Goal: Contribute content: Contribute content

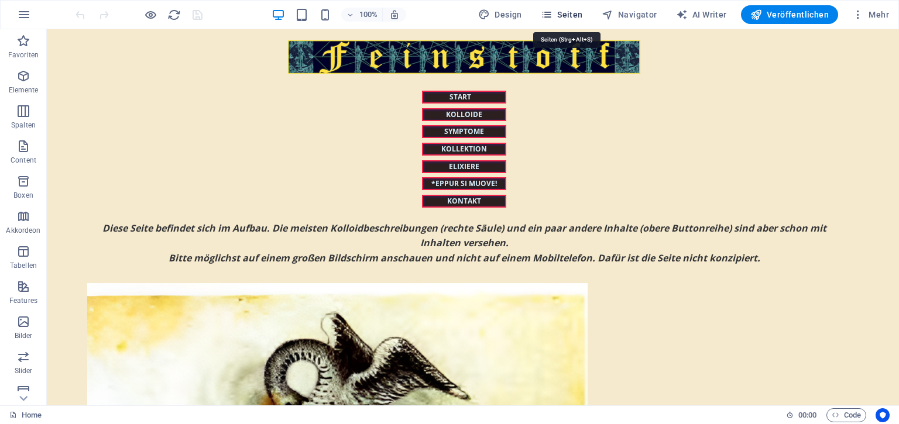
click at [553, 14] on icon "button" at bounding box center [547, 15] width 12 height 12
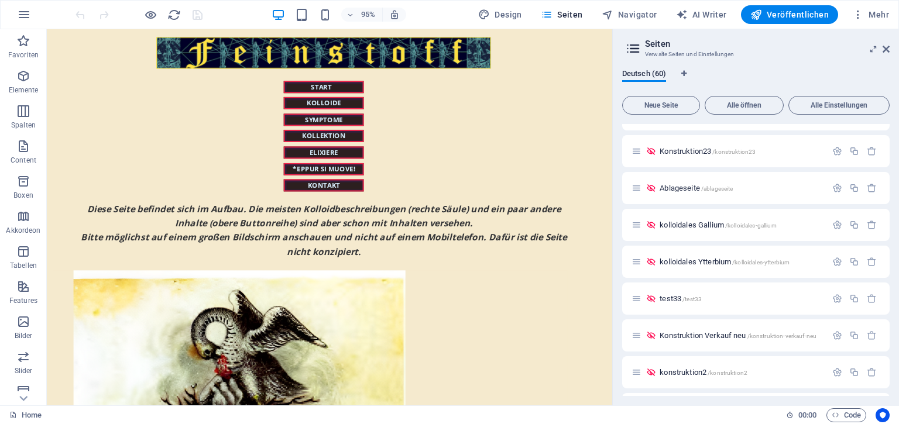
scroll to position [1940, 0]
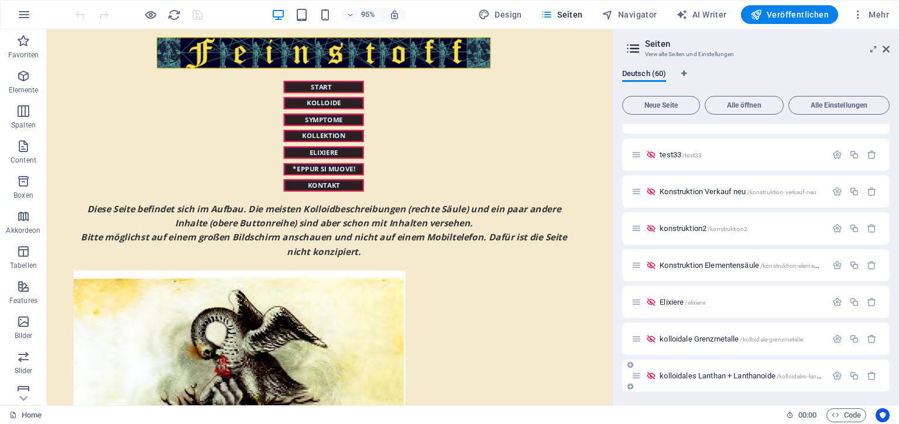
click at [711, 384] on div "kolloidales Lanthan + Lanthanoide /kolloidales-lanthan-lanthanoide" at bounding box center [755, 376] width 267 height 32
click at [711, 380] on div "kolloidales Lanthan + Lanthanoide /kolloidales-lanthan-lanthanoide" at bounding box center [729, 375] width 195 height 13
click at [703, 372] on span "kolloidales Lanthan + Lanthanoide /kolloidales-lanthan-lanthanoide" at bounding box center [761, 376] width 202 height 9
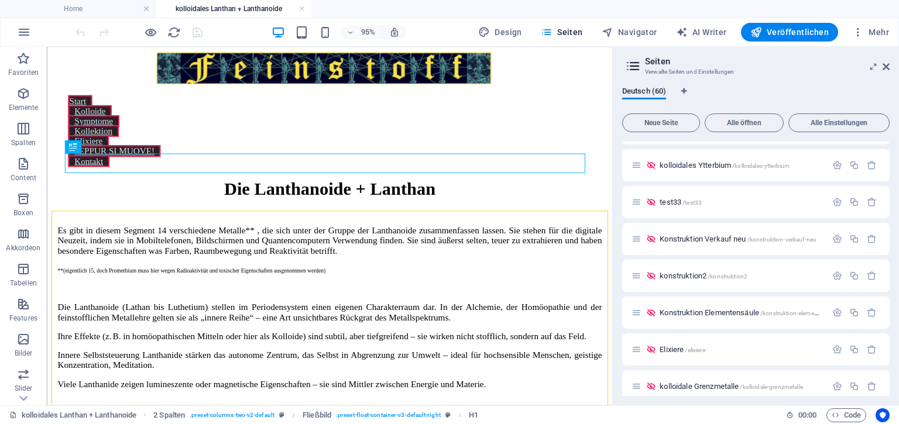
scroll to position [0, 0]
drag, startPoint x: 887, startPoint y: 375, endPoint x: 885, endPoint y: 166, distance: 209.5
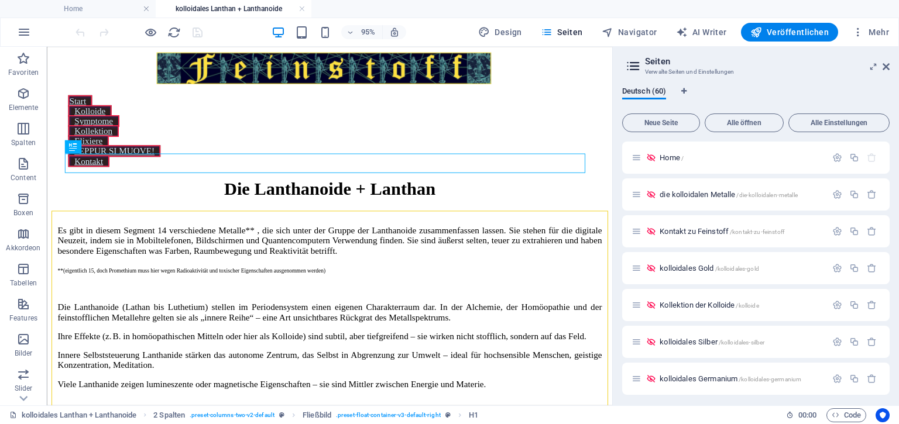
scroll to position [6, 0]
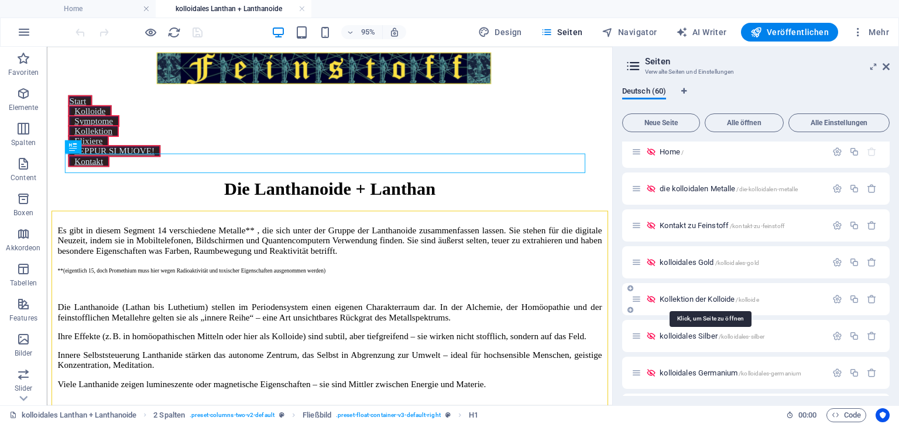
click at [713, 297] on span "Kollektion der Kolloide /kolloide" at bounding box center [709, 299] width 99 height 9
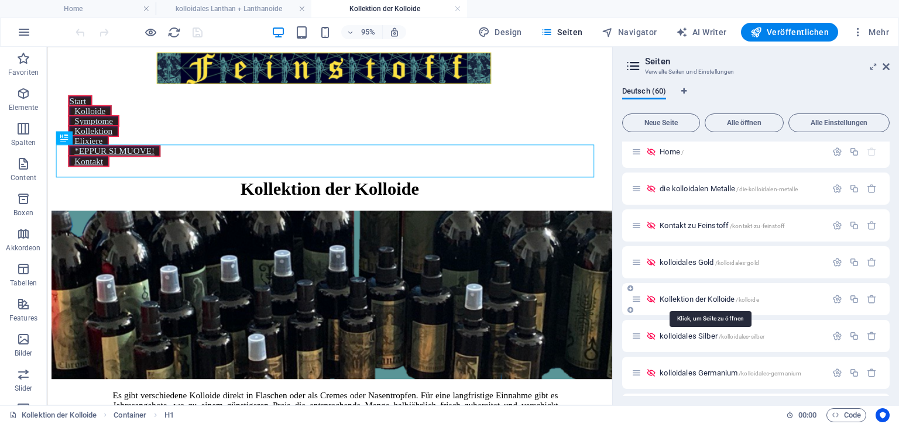
scroll to position [0, 0]
click at [886, 61] on h2 "Seiten" at bounding box center [767, 61] width 245 height 11
click at [886, 68] on icon at bounding box center [886, 66] width 7 height 9
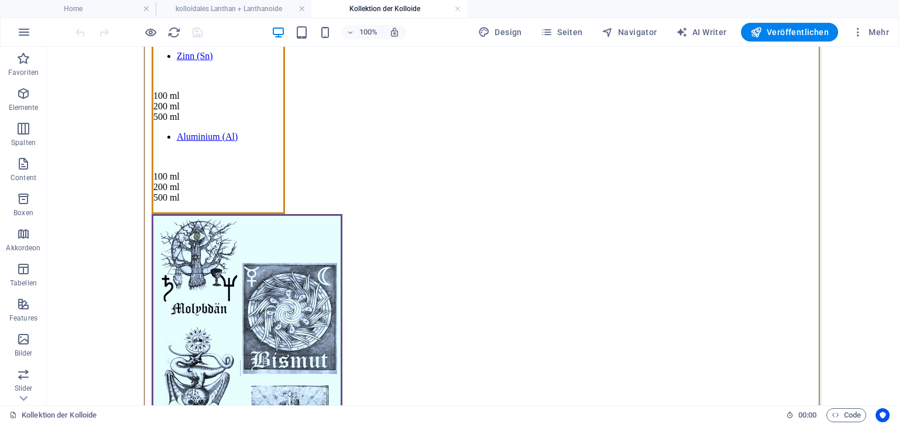
scroll to position [4409, 0]
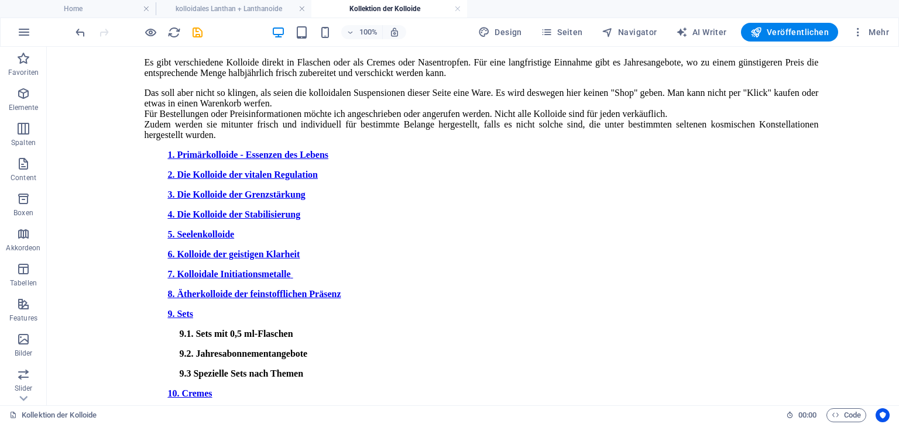
scroll to position [385, 0]
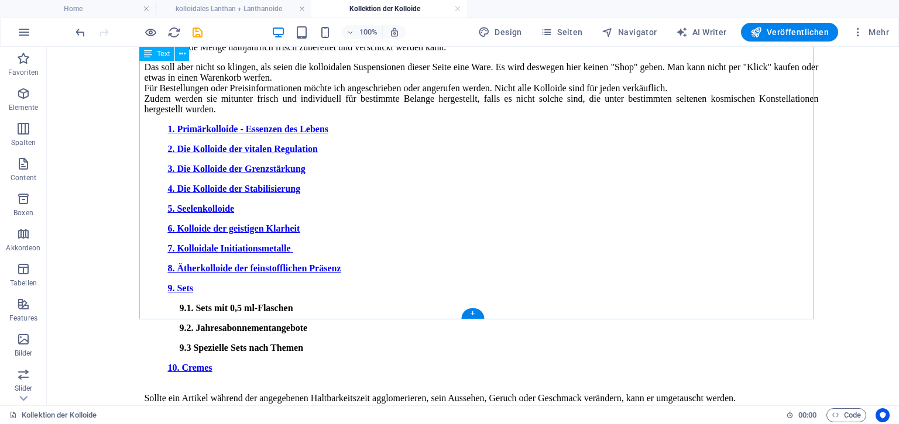
click at [322, 197] on div "Es gibt verschiedene Kolloide direkt in Flaschen oder als Cremes oder Nasentrop…" at bounding box center [481, 218] width 674 height 372
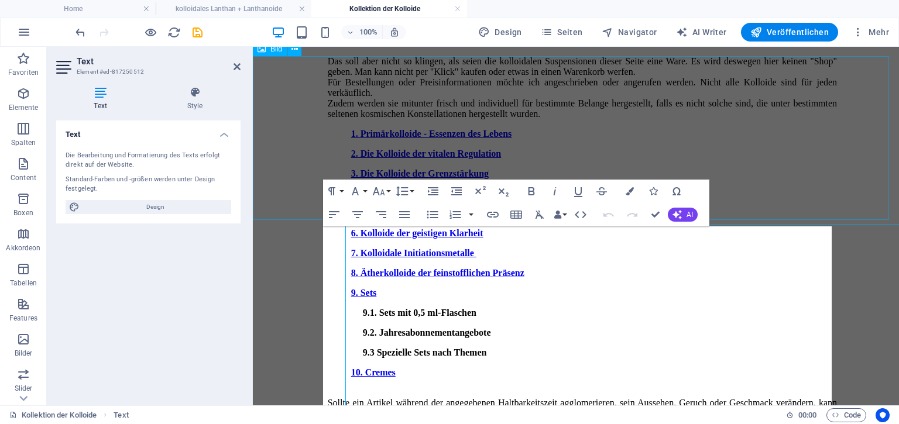
scroll to position [139, 0]
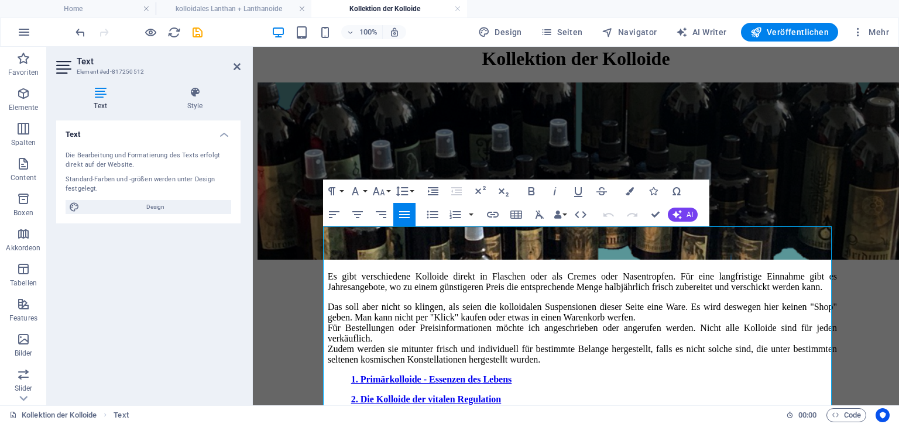
click at [387, 305] on p "Das soll aber nicht so klingen, als seien die kolloidalen Suspensionen dieser S…" at bounding box center [582, 333] width 509 height 63
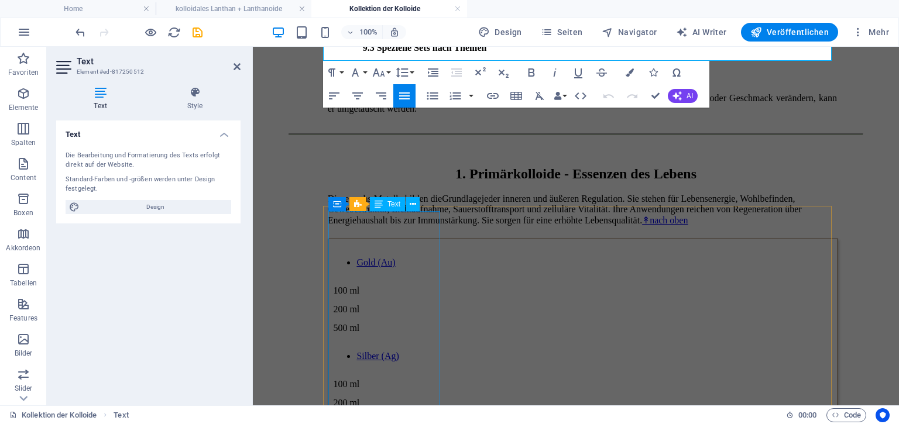
scroll to position [379, 0]
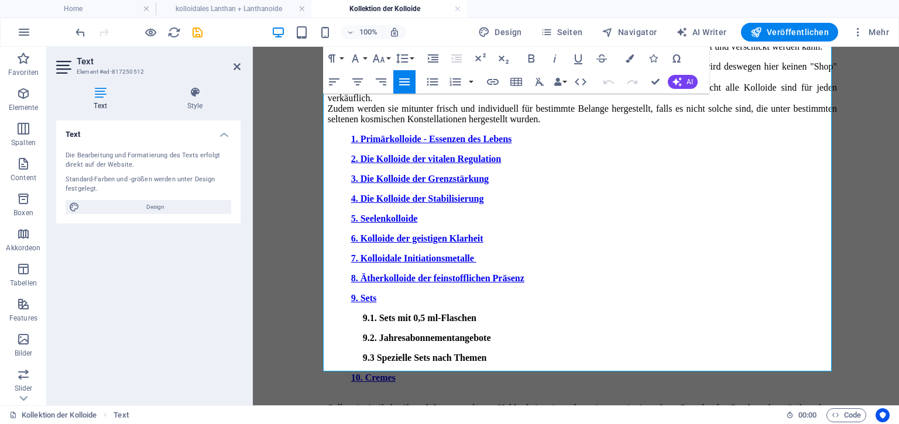
click at [555, 273] on p "8. Ätherkolloide der feinstofflichen Präsenz" at bounding box center [594, 278] width 486 height 11
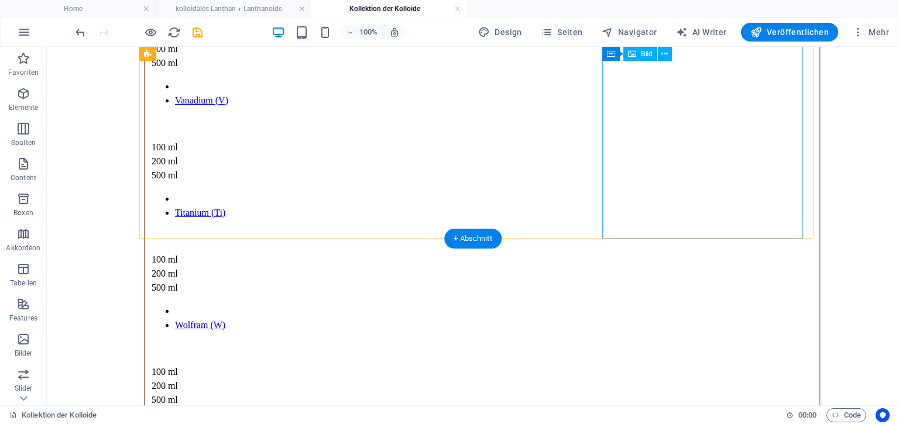
scroll to position [5292, 0]
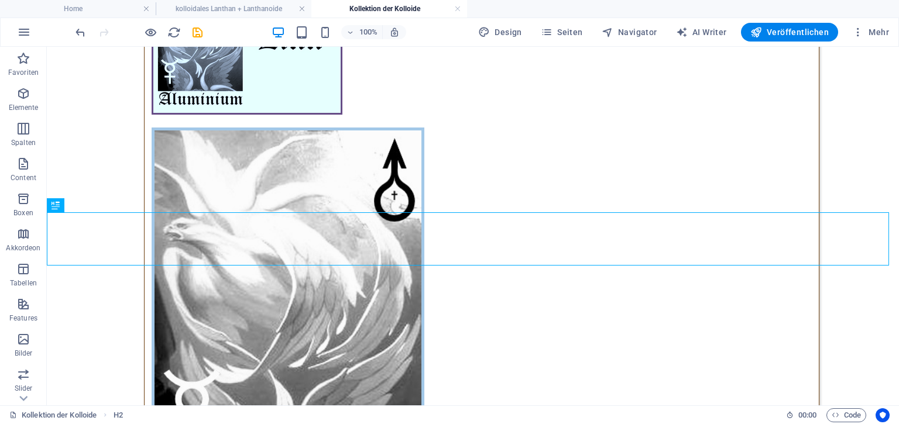
scroll to position [4932, 0]
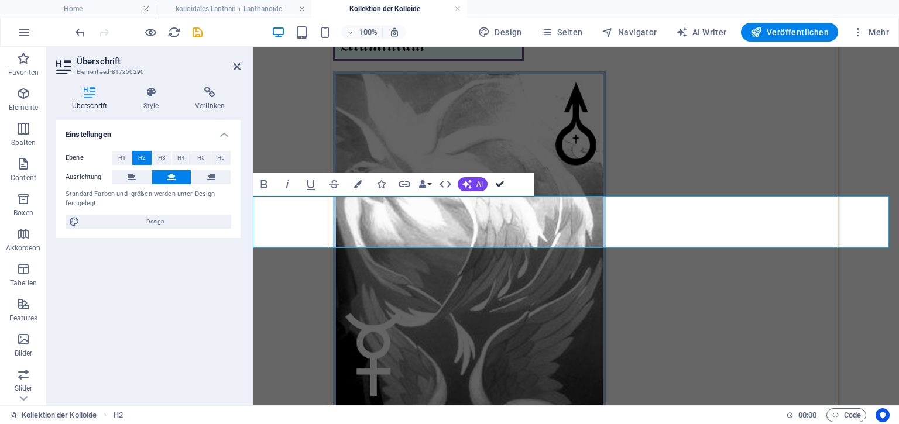
scroll to position [4940, 0]
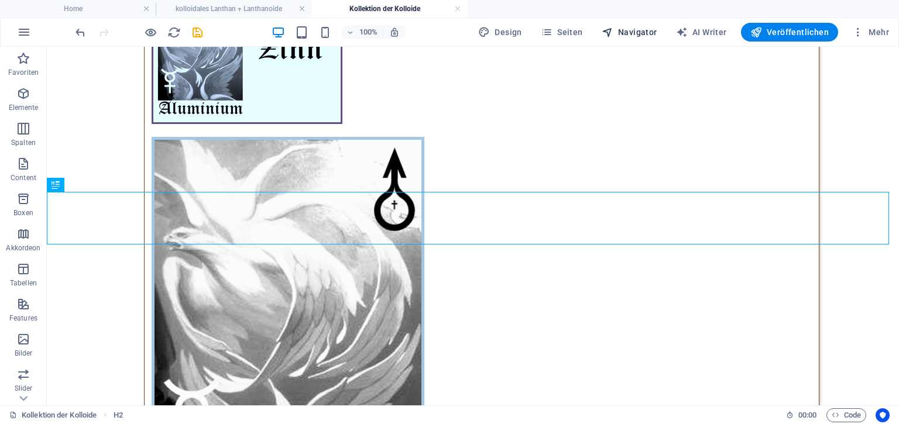
click at [639, 31] on span "Navigator" at bounding box center [630, 32] width 56 height 12
select select "15742579-de"
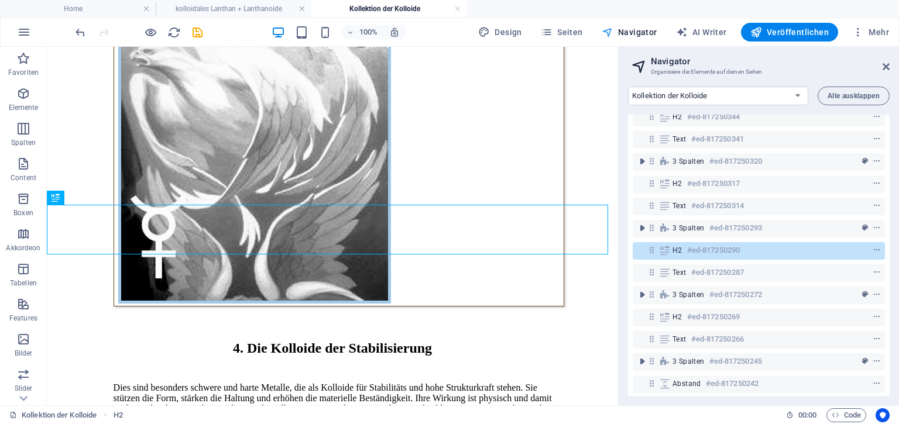
scroll to position [522, 0]
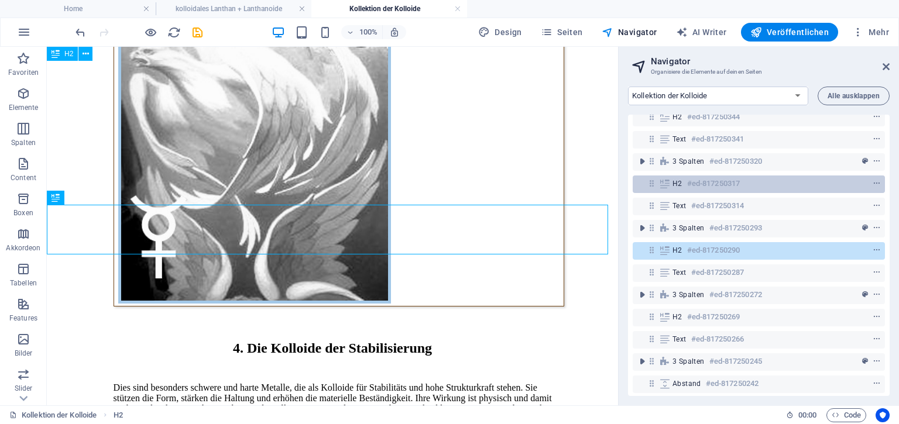
click at [677, 182] on span "H2" at bounding box center [677, 183] width 10 height 9
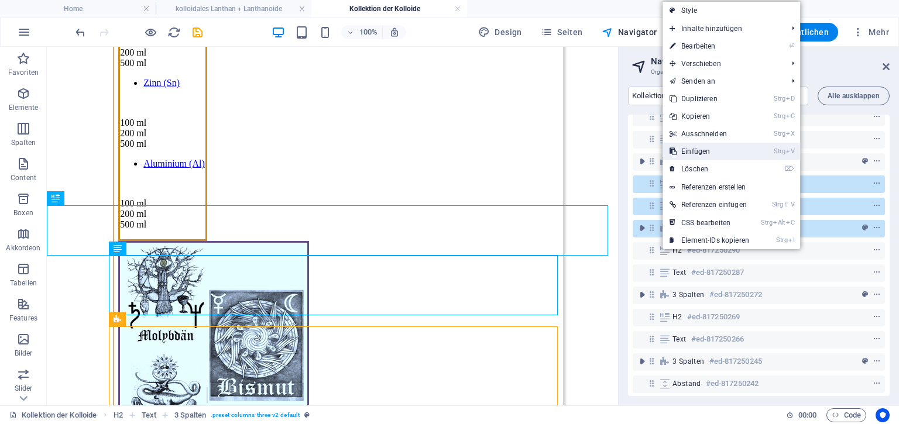
click at [738, 149] on link "Strg V Einfügen" at bounding box center [710, 152] width 94 height 18
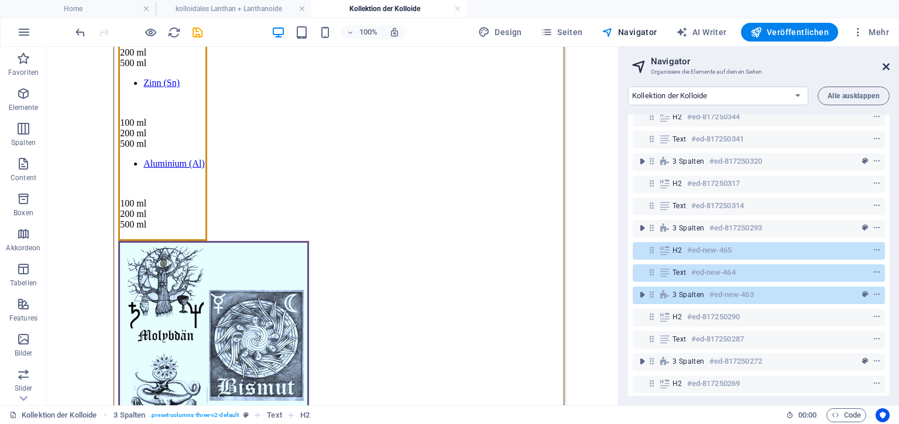
click at [885, 66] on icon at bounding box center [886, 66] width 7 height 9
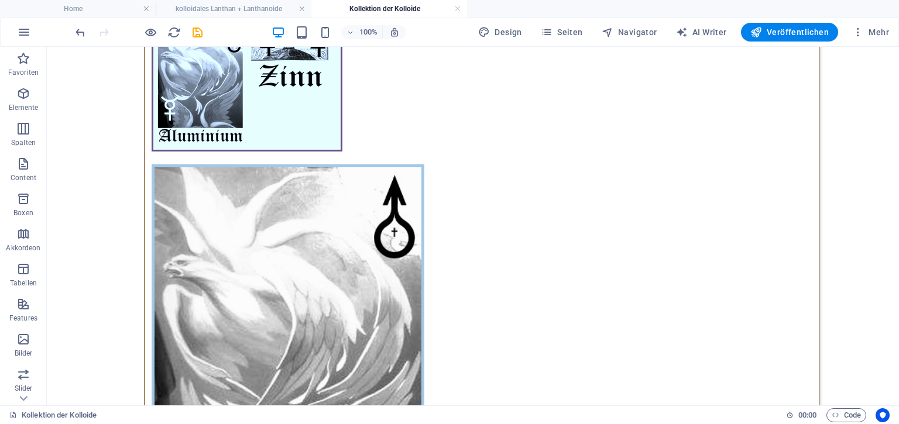
scroll to position [4932, 0]
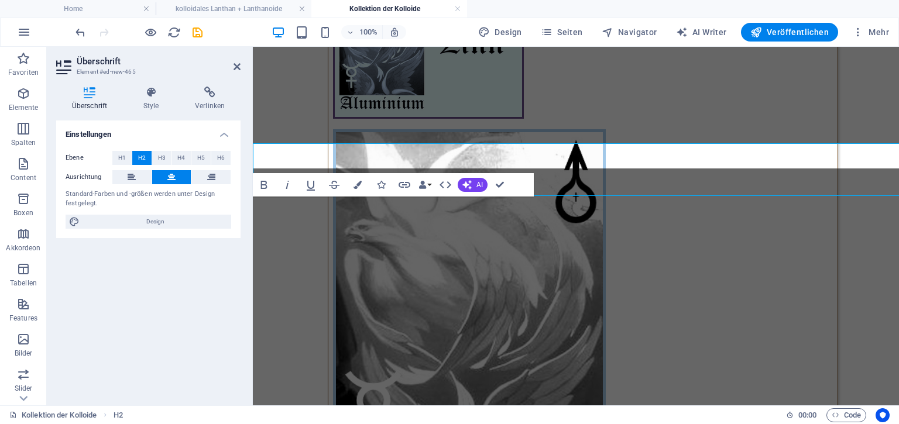
scroll to position [4989, 0]
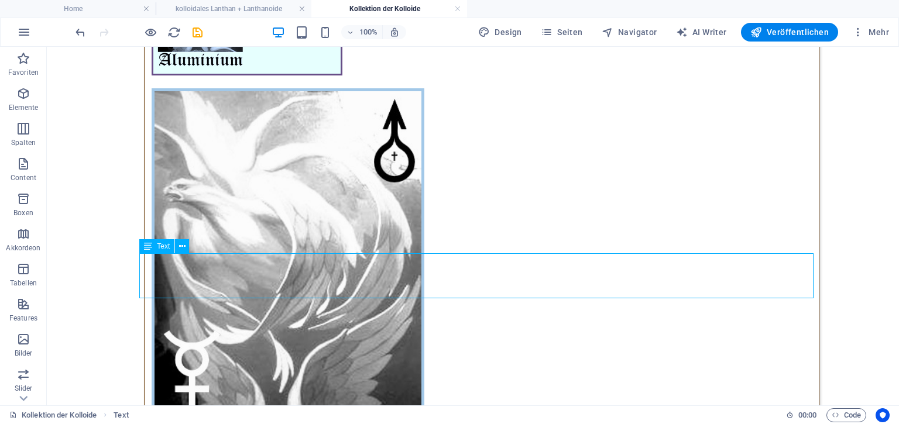
scroll to position [4932, 0]
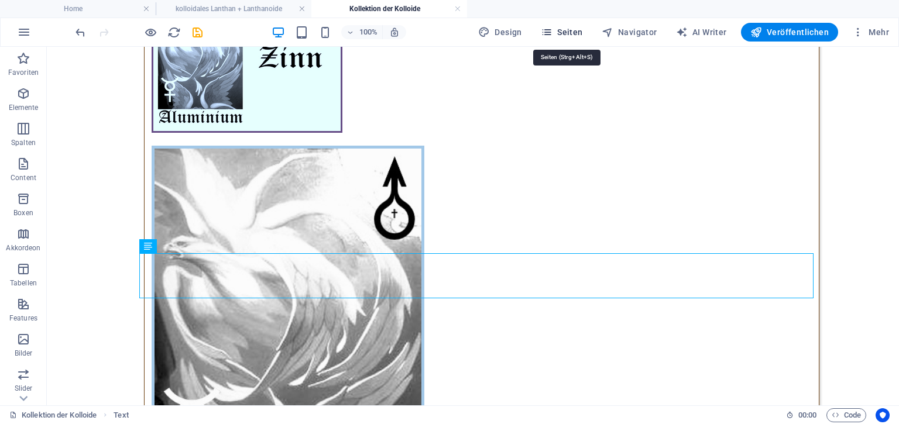
click at [564, 29] on span "Seiten" at bounding box center [562, 32] width 42 height 12
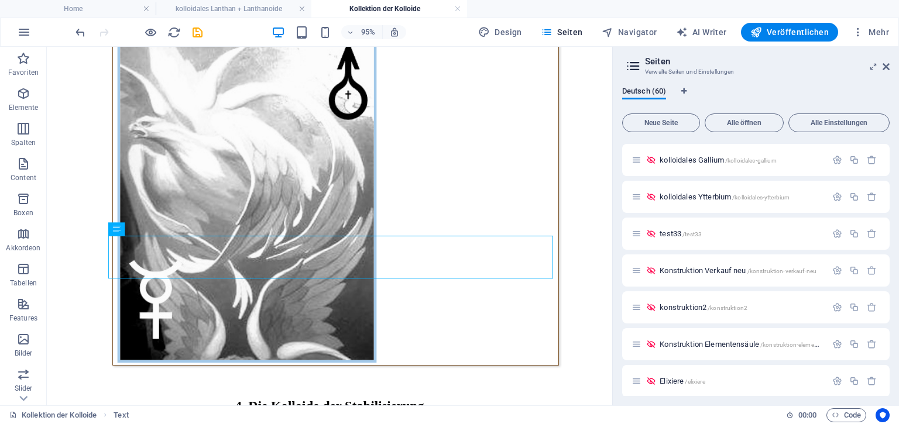
scroll to position [1957, 0]
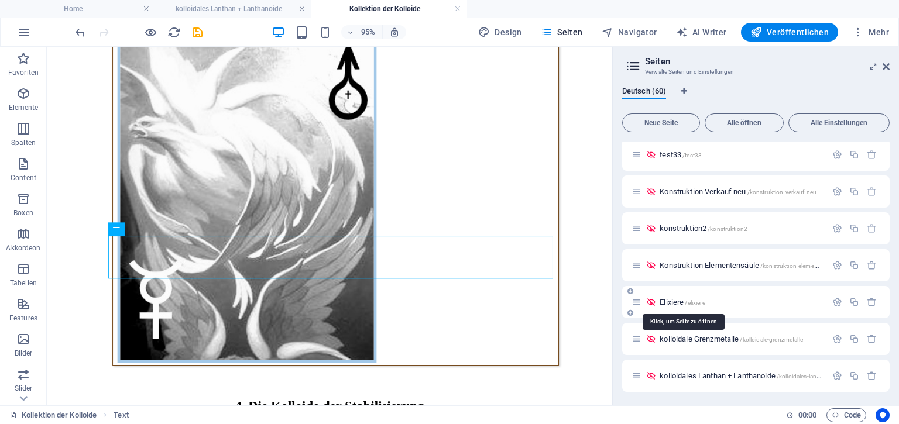
click at [669, 303] on span "Elixiere /elixiere" at bounding box center [682, 302] width 45 height 9
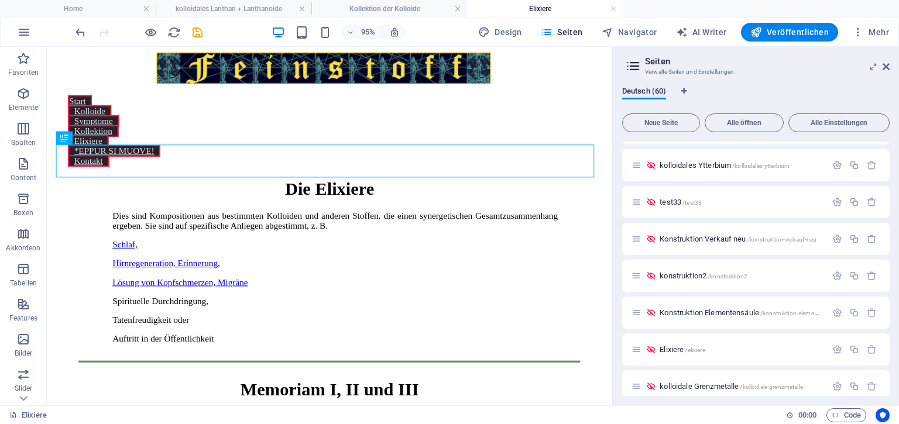
scroll to position [0, 0]
click at [544, 9] on h4 "Elixiere" at bounding box center [545, 8] width 156 height 13
click at [119, 219] on div "Dies sind Kompositionen aus bestimmten Kolloiden und anderen Stoffen, die einen…" at bounding box center [350, 289] width 469 height 140
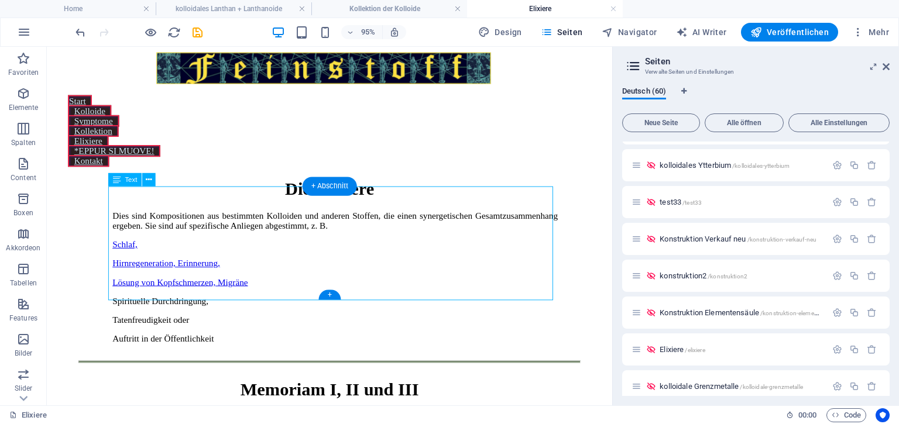
click at [119, 219] on div "Dies sind Kompositionen aus bestimmten Kolloiden und anderen Stoffen, die einen…" at bounding box center [350, 289] width 469 height 140
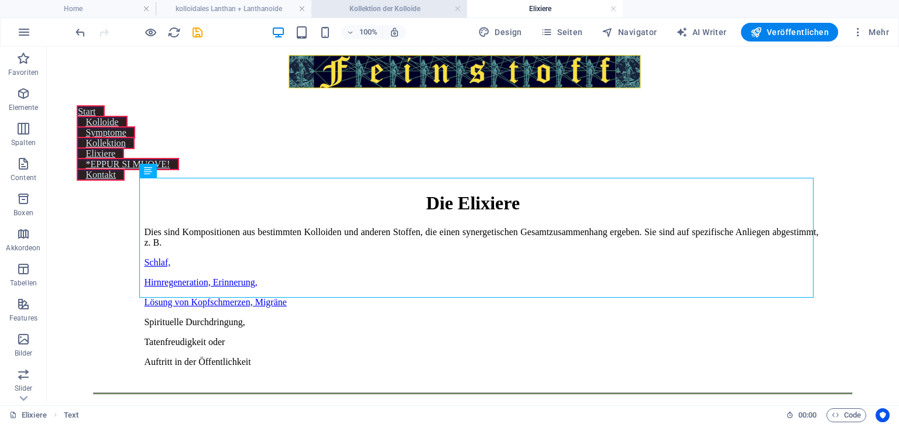
click at [379, 11] on h4 "Kollektion der Kolloide" at bounding box center [389, 8] width 156 height 13
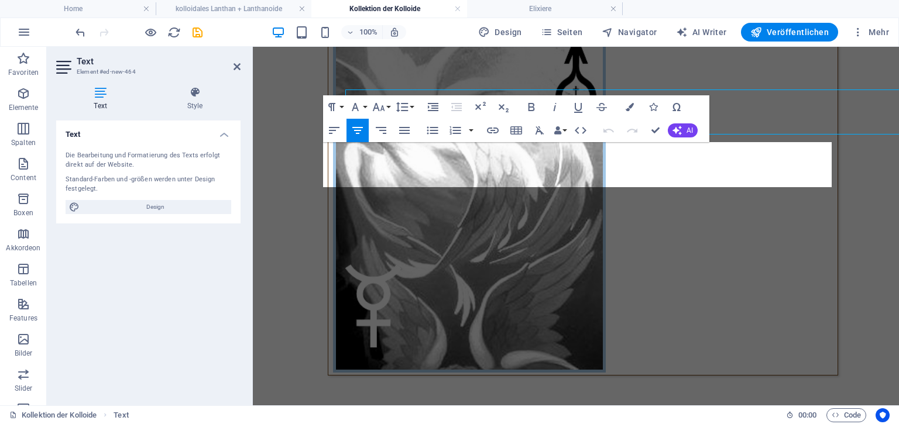
scroll to position [5095, 0]
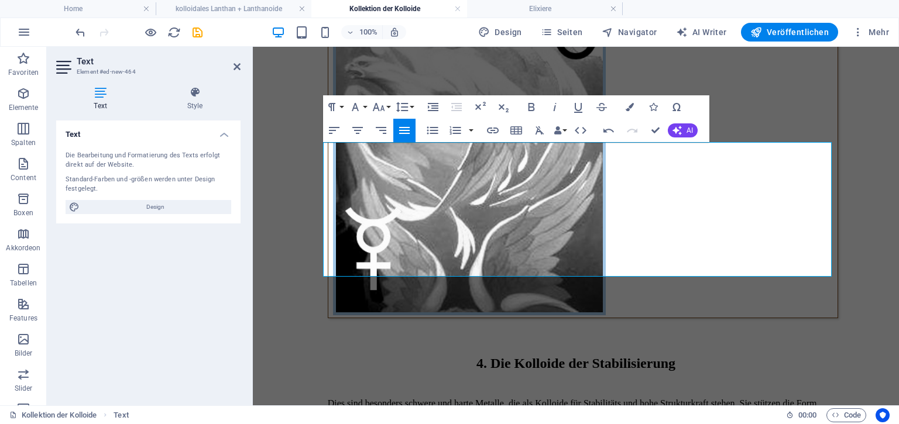
drag, startPoint x: 324, startPoint y: 238, endPoint x: 466, endPoint y: 270, distance: 145.7
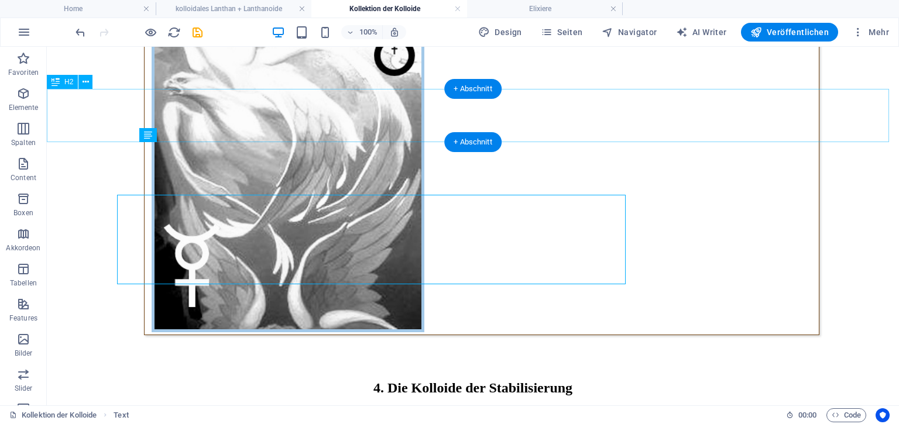
scroll to position [5043, 0]
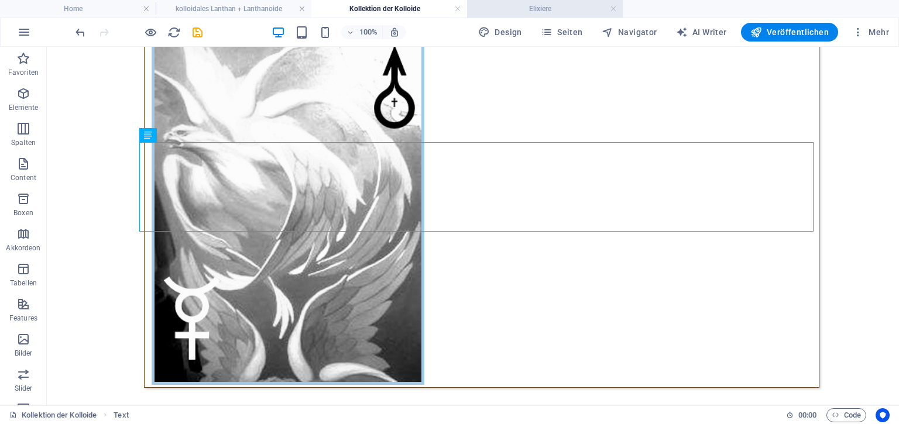
click at [522, 11] on h4 "Elixiere" at bounding box center [545, 8] width 156 height 13
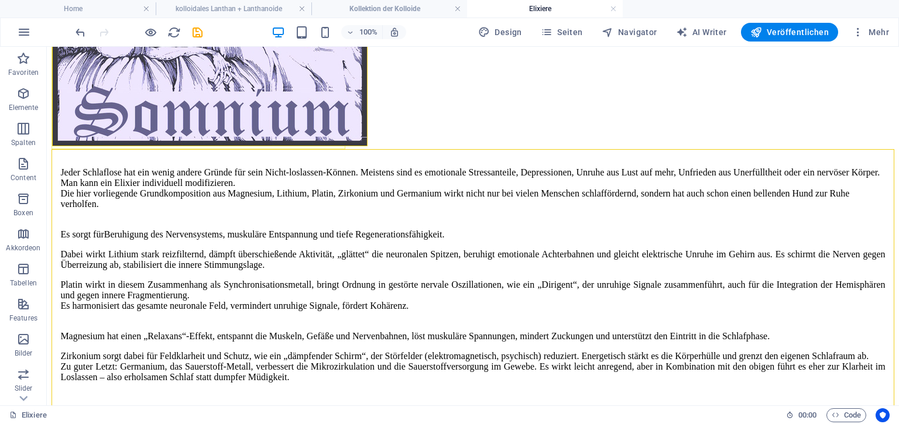
scroll to position [3416, 0]
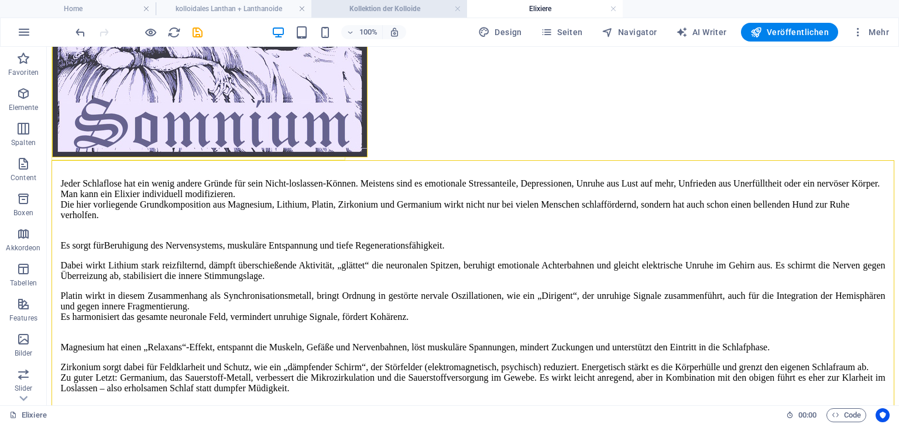
click at [372, 7] on h4 "Kollektion der Kolloide" at bounding box center [389, 8] width 156 height 13
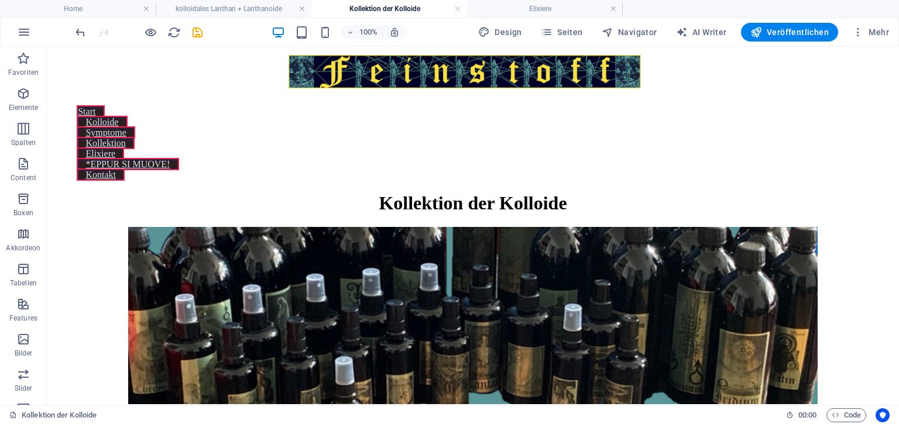
scroll to position [5043, 0]
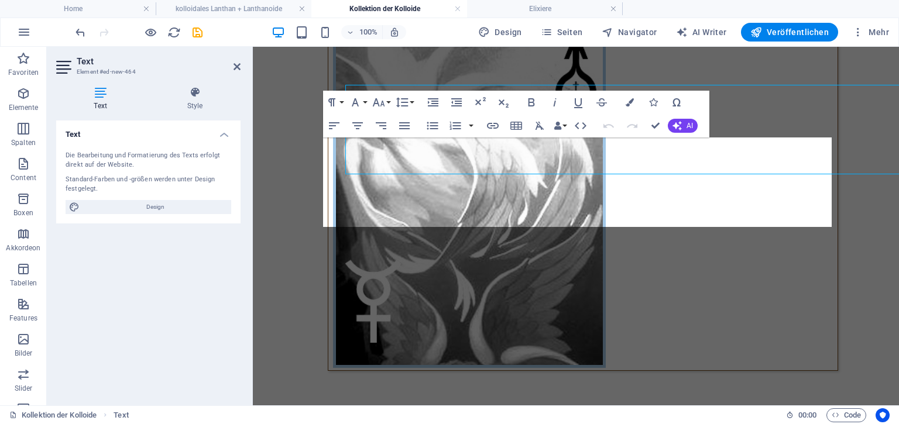
scroll to position [5100, 0]
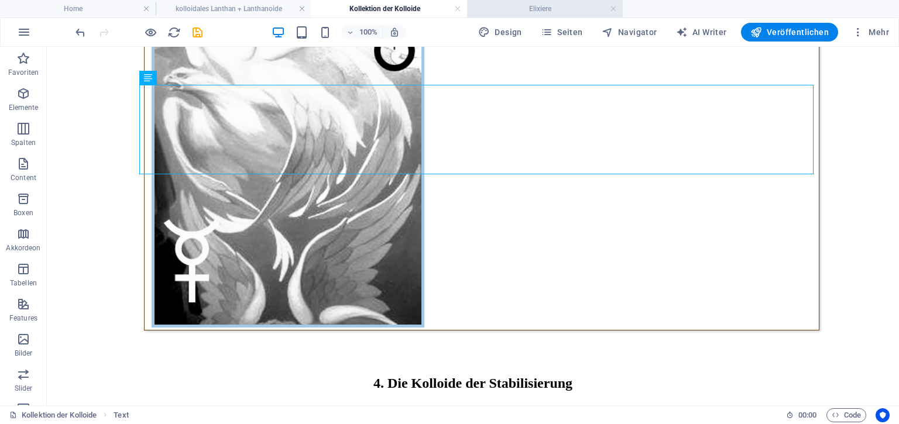
click at [534, 5] on h4 "Elixiere" at bounding box center [545, 8] width 156 height 13
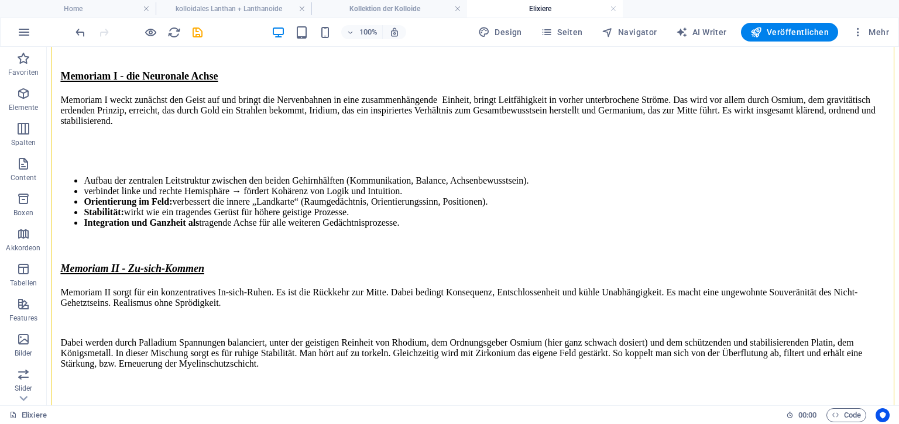
scroll to position [1896, 0]
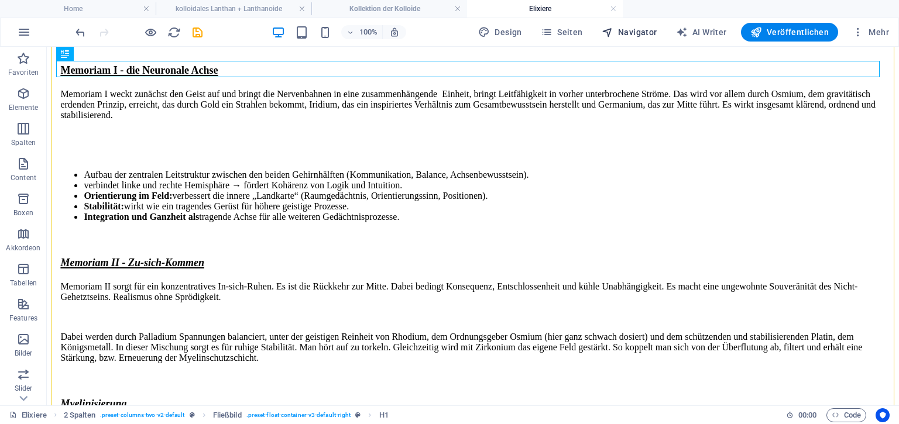
click at [629, 30] on span "Navigator" at bounding box center [630, 32] width 56 height 12
select select "17397525-de"
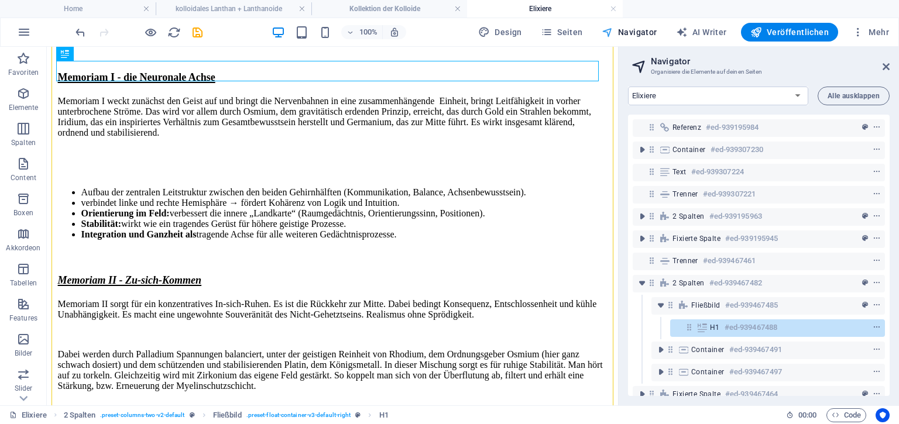
scroll to position [2983, 0]
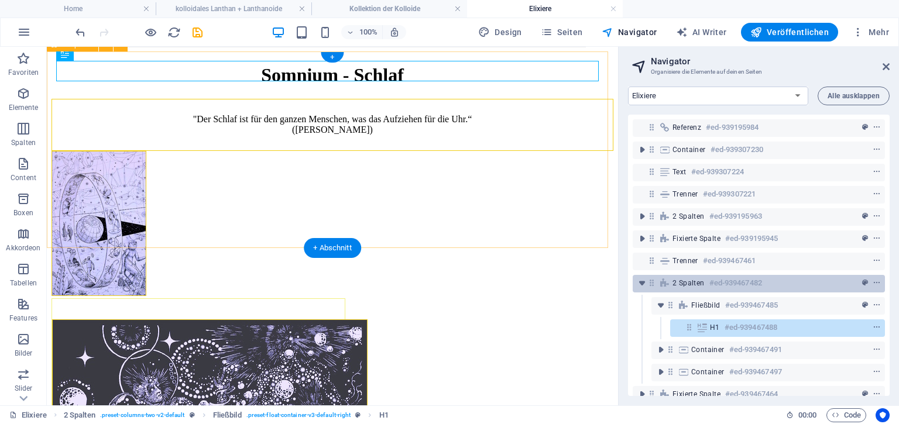
click at [722, 284] on h6 "#ed-939467482" at bounding box center [735, 283] width 53 height 14
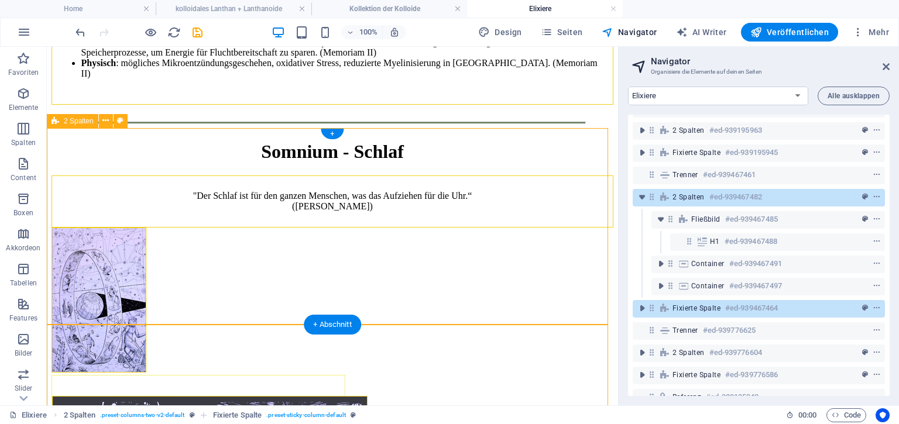
scroll to position [133, 0]
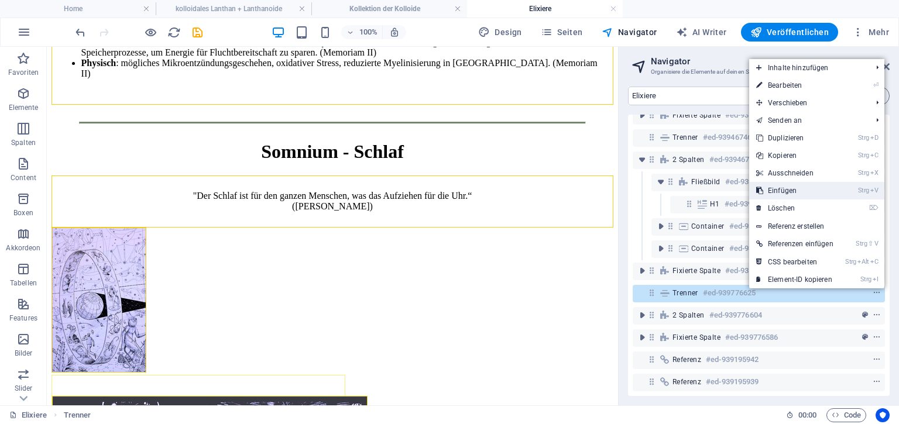
click at [778, 187] on link "Strg V Einfügen" at bounding box center [794, 191] width 91 height 18
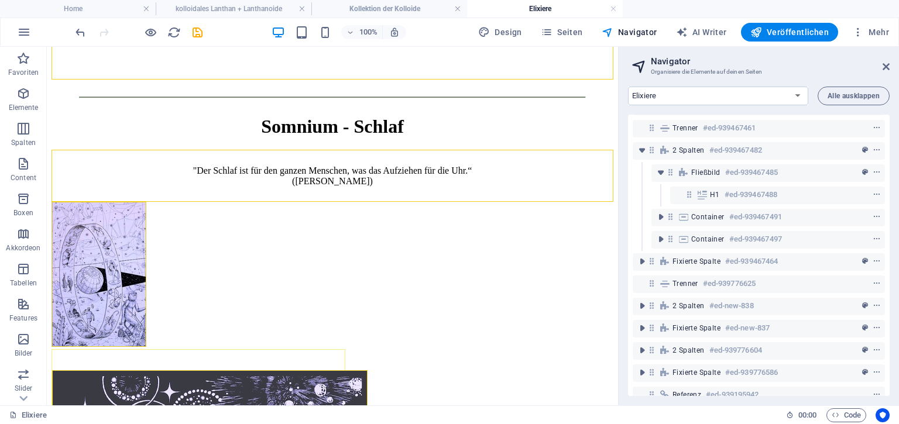
scroll to position [3890, 0]
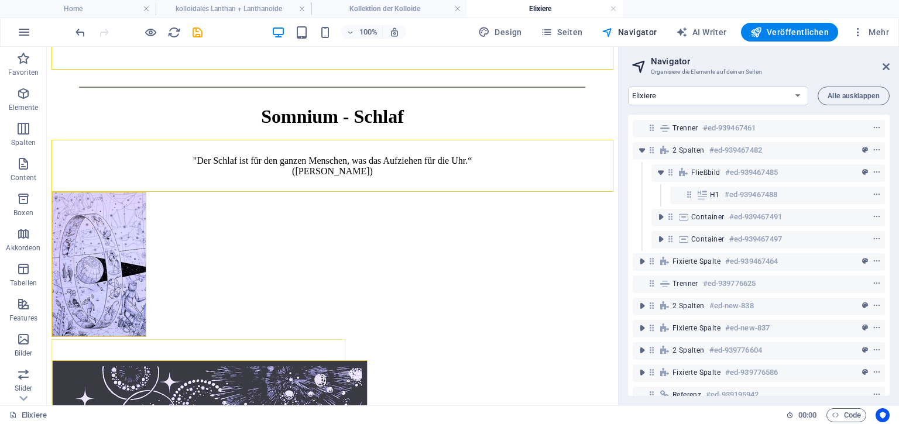
drag, startPoint x: 615, startPoint y: 204, endPoint x: 668, endPoint y: 297, distance: 107.7
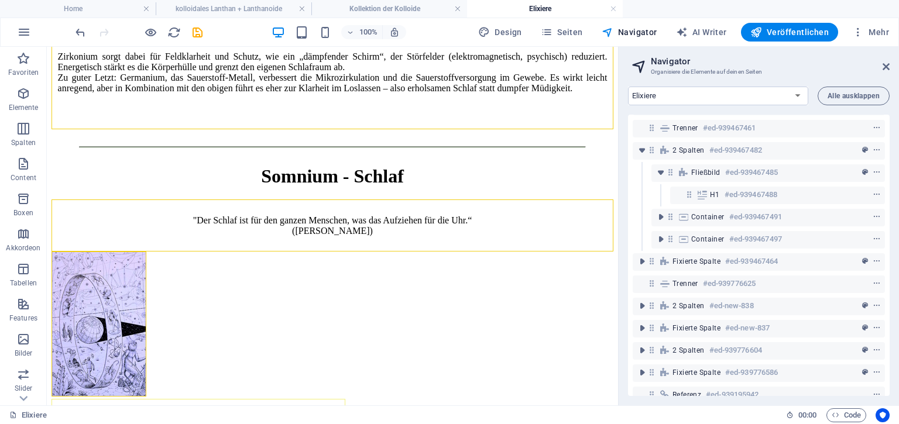
scroll to position [3831, 0]
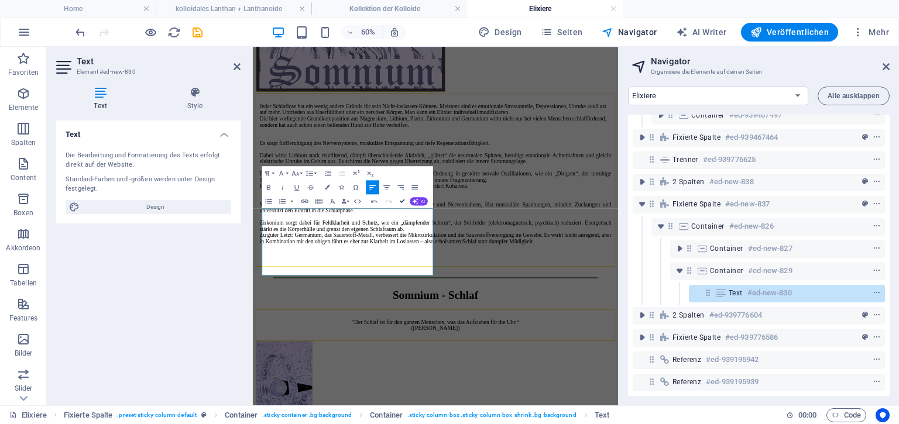
scroll to position [3829, 0]
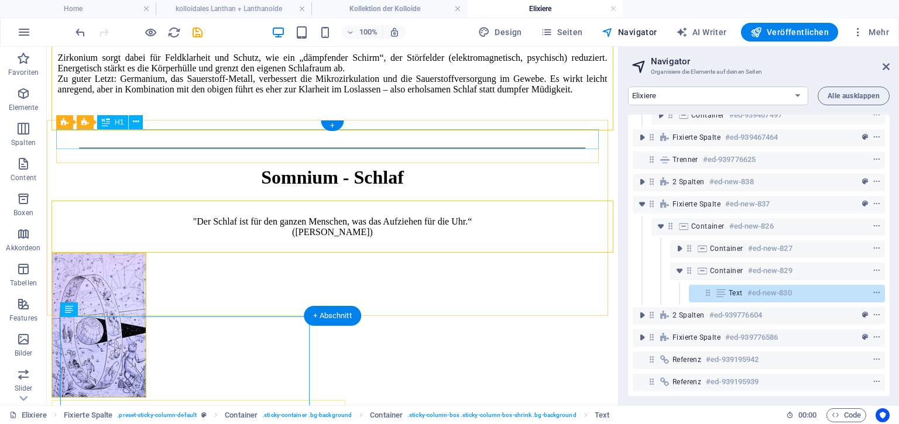
click at [315, 167] on div "Somnium - Schlaf" at bounding box center [333, 178] width 562 height 22
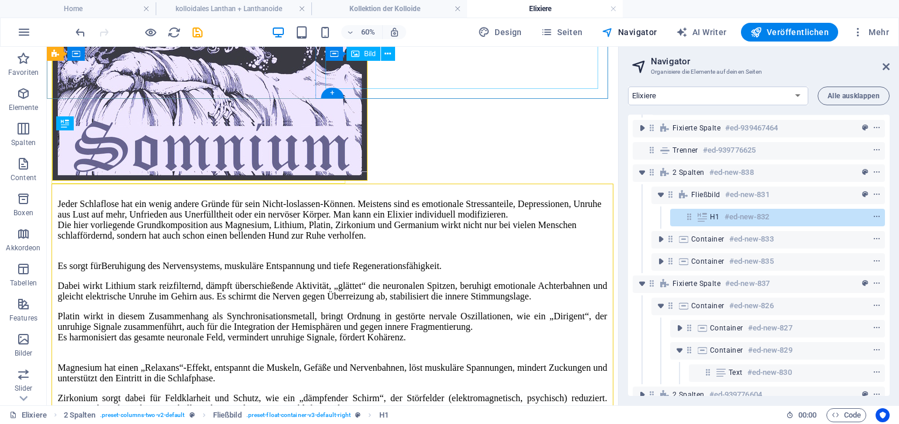
scroll to position [3827, 0]
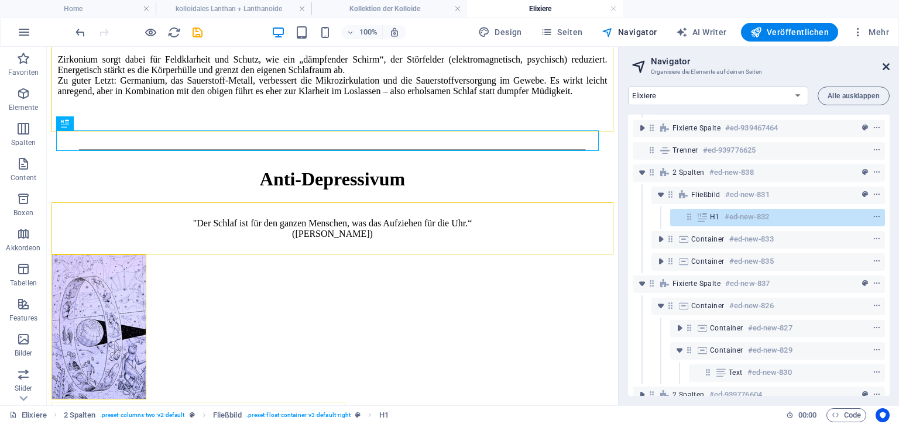
click at [889, 66] on icon at bounding box center [886, 66] width 7 height 9
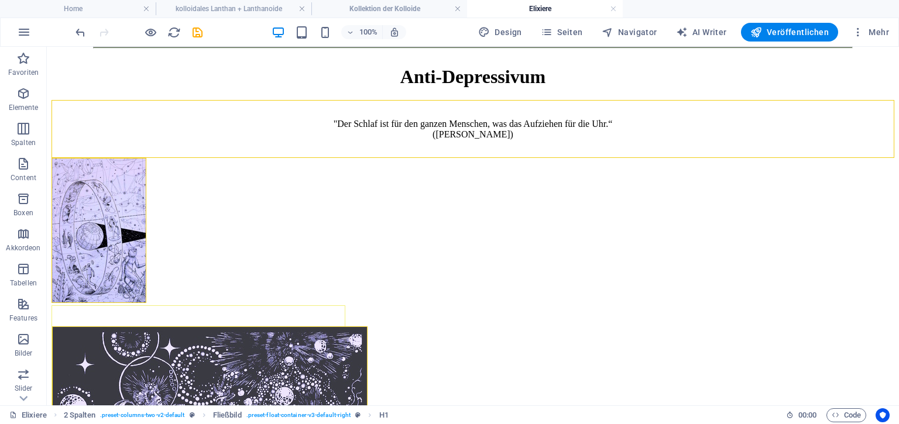
scroll to position [2470, 0]
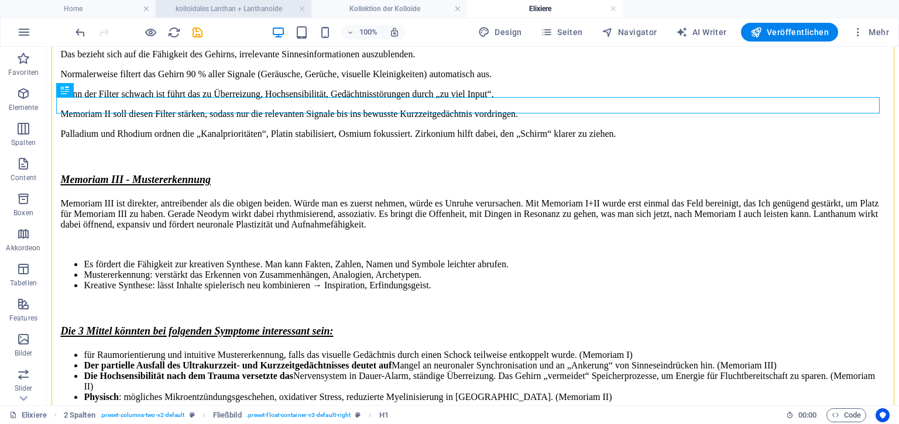
click at [218, 9] on h4 "kolloidales Lanthan + Lanthanoide" at bounding box center [234, 8] width 156 height 13
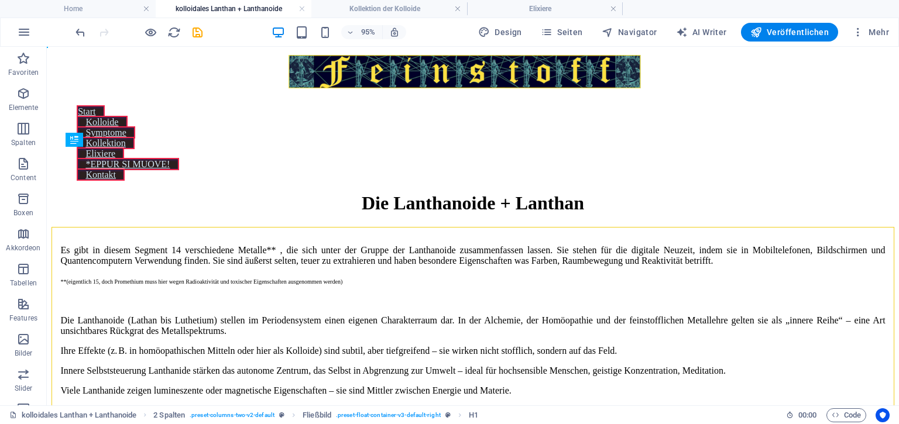
scroll to position [0, 0]
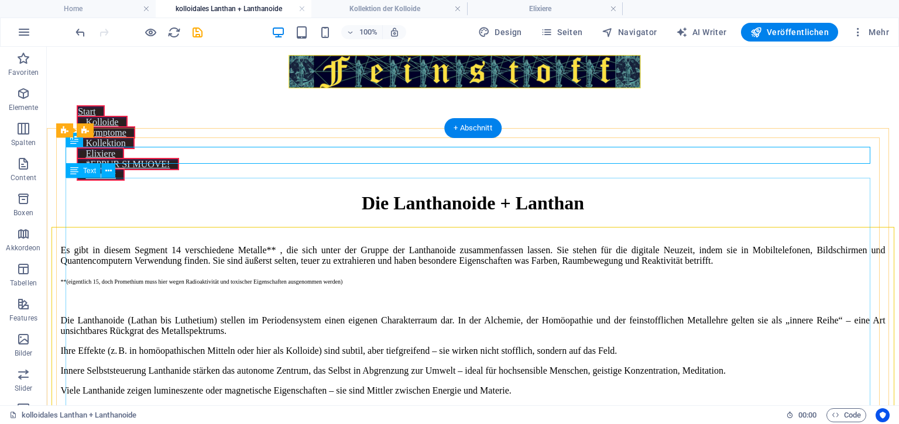
click at [188, 378] on div "Es gibt in diesem Segment 14 verschiedene Metalle** , die sich unter der Gruppe…" at bounding box center [473, 411] width 843 height 368
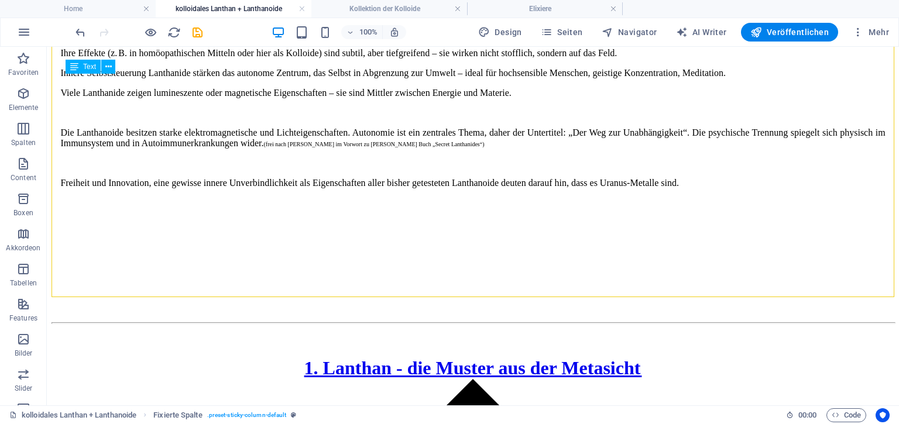
scroll to position [314, 0]
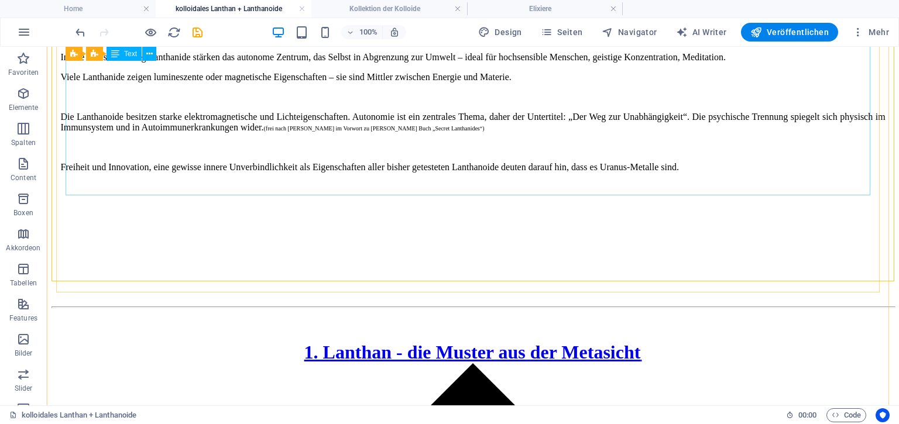
click at [629, 105] on div "Es gibt in diesem Segment 14 verschiedene Metalle** , die sich unter der Gruppe…" at bounding box center [473, 97] width 843 height 368
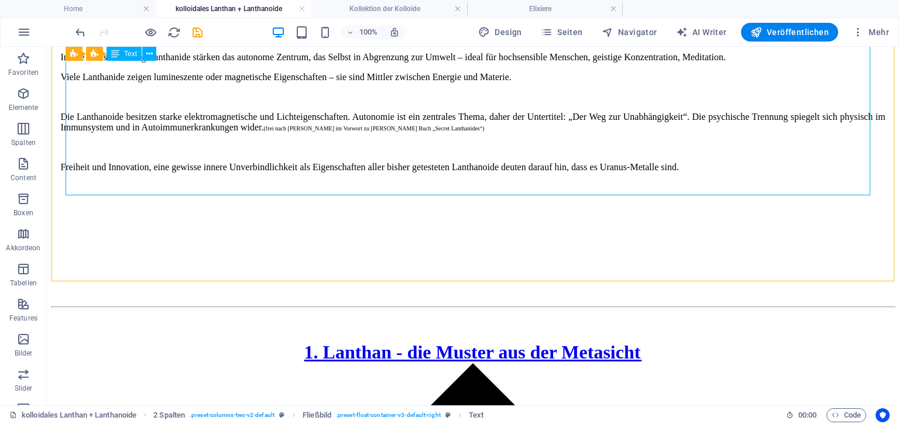
click at [629, 105] on div "Es gibt in diesem Segment 14 verschiedene Metalle** , die sich unter der Gruppe…" at bounding box center [473, 97] width 843 height 368
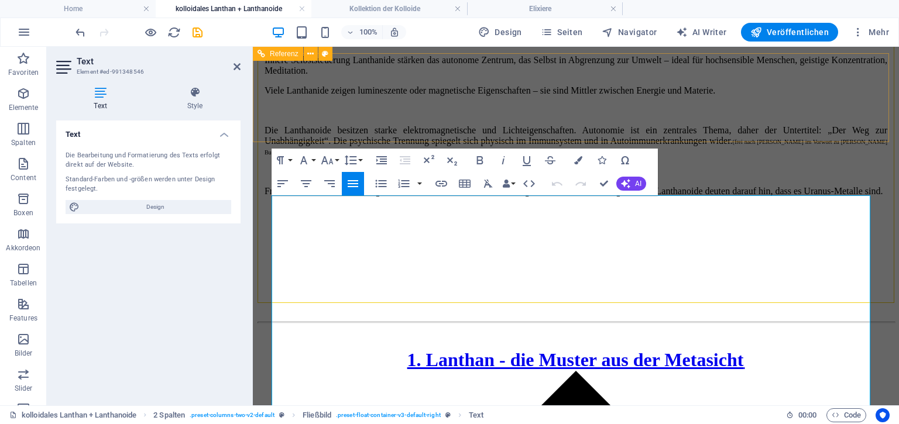
scroll to position [0, 0]
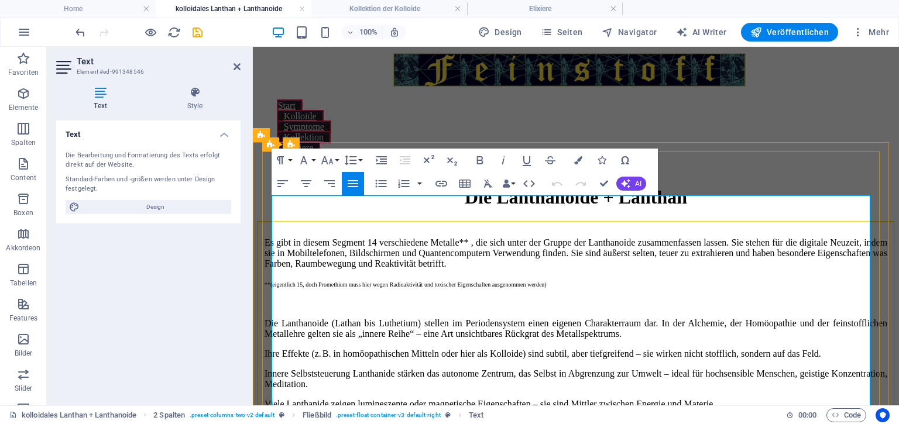
click at [610, 238] on span "Es gibt in diesem Segment 14 verschiedene Metalle** , die sich unter der Gruppe…" at bounding box center [576, 253] width 623 height 31
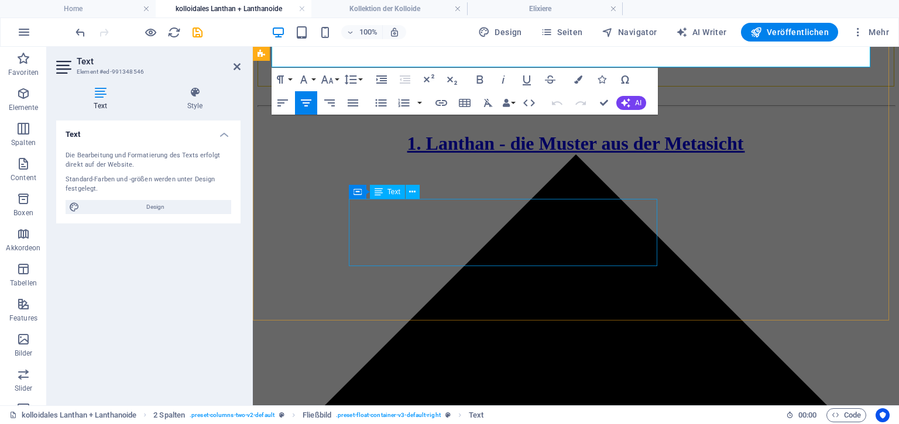
scroll to position [219, 0]
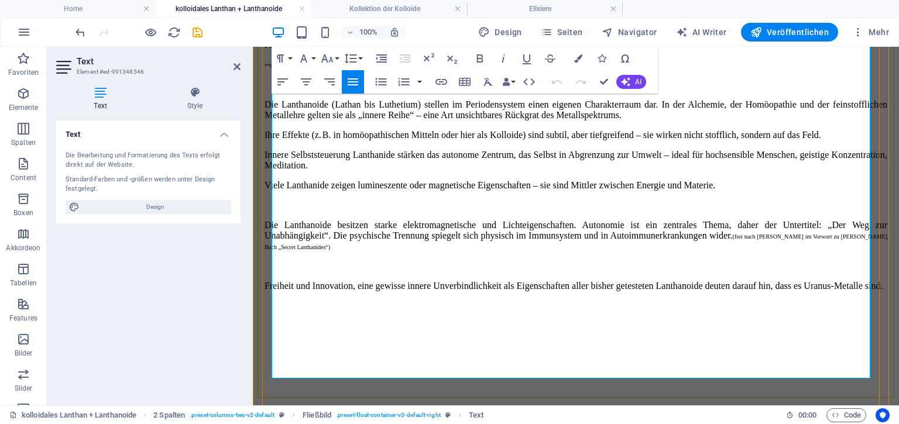
click at [836, 281] on span "Freiheit und Innovation, eine gewisse innere Unverbindlichkeit als Eigenschafte…" at bounding box center [574, 286] width 619 height 10
click at [521, 290] on p "Freiheit und Innovation, eine gewisse innere Unverbindlichkeit als Eigenschafte…" at bounding box center [576, 286] width 623 height 11
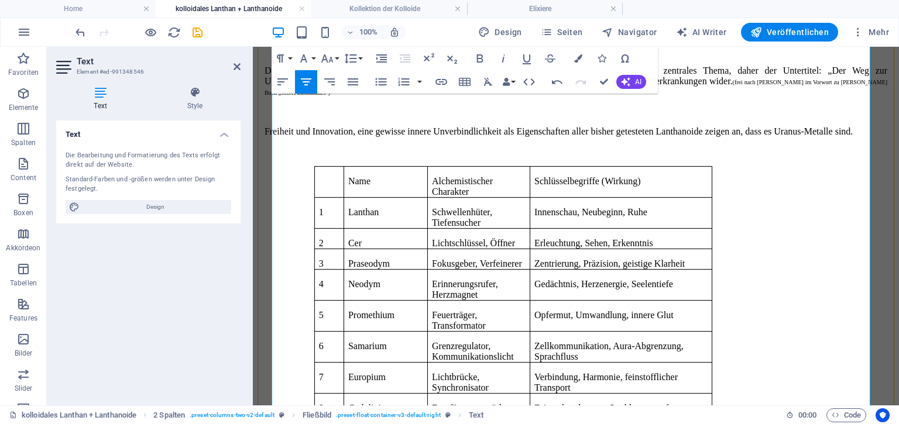
scroll to position [344, 0]
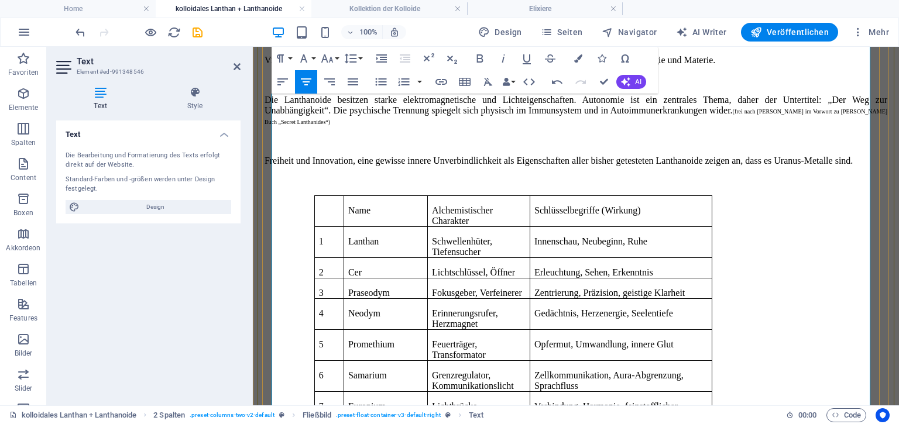
click at [403, 267] on p "Cer" at bounding box center [385, 272] width 75 height 11
click at [521, 205] on p "Alchemistischer Charakter" at bounding box center [479, 215] width 94 height 21
click at [460, 157] on button "Row" at bounding box center [453, 158] width 22 height 23
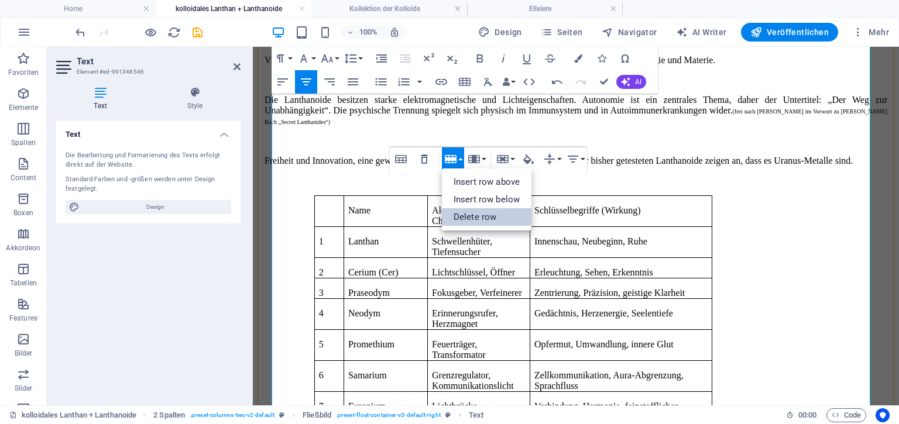
click at [467, 215] on link "Delete row" at bounding box center [487, 217] width 90 height 18
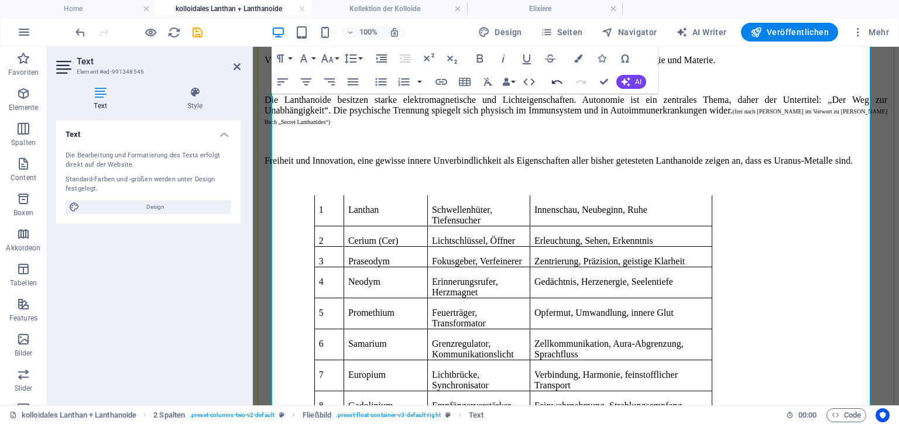
click at [554, 80] on icon "button" at bounding box center [557, 82] width 14 height 14
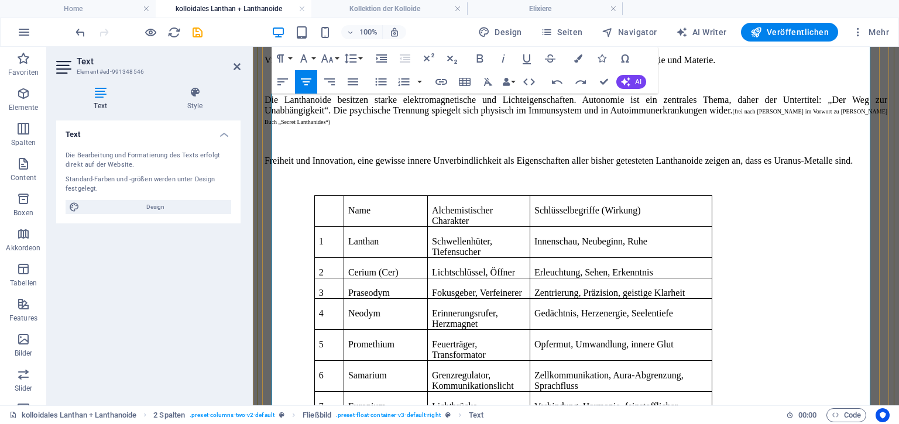
click at [334, 236] on p "1" at bounding box center [329, 241] width 20 height 11
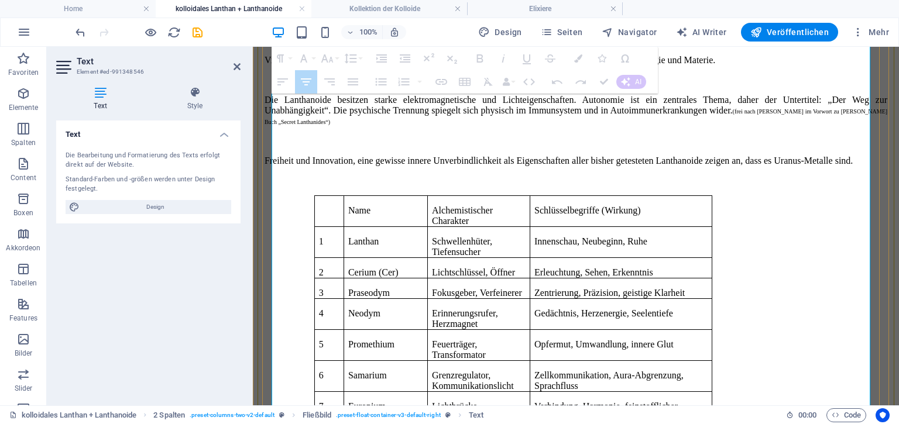
drag, startPoint x: 335, startPoint y: 221, endPoint x: 399, endPoint y: 225, distance: 63.9
click at [399, 227] on tr "1 [PERSON_NAME], [GEOGRAPHIC_DATA], Neubeginn, [GEOGRAPHIC_DATA]" at bounding box center [512, 242] width 397 height 31
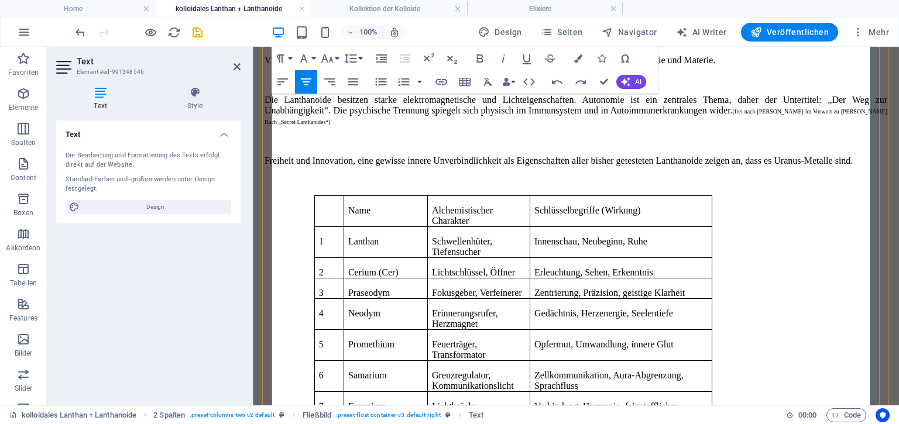
click at [512, 236] on p "Schwellenhüter, Tiefensucher" at bounding box center [479, 246] width 94 height 21
drag, startPoint x: 452, startPoint y: 219, endPoint x: 526, endPoint y: 234, distance: 75.1
click at [526, 236] on p "Schwellenhüter, Tiefensucher" at bounding box center [479, 246] width 94 height 21
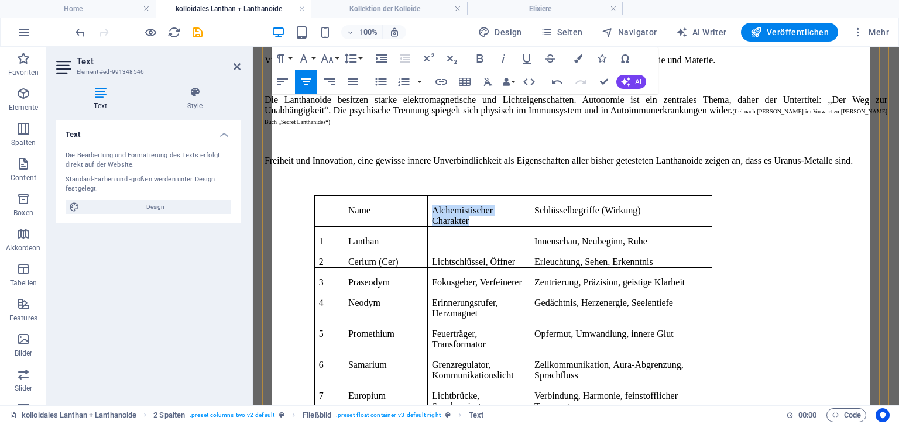
drag, startPoint x: 449, startPoint y: 194, endPoint x: 518, endPoint y: 207, distance: 69.8
click at [518, 207] on p "Alchemistischer Charakter" at bounding box center [479, 215] width 94 height 21
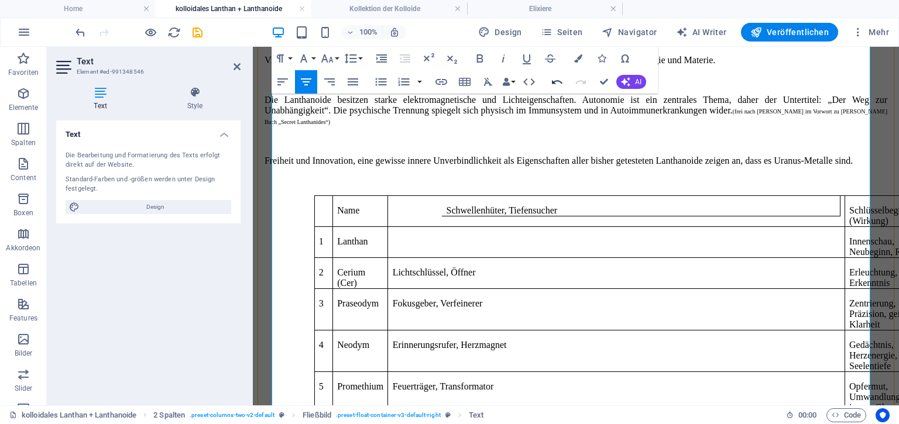
click at [553, 82] on icon "button" at bounding box center [557, 82] width 11 height 4
click at [551, 81] on icon "button" at bounding box center [557, 82] width 14 height 14
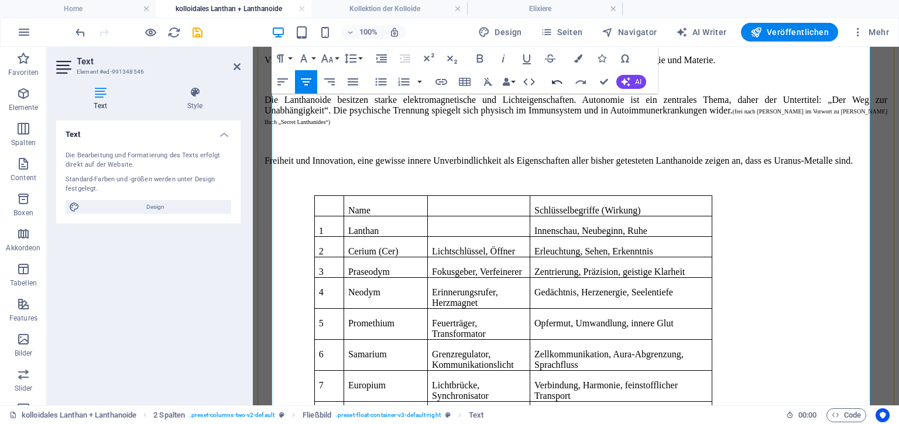
click at [551, 81] on icon "button" at bounding box center [557, 82] width 14 height 14
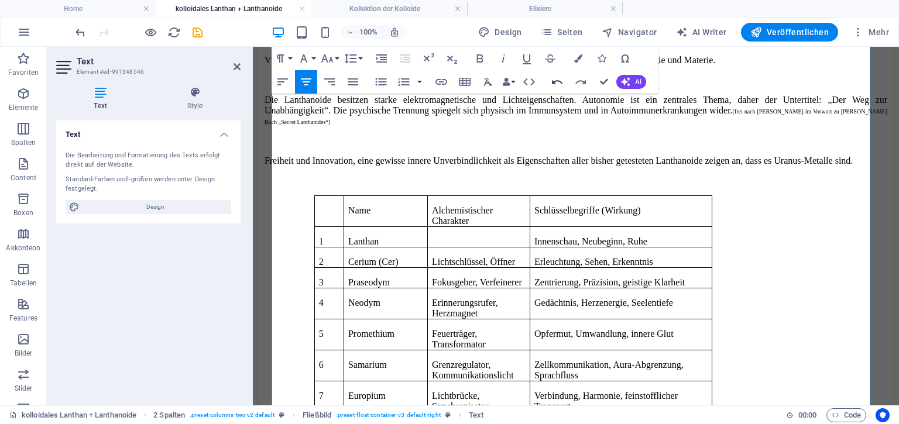
click at [551, 81] on icon "button" at bounding box center [557, 82] width 14 height 14
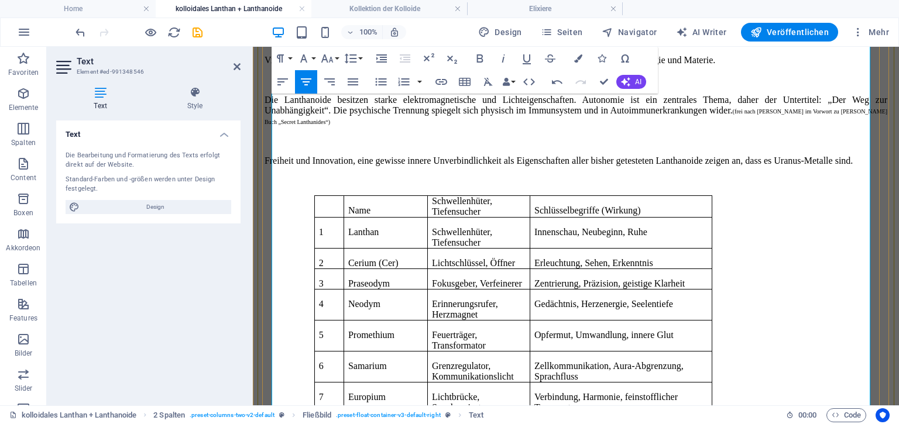
click at [578, 205] on p "Schlüsselbegriffe (Wirkung)" at bounding box center [620, 210] width 173 height 11
click at [416, 205] on p "Name" at bounding box center [385, 210] width 75 height 11
click at [337, 197] on td at bounding box center [328, 206] width 29 height 22
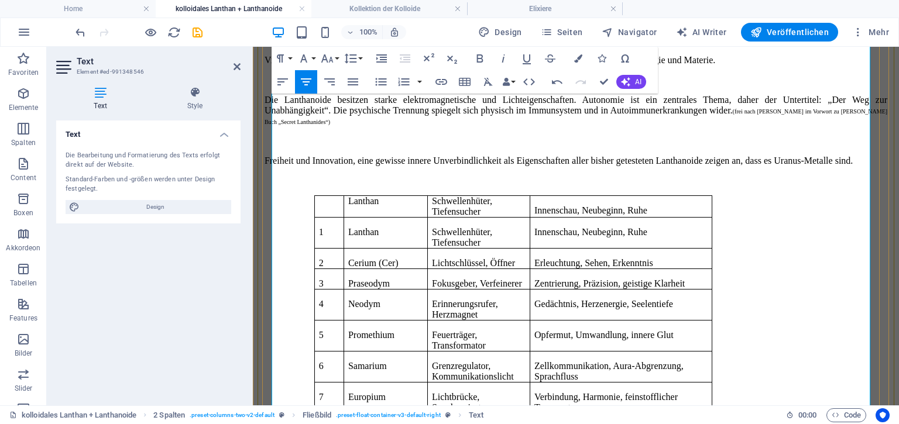
click at [341, 203] on td at bounding box center [328, 206] width 29 height 22
click at [339, 227] on p "1" at bounding box center [329, 232] width 20 height 11
drag, startPoint x: 369, startPoint y: 231, endPoint x: 359, endPoint y: 229, distance: 9.7
click at [359, 229] on p "Lanthan" at bounding box center [385, 232] width 75 height 11
click at [346, 187] on icon "button" at bounding box center [350, 190] width 14 height 14
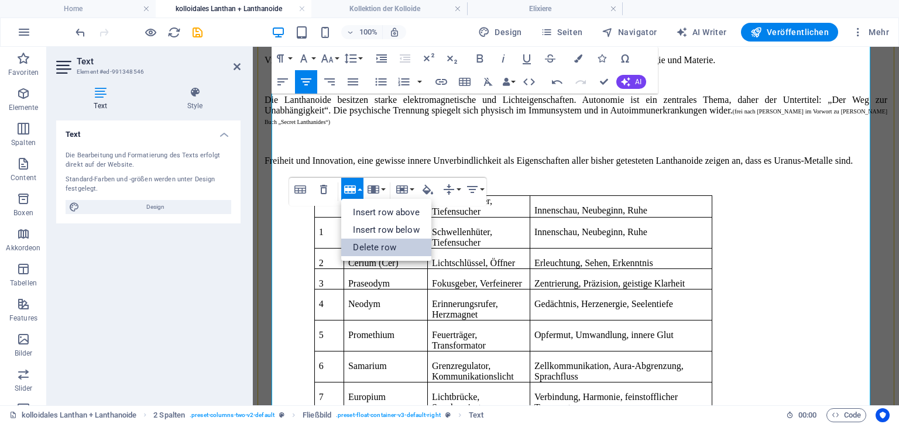
click at [369, 247] on link "Delete row" at bounding box center [386, 248] width 90 height 18
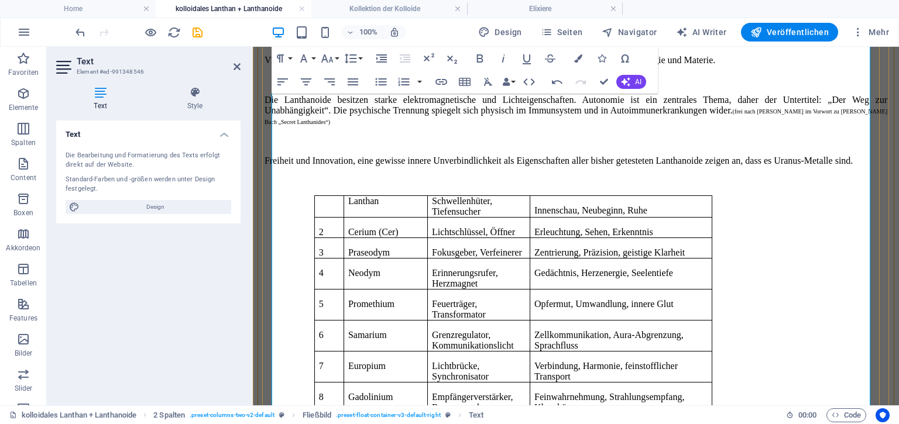
click at [341, 207] on td at bounding box center [328, 206] width 29 height 22
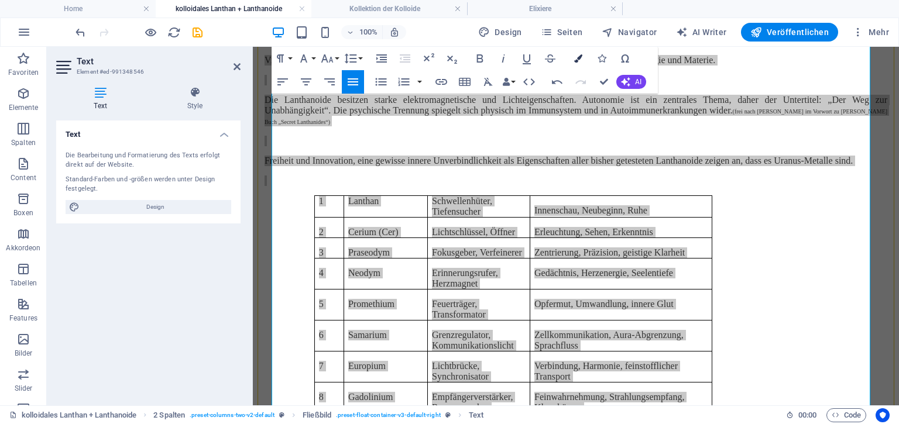
click at [577, 61] on icon "button" at bounding box center [578, 58] width 8 height 8
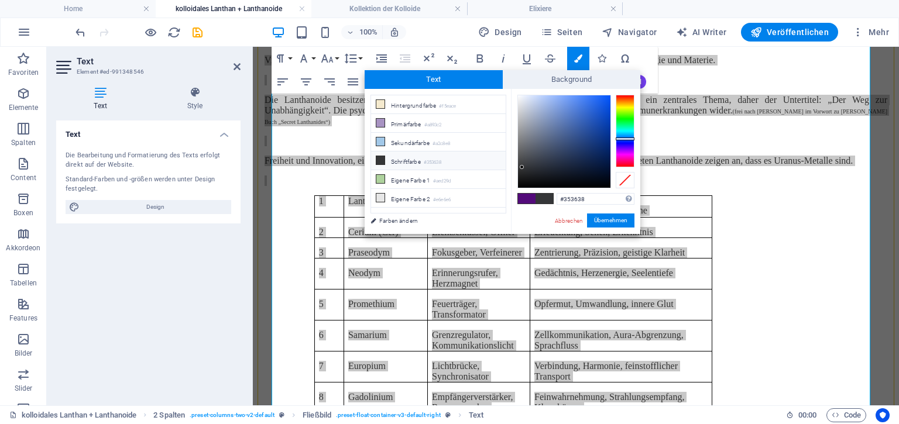
click at [427, 159] on small "#353638" at bounding box center [433, 163] width 18 height 8
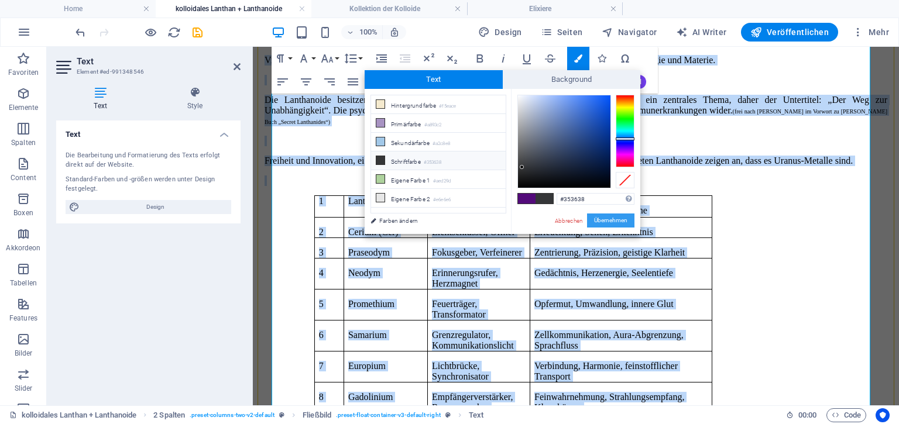
click at [617, 216] on button "Übernehmen" at bounding box center [610, 221] width 47 height 14
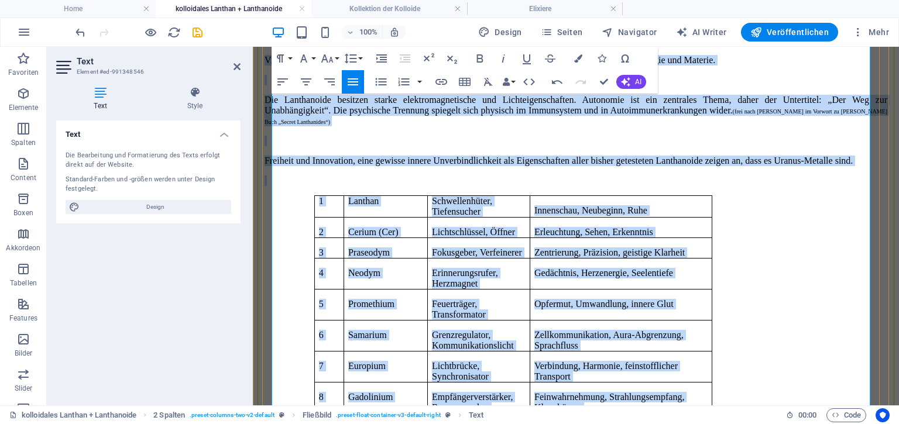
click at [563, 270] on p "Gedächtnis, Herzenergie, Seelentiefe" at bounding box center [620, 273] width 173 height 11
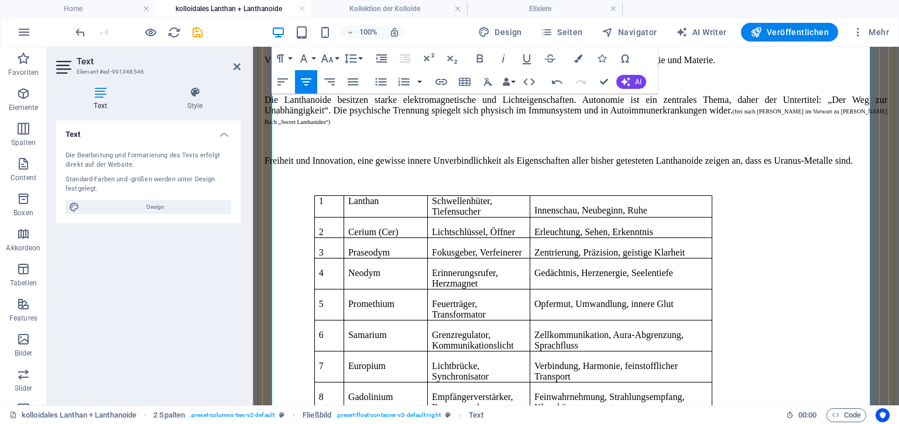
click at [386, 201] on td "Lanthan" at bounding box center [386, 206] width 84 height 22
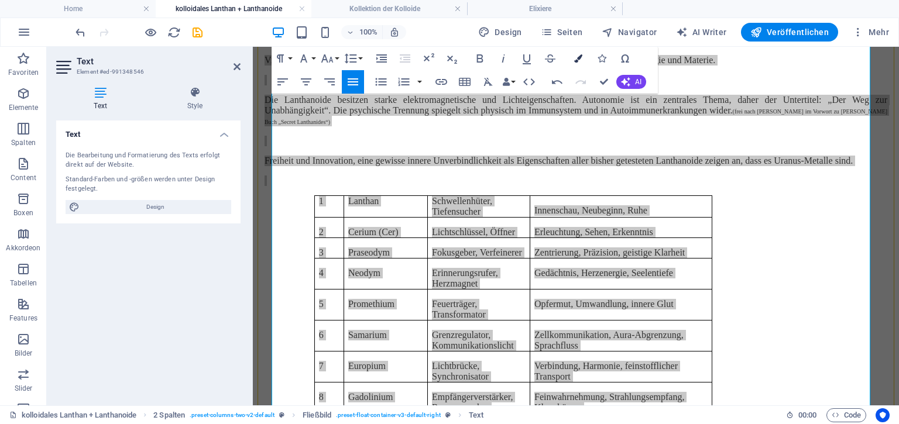
click at [577, 60] on icon "button" at bounding box center [578, 58] width 8 height 8
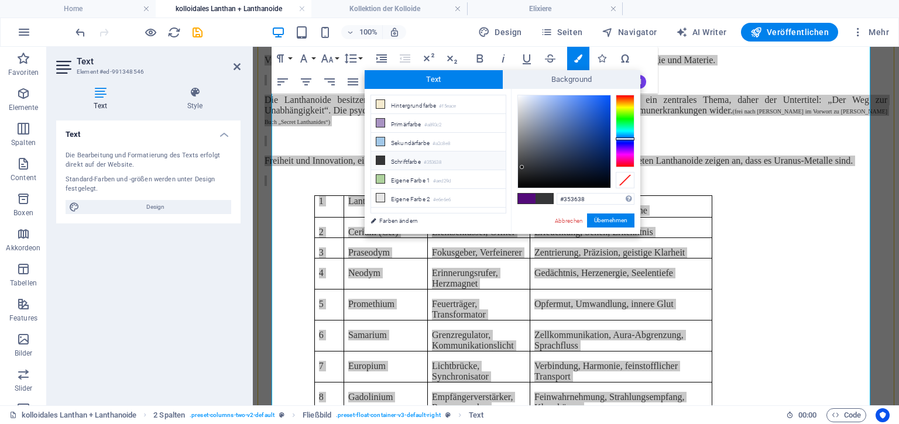
click at [424, 160] on li "Schriftfarbe #353638" at bounding box center [438, 161] width 135 height 19
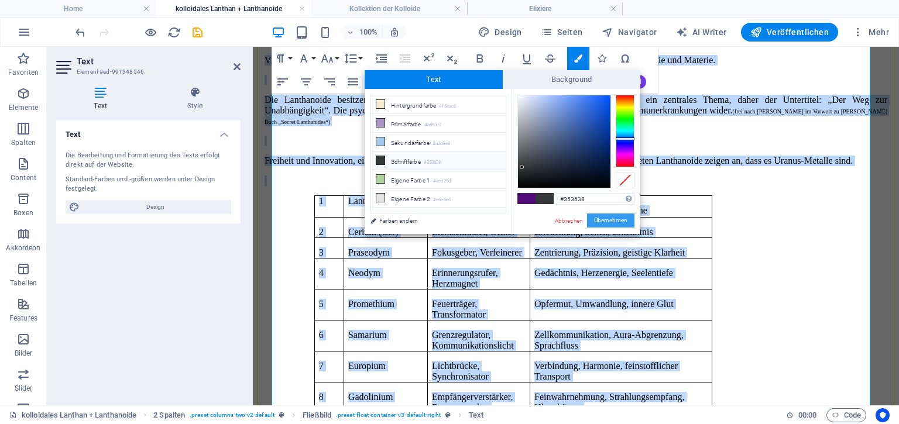
click at [608, 222] on button "Übernehmen" at bounding box center [610, 221] width 47 height 14
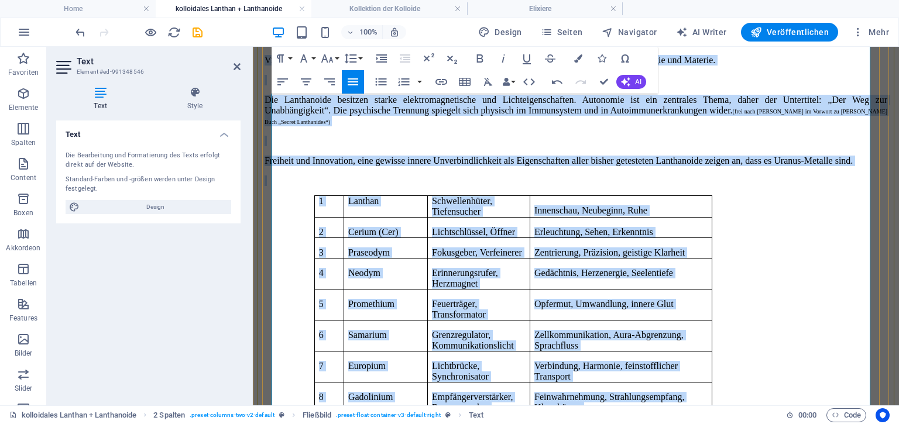
click at [608, 227] on p "Erleuchtung, Sehen, Erkenntnis" at bounding box center [620, 232] width 173 height 11
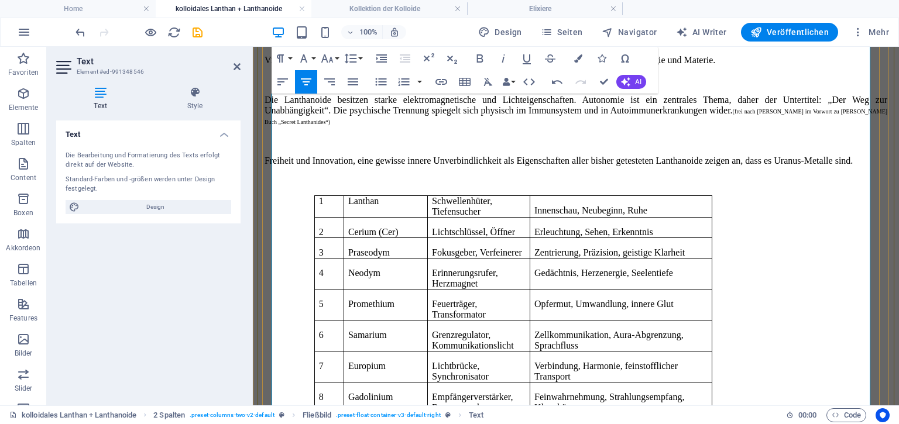
click at [493, 195] on td "Schwellenhüter, Tiefensucher" at bounding box center [478, 206] width 102 height 22
click at [473, 159] on icon "button" at bounding box center [474, 159] width 12 height 8
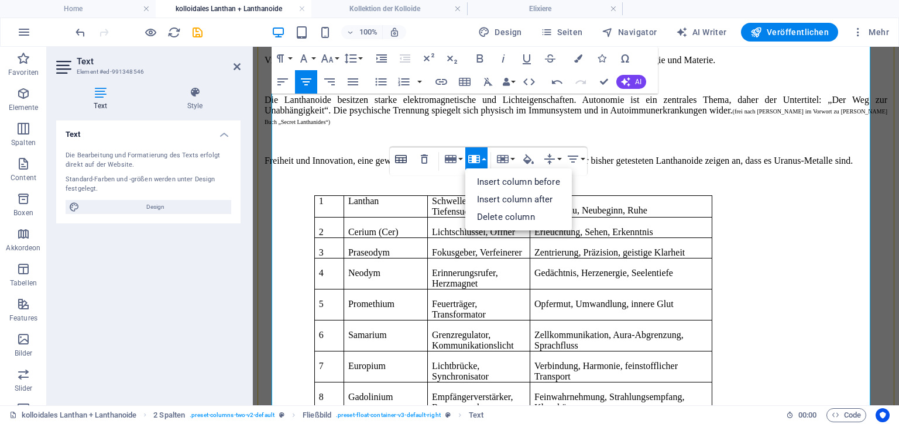
click at [407, 159] on icon "button" at bounding box center [401, 159] width 14 height 14
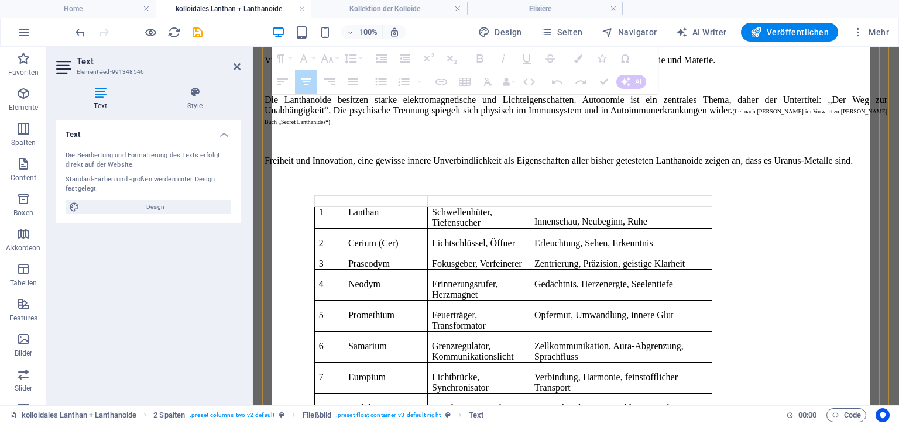
drag, startPoint x: 606, startPoint y: 215, endPoint x: 605, endPoint y: 341, distance: 125.8
click at [605, 341] on tbody "1 Lanthan Schwellenhüter, Tiefensucher Innenschau, Neubeginn, Ruhe 2 Cerium (Ce…" at bounding box center [512, 414] width 397 height 414
drag, startPoint x: 561, startPoint y: 304, endPoint x: 569, endPoint y: 307, distance: 8.5
click at [569, 310] on p "Opfermut, Umwandlung, innere Glut" at bounding box center [620, 315] width 173 height 11
drag, startPoint x: 569, startPoint y: 307, endPoint x: 626, endPoint y: 340, distance: 66.4
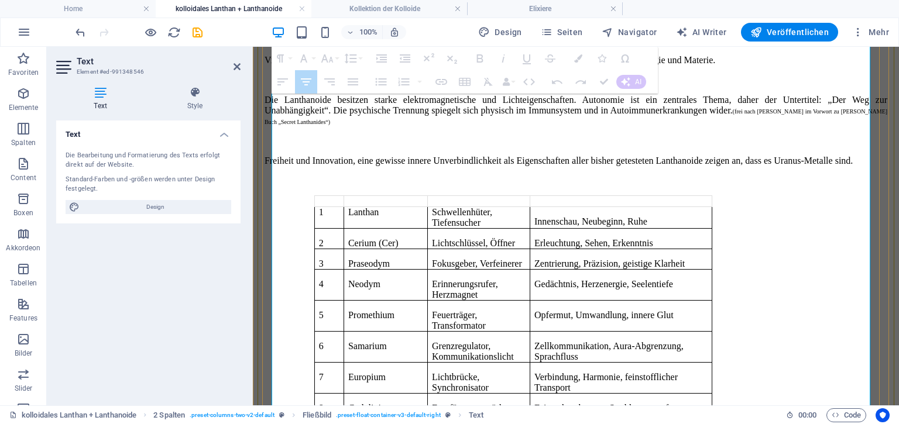
click at [626, 340] on tbody "1 Lanthan Schwellenhüter, Tiefensucher Innenschau, Neubeginn, Ruhe 2 Cerium (Ce…" at bounding box center [512, 414] width 397 height 414
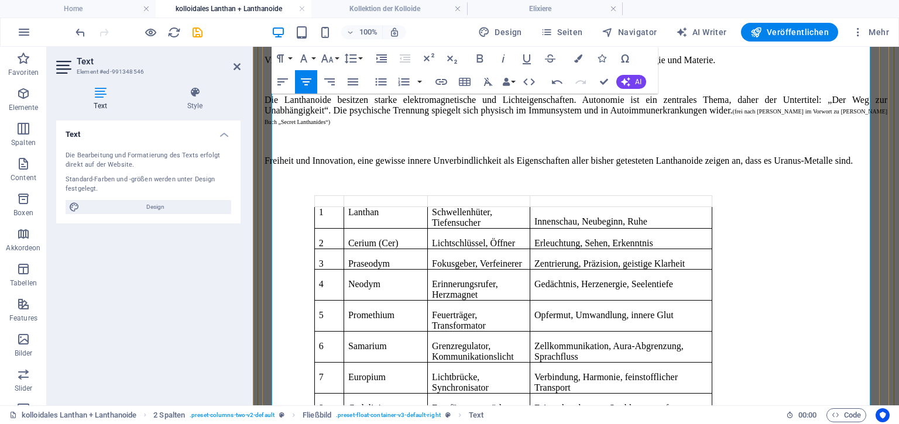
click at [626, 341] on p "Zellkommunikation, Aura-Abgrenzung, Sprachfluss" at bounding box center [620, 351] width 173 height 21
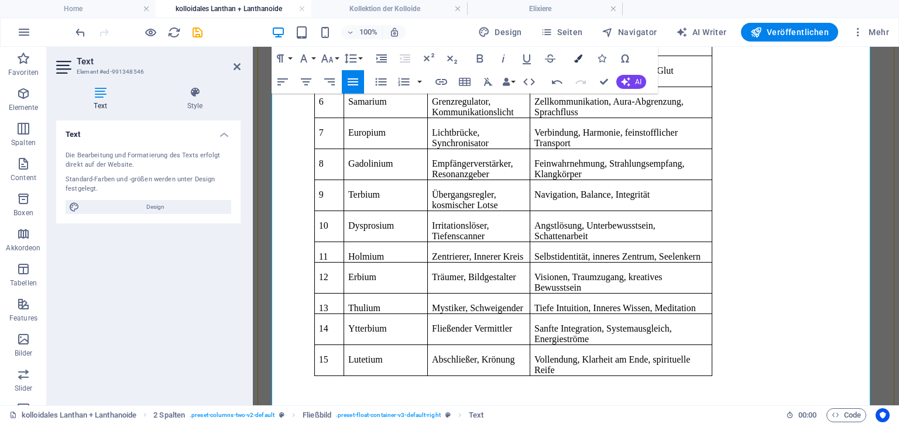
scroll to position [530, 0]
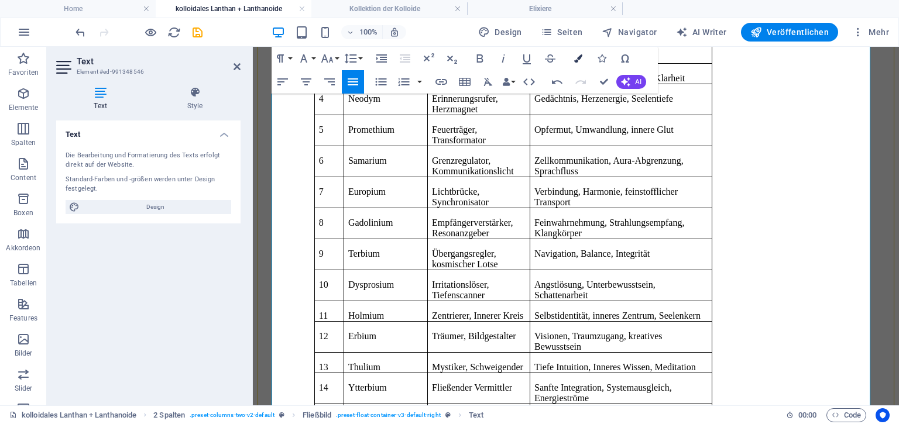
click at [575, 60] on icon "button" at bounding box center [578, 58] width 8 height 8
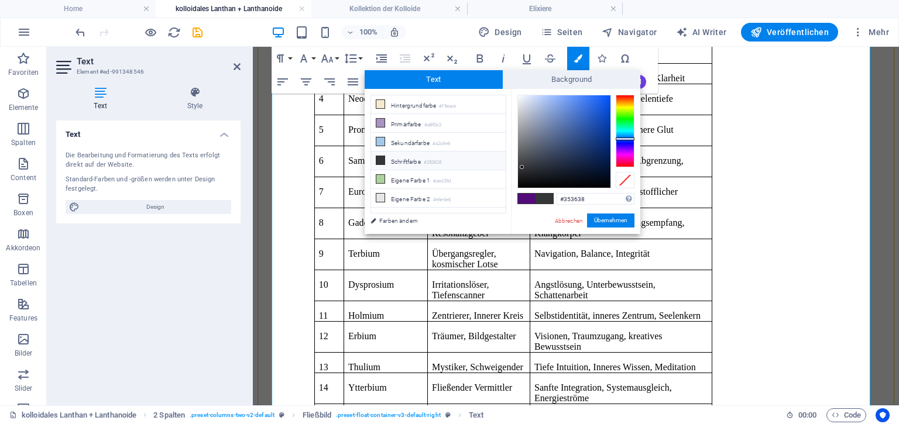
click at [414, 159] on li "Schriftfarbe #353638" at bounding box center [438, 161] width 135 height 19
click at [595, 221] on button "Übernehmen" at bounding box center [610, 221] width 47 height 14
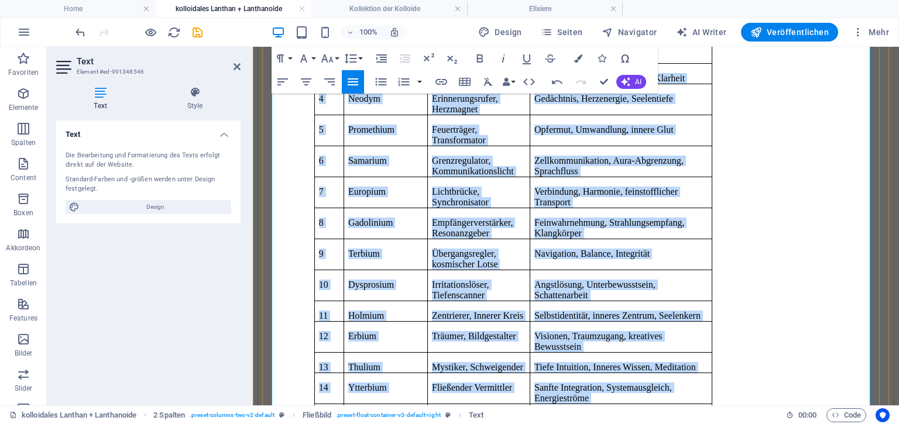
click at [595, 249] on p "Navigation, Balance, Integrität" at bounding box center [620, 254] width 173 height 11
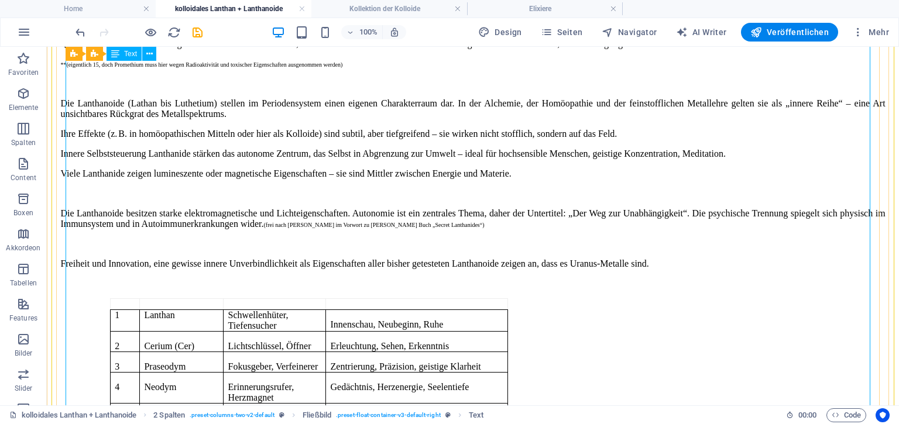
scroll to position [201, 0]
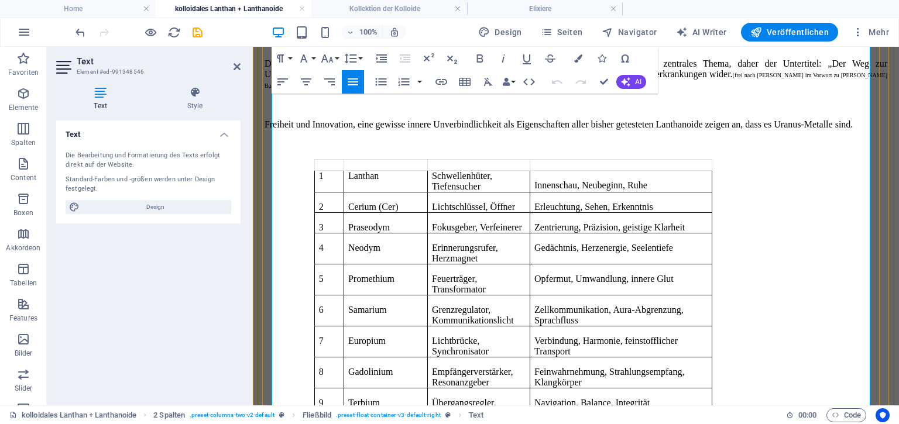
scroll to position [365, 0]
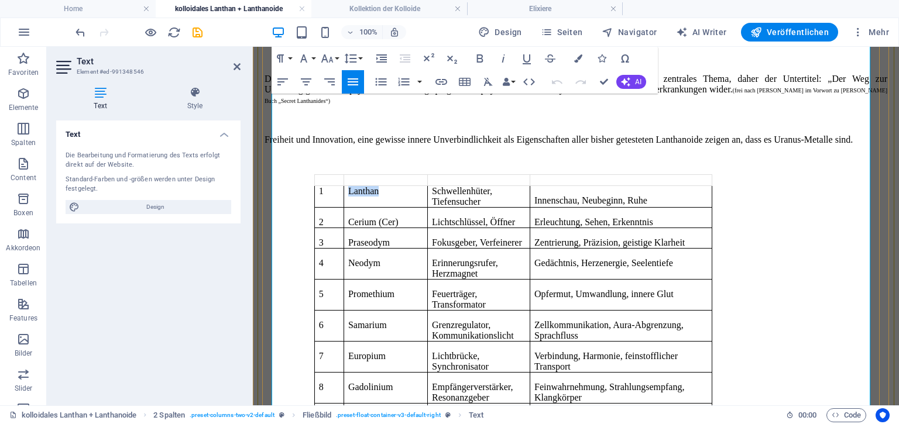
drag, startPoint x: 369, startPoint y: 193, endPoint x: 415, endPoint y: 194, distance: 46.3
click at [415, 194] on td "Lanthan" at bounding box center [386, 197] width 84 height 22
click at [577, 59] on icon "button" at bounding box center [578, 58] width 8 height 8
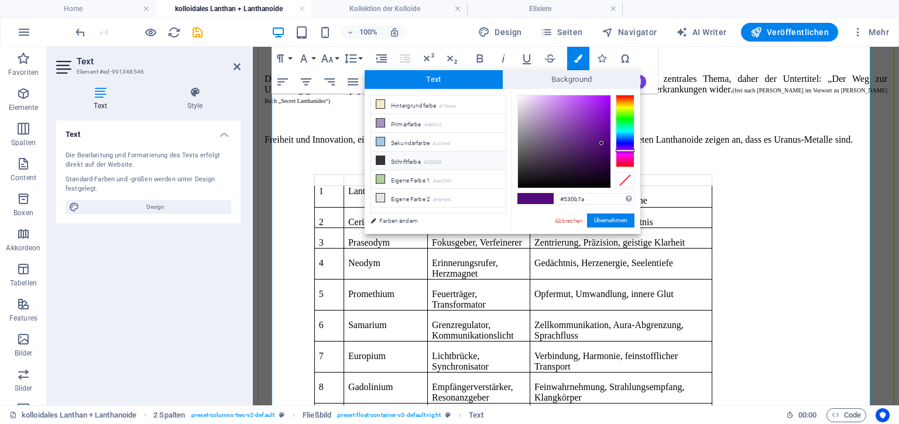
click at [392, 159] on li "Schriftfarbe #353638" at bounding box center [438, 161] width 135 height 19
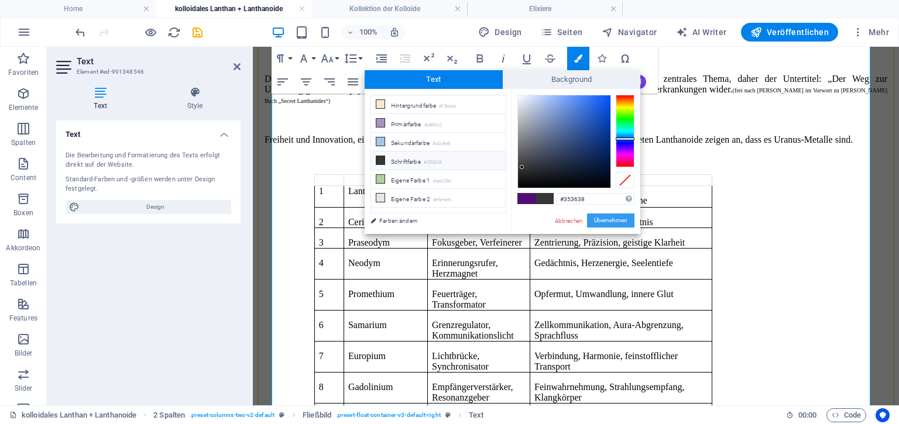
click at [601, 221] on button "Übernehmen" at bounding box center [610, 221] width 47 height 14
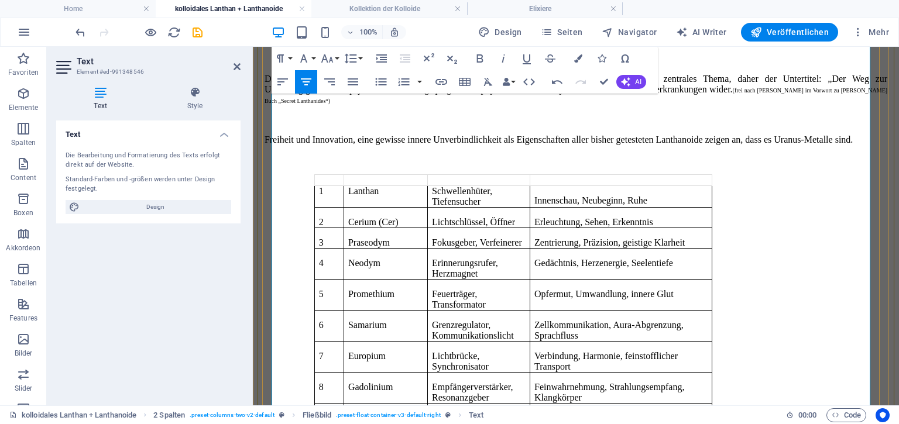
click at [452, 190] on td "Schwellenhüter, Tiefensucher" at bounding box center [478, 197] width 102 height 22
drag, startPoint x: 452, startPoint y: 190, endPoint x: 490, endPoint y: 201, distance: 39.6
click at [490, 201] on td "Schwellenhüter, Tiefensucher" at bounding box center [478, 197] width 102 height 22
click at [584, 56] on button "Colors" at bounding box center [578, 58] width 22 height 23
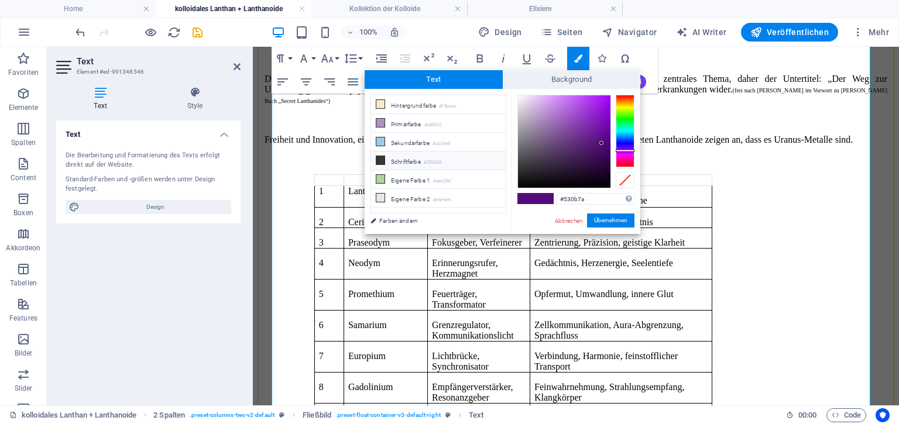
click at [392, 159] on li "Schriftfarbe #353638" at bounding box center [438, 161] width 135 height 19
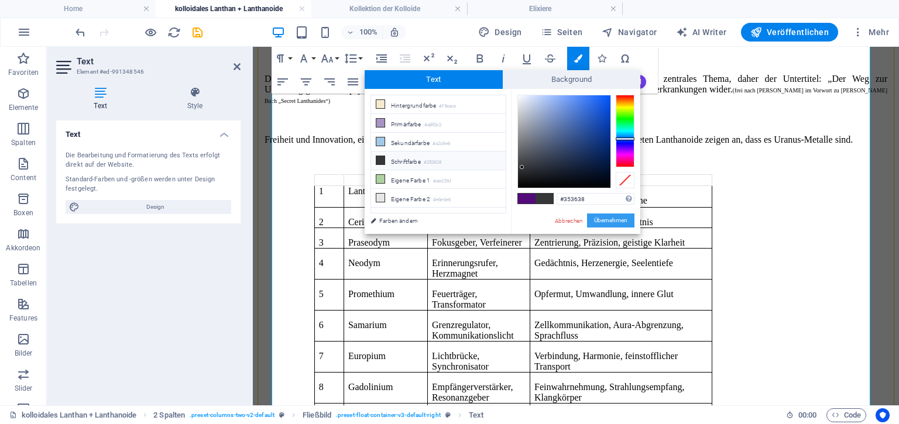
click at [600, 222] on button "Übernehmen" at bounding box center [610, 221] width 47 height 14
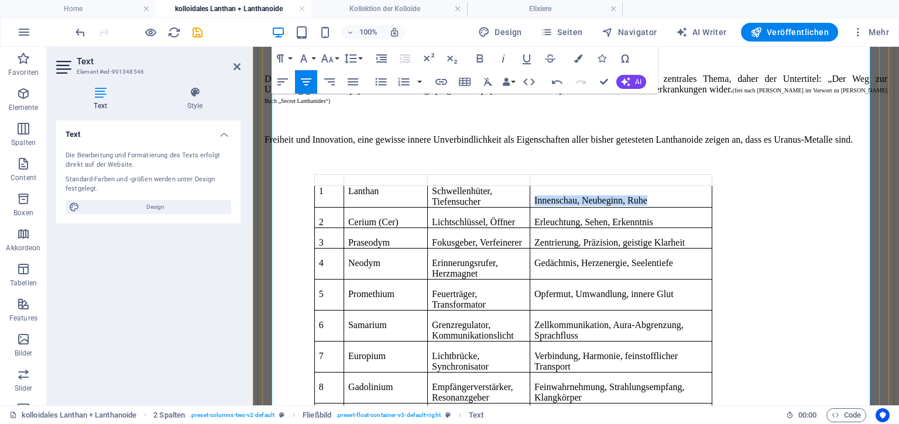
drag, startPoint x: 564, startPoint y: 187, endPoint x: 726, endPoint y: 200, distance: 162.0
click at [712, 200] on table "1 Lanthan Schwellenhüter, Tiefensucher Innenschau, Neubeginn, Ruhe 2 Cerium (Ce…" at bounding box center [513, 387] width 398 height 426
click at [579, 56] on icon "button" at bounding box center [578, 58] width 8 height 8
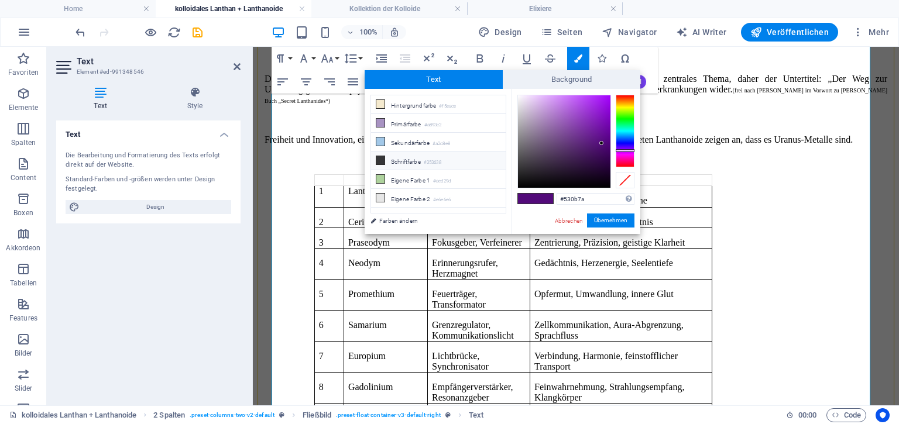
click at [433, 159] on small "#353638" at bounding box center [433, 163] width 18 height 8
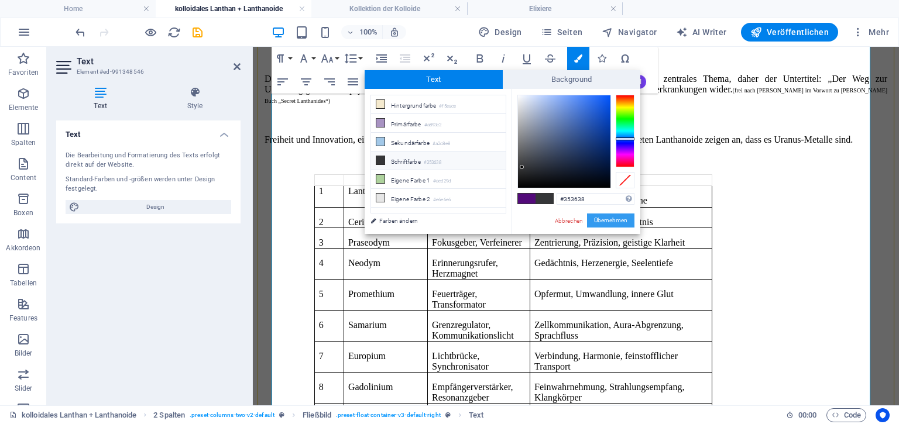
click at [602, 220] on button "Übernehmen" at bounding box center [610, 221] width 47 height 14
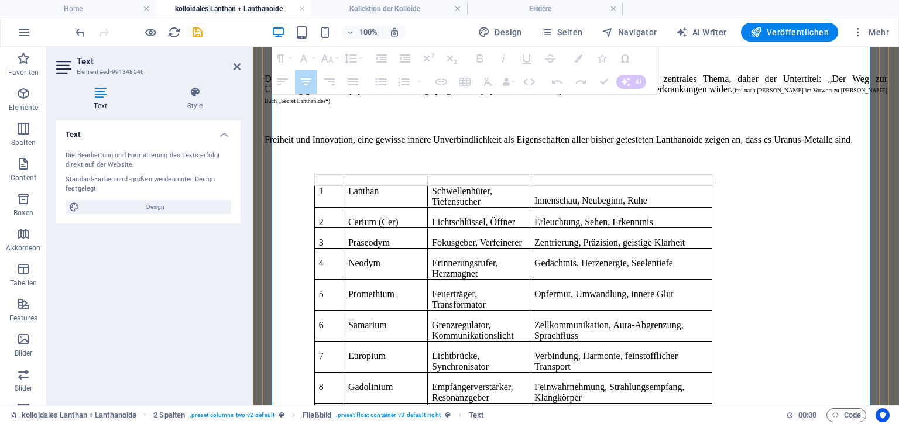
click at [337, 221] on p "2" at bounding box center [329, 222] width 20 height 11
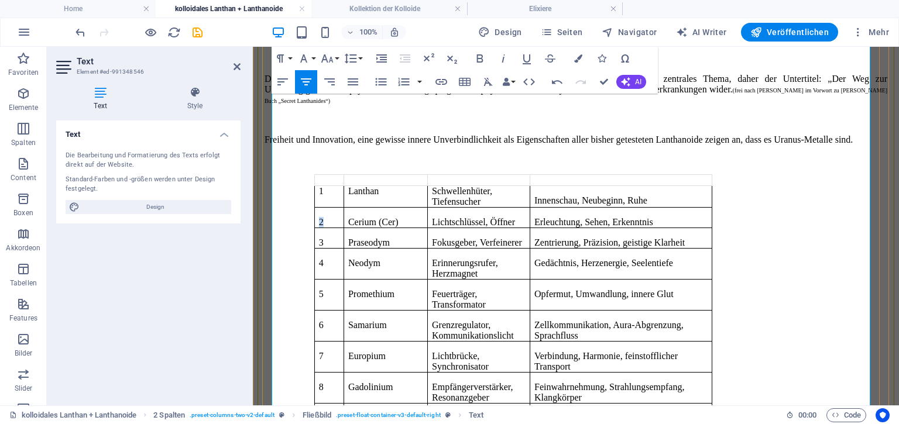
drag, startPoint x: 337, startPoint y: 221, endPoint x: 347, endPoint y: 221, distance: 9.9
click at [344, 221] on td "2" at bounding box center [328, 217] width 29 height 20
click at [577, 58] on icon "button" at bounding box center [578, 58] width 8 height 8
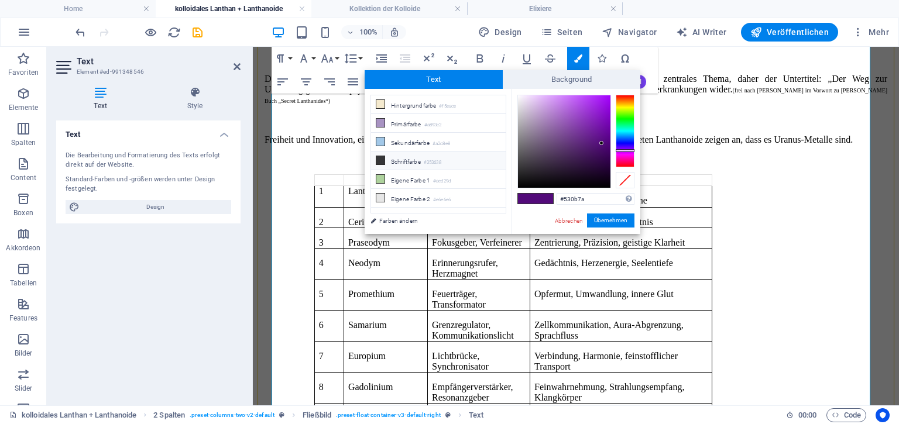
click at [432, 159] on small "#353638" at bounding box center [433, 163] width 18 height 8
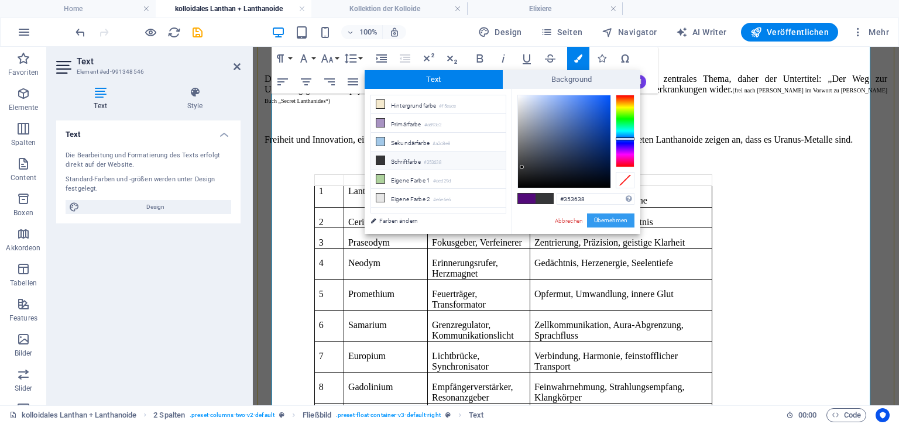
click at [605, 216] on button "Übernehmen" at bounding box center [610, 221] width 47 height 14
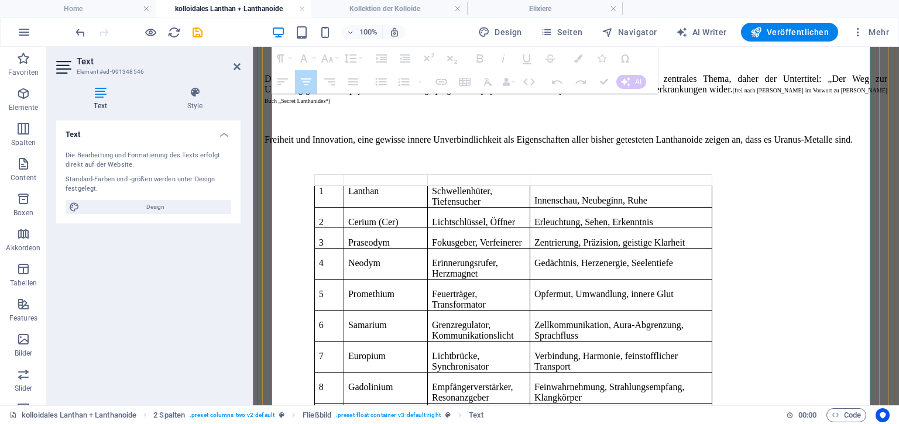
drag, startPoint x: 361, startPoint y: 219, endPoint x: 433, endPoint y: 224, distance: 71.6
click at [433, 224] on tr "2 Cerium (Cer) Lichtschlüssel, Öffner Erleuchtung, Sehen, Erkenntnis" at bounding box center [512, 217] width 397 height 20
drag, startPoint x: 359, startPoint y: 220, endPoint x: 366, endPoint y: 193, distance: 28.5
click at [366, 193] on tbody "1 Lanthan Schwellenhüter, Tiefensucher Innenschau, Neubeginn, Ruhe 2 Cerium (Ce…" at bounding box center [512, 393] width 397 height 414
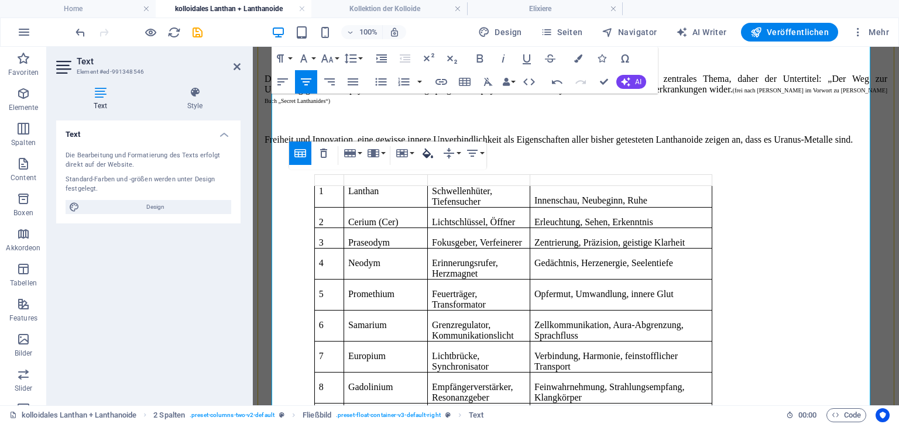
click at [424, 155] on icon "button" at bounding box center [428, 154] width 11 height 10
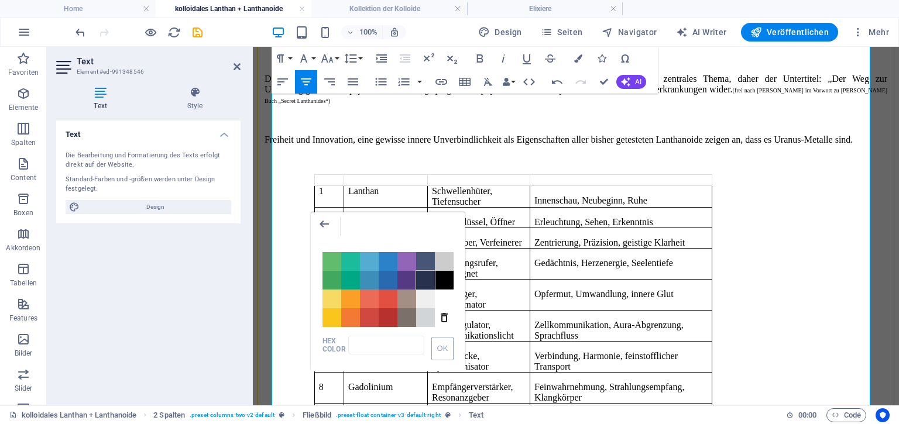
click at [427, 281] on span "Color #28324E" at bounding box center [425, 280] width 19 height 19
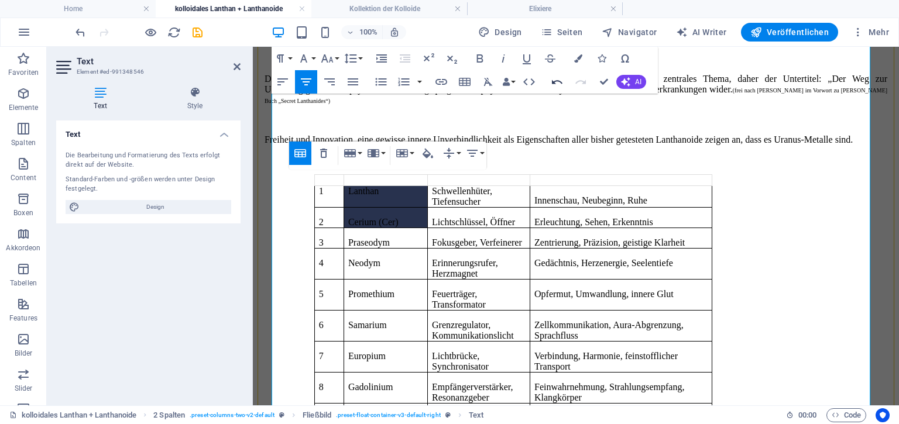
click at [556, 77] on icon "button" at bounding box center [557, 82] width 14 height 14
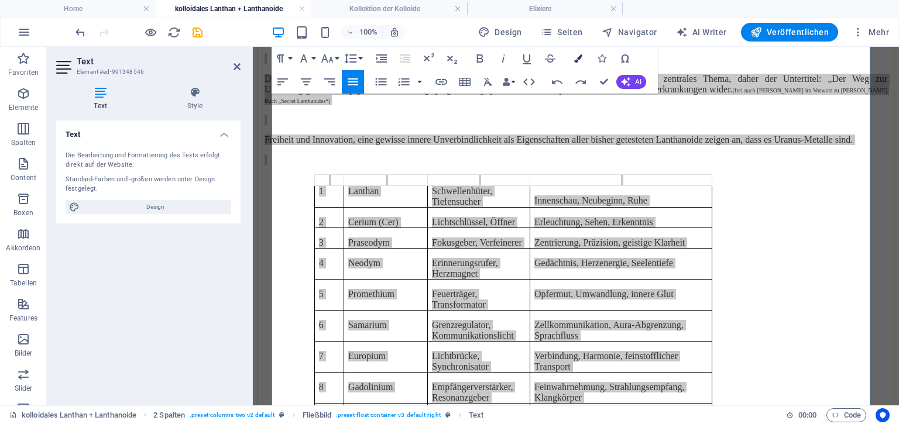
click at [581, 57] on icon "button" at bounding box center [578, 58] width 8 height 8
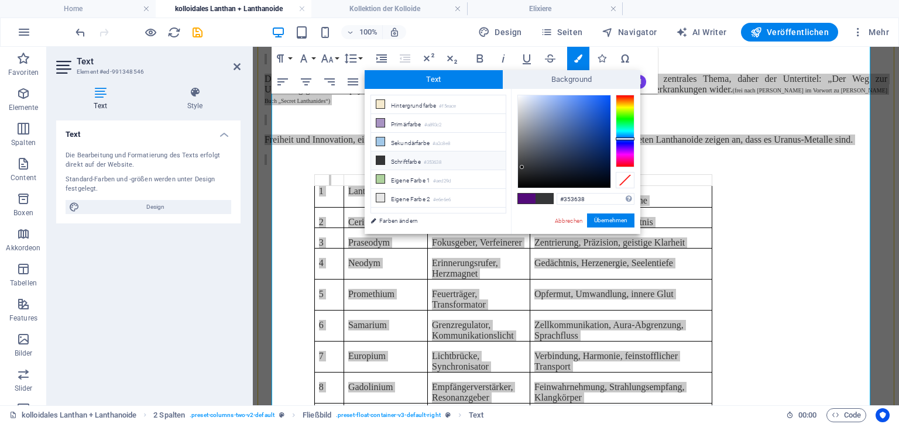
click at [437, 153] on li "Schriftfarbe #353638" at bounding box center [438, 161] width 135 height 19
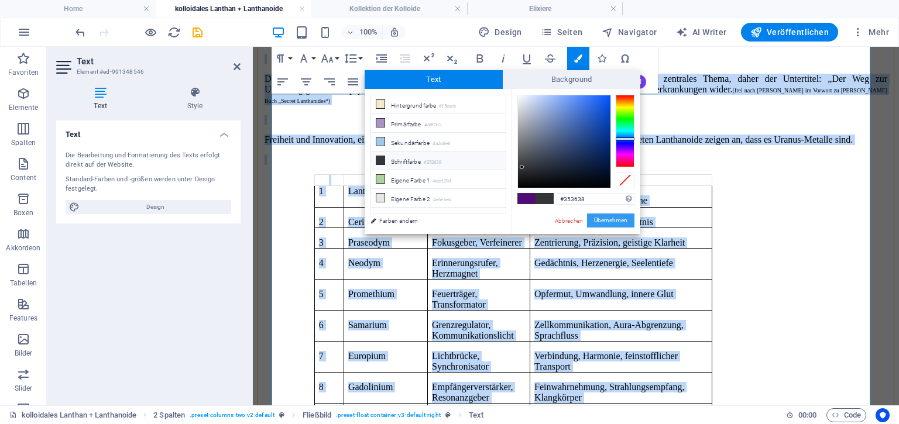
click at [608, 217] on button "Übernehmen" at bounding box center [610, 221] width 47 height 14
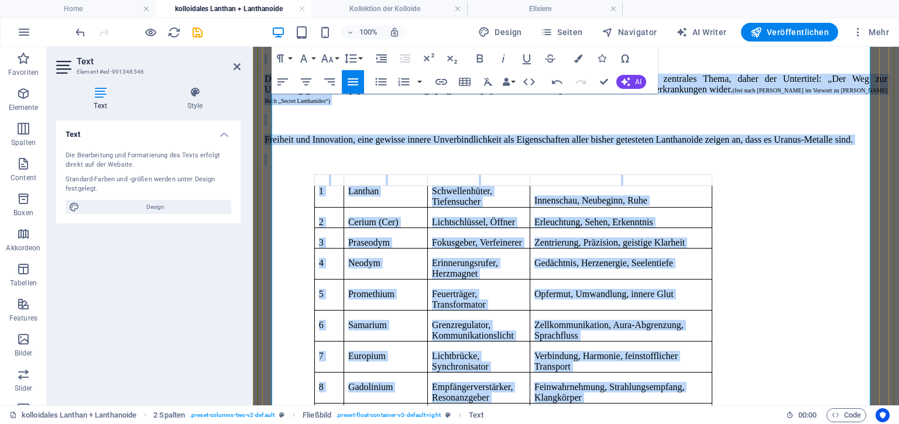
click at [608, 217] on p "Erleuchtung, Sehen, Erkenntnis" at bounding box center [620, 222] width 173 height 11
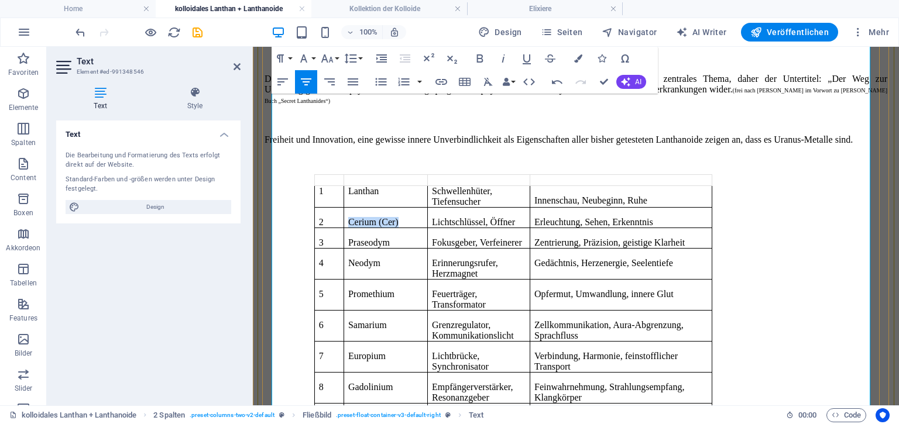
drag, startPoint x: 359, startPoint y: 219, endPoint x: 421, endPoint y: 222, distance: 62.1
click at [421, 222] on p "Cerium (Cer)" at bounding box center [385, 222] width 75 height 11
drag, startPoint x: 336, startPoint y: 258, endPoint x: 344, endPoint y: 260, distance: 8.4
click at [339, 260] on p "4" at bounding box center [329, 263] width 20 height 11
click at [579, 54] on icon "button" at bounding box center [578, 58] width 8 height 8
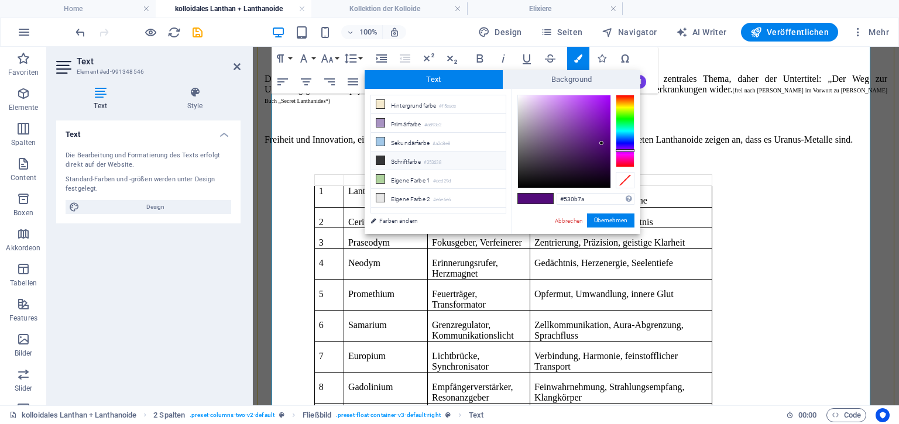
click at [392, 160] on li "Schriftfarbe #353638" at bounding box center [438, 161] width 135 height 19
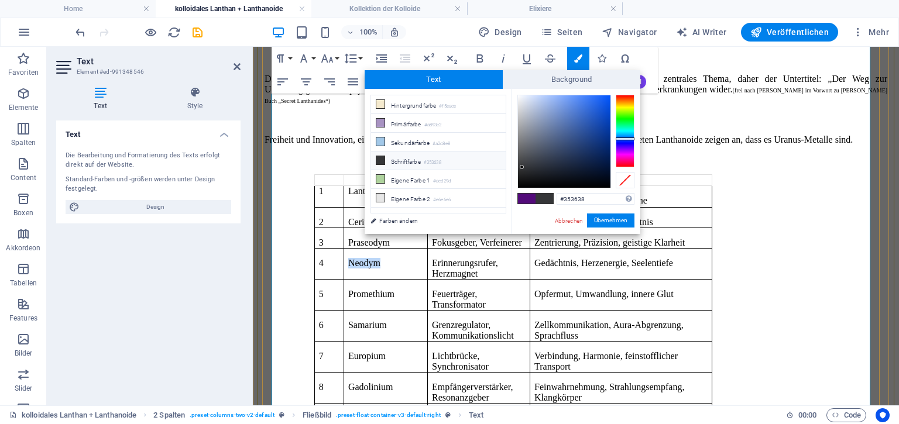
drag, startPoint x: 365, startPoint y: 260, endPoint x: 411, endPoint y: 263, distance: 45.7
click at [411, 263] on p "Neodym" at bounding box center [385, 263] width 75 height 11
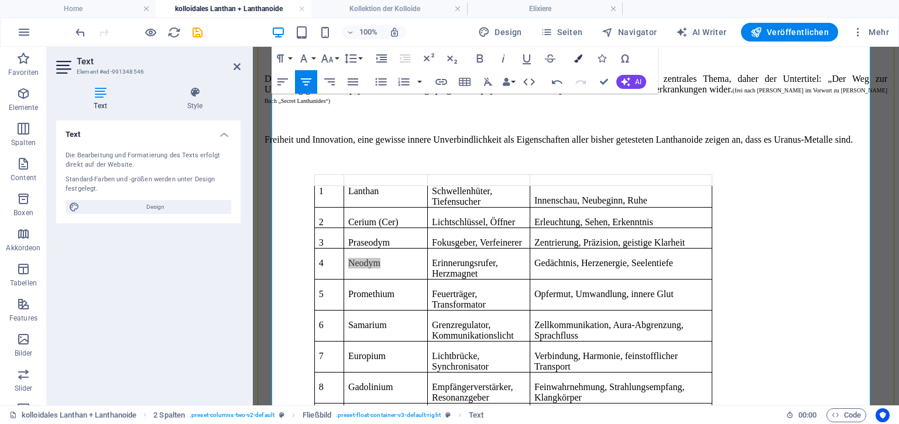
click at [581, 58] on icon "button" at bounding box center [578, 58] width 8 height 8
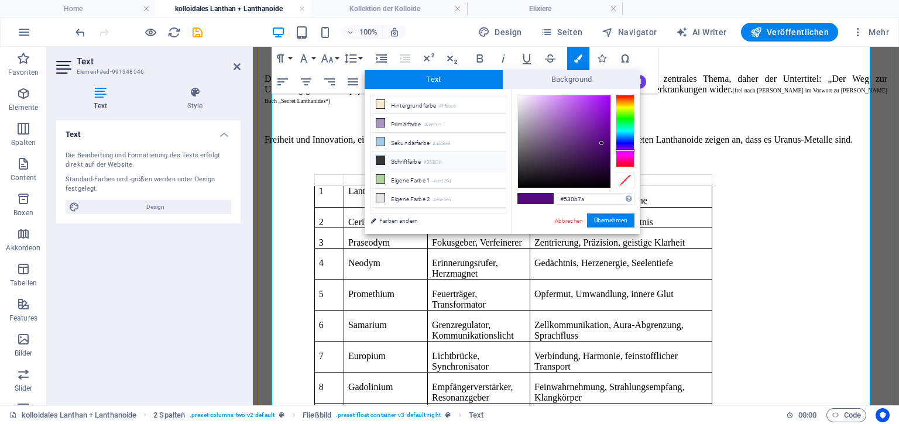
click at [448, 160] on li "Schriftfarbe #353638" at bounding box center [438, 161] width 135 height 19
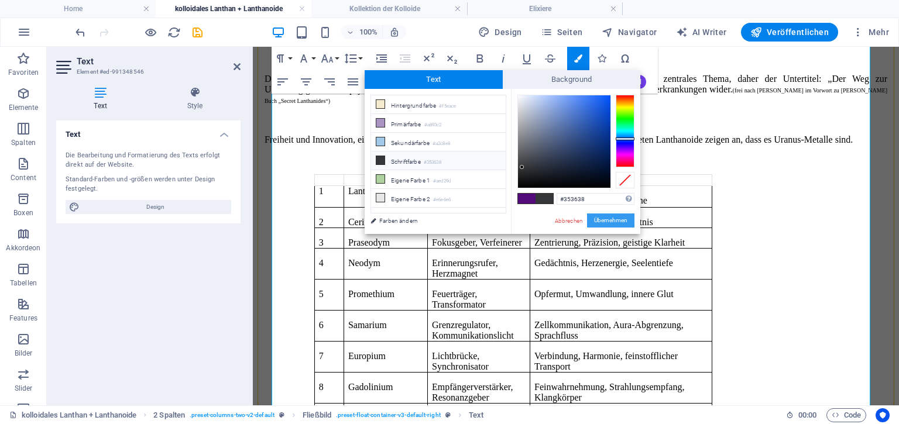
click at [605, 214] on button "Übernehmen" at bounding box center [610, 221] width 47 height 14
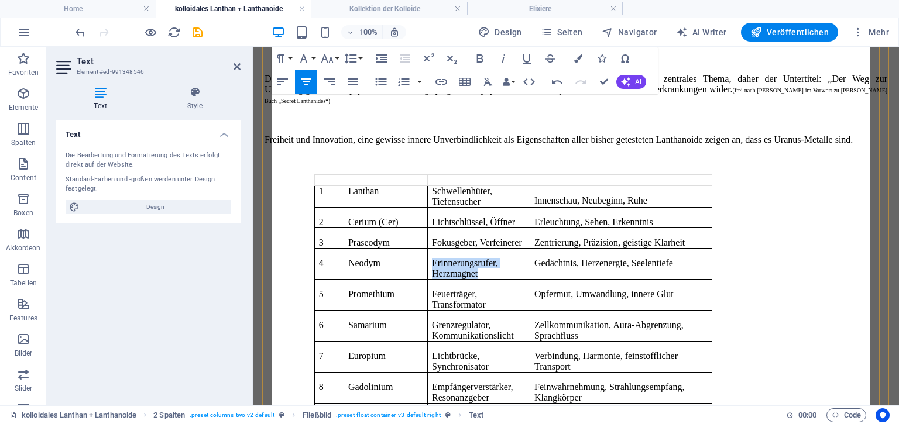
drag, startPoint x: 447, startPoint y: 259, endPoint x: 522, endPoint y: 269, distance: 75.7
click at [522, 269] on p "Erinnerungsrufer, Herzmagnet" at bounding box center [479, 268] width 94 height 21
click at [577, 60] on icon "button" at bounding box center [578, 58] width 8 height 8
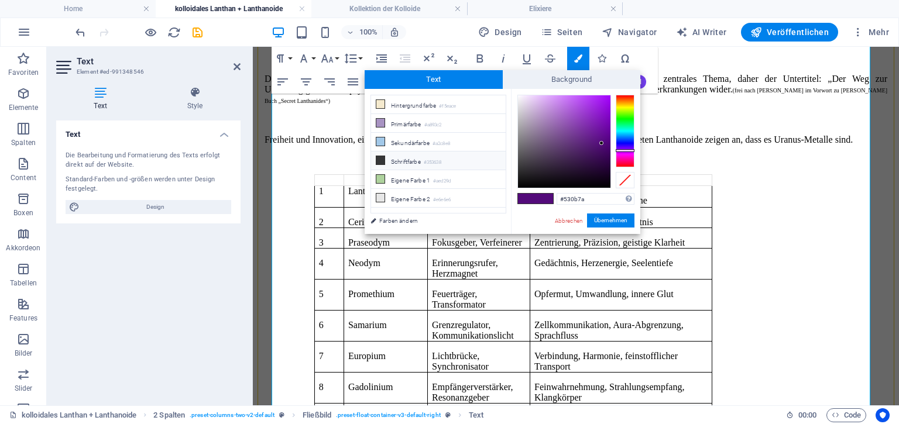
click at [430, 159] on small "#353638" at bounding box center [433, 163] width 18 height 8
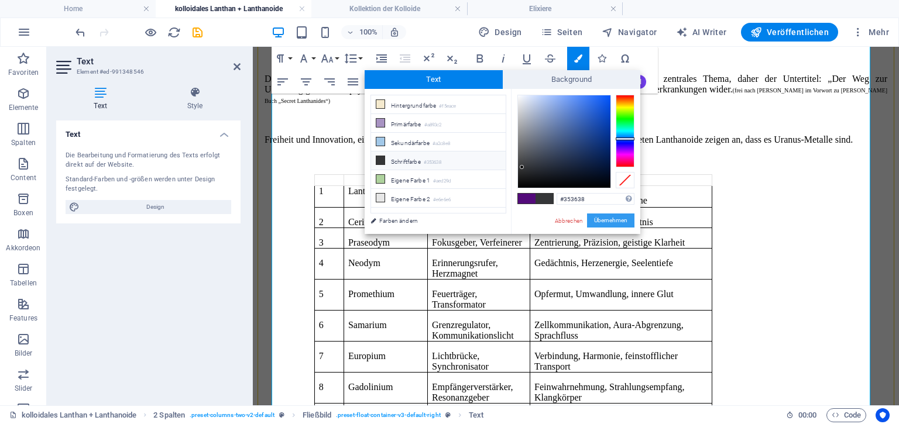
click at [598, 218] on button "Übernehmen" at bounding box center [610, 221] width 47 height 14
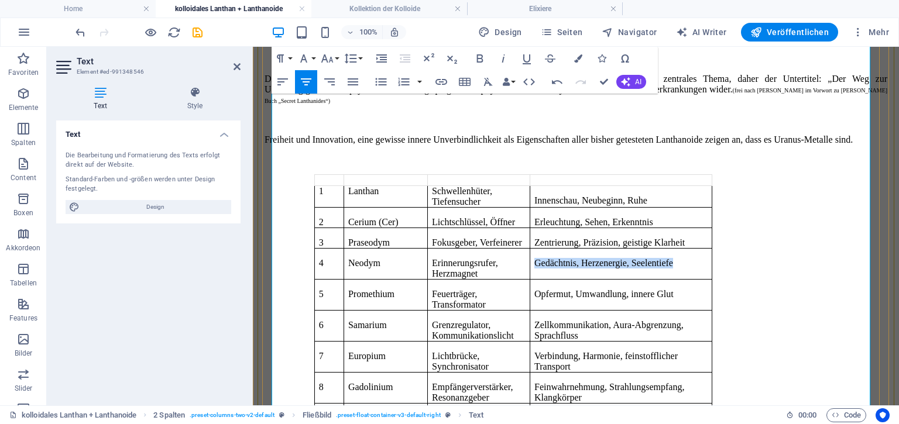
drag, startPoint x: 577, startPoint y: 259, endPoint x: 674, endPoint y: 276, distance: 98.1
click at [674, 269] on p "Gedächtnis, Herzenergie, Seelentiefe" at bounding box center [620, 263] width 173 height 11
click at [582, 54] on icon "button" at bounding box center [578, 58] width 8 height 8
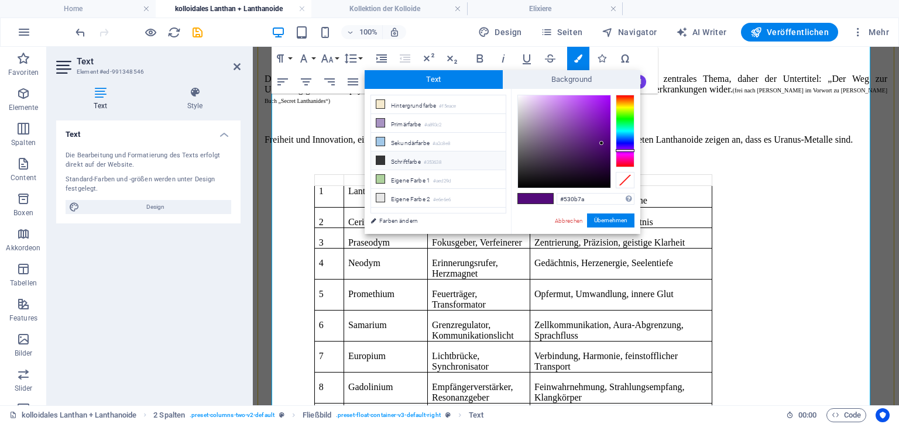
click at [457, 159] on li "Schriftfarbe #353638" at bounding box center [438, 161] width 135 height 19
type input "#353638"
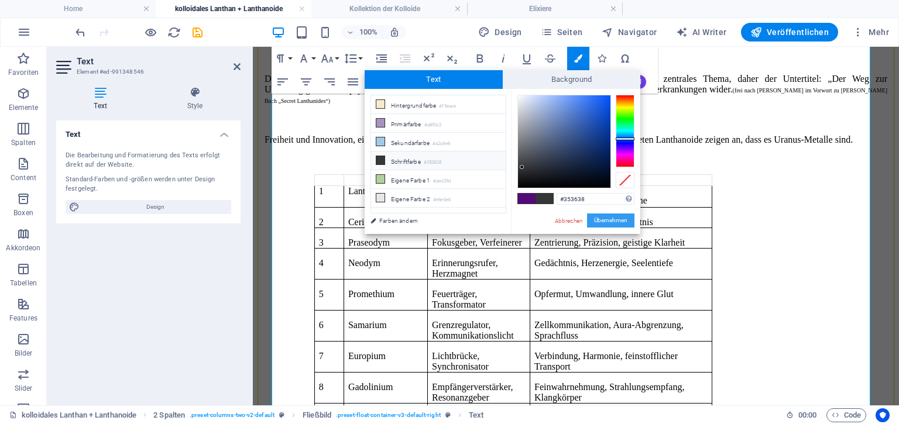
click at [597, 223] on button "Übernehmen" at bounding box center [610, 221] width 47 height 14
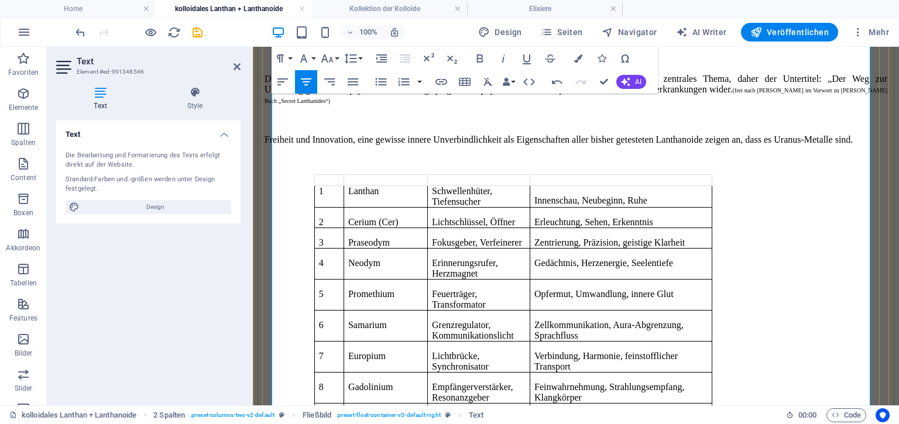
click at [801, 282] on div "Es gibt in diesem Segment 14 verschiedene Metalle** , die sich unter der Gruppe…" at bounding box center [576, 281] width 623 height 818
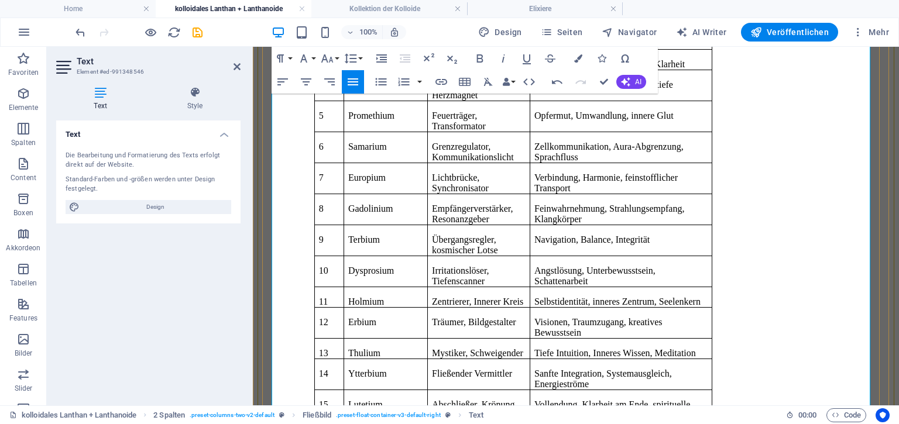
click at [526, 121] on p "Feuerträger, Transformator" at bounding box center [479, 121] width 94 height 21
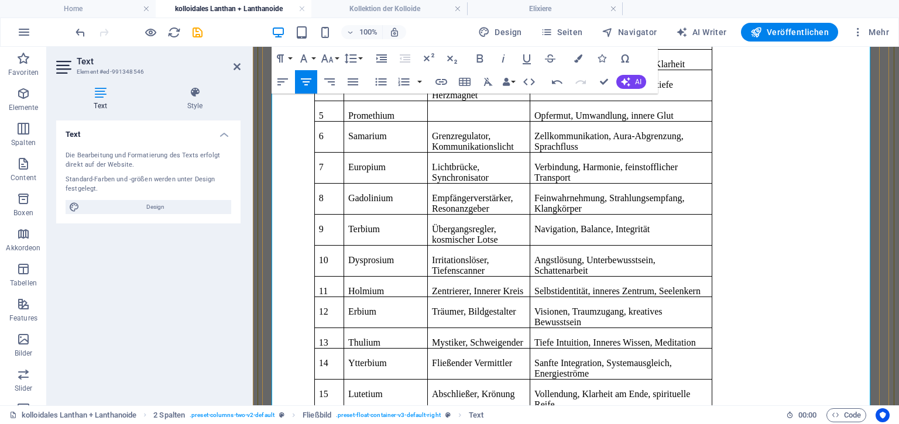
click at [660, 121] on p "Opfermut, Umwandlung, innere Glut" at bounding box center [620, 116] width 173 height 11
click at [525, 107] on td at bounding box center [478, 111] width 102 height 20
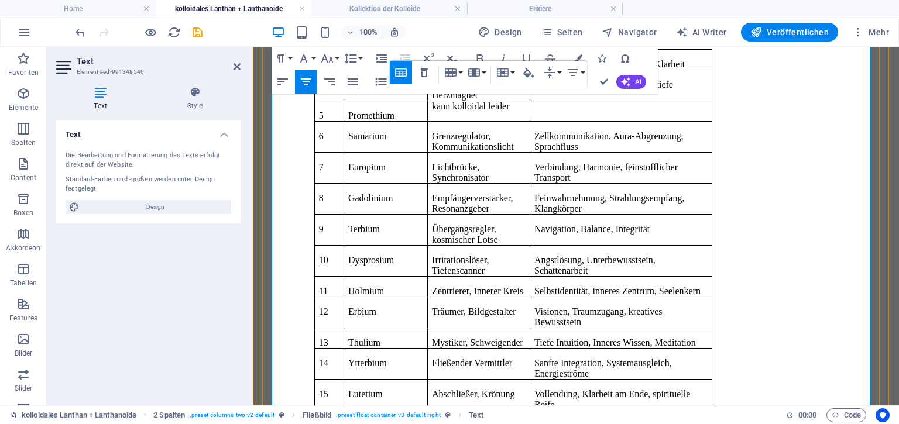
click at [560, 107] on td at bounding box center [621, 111] width 182 height 20
click at [647, 108] on td "nicht hergestllt werden" at bounding box center [621, 111] width 182 height 20
click at [578, 105] on td "nicht hergestellt werden" at bounding box center [621, 111] width 182 height 20
click at [595, 113] on td "nicht hergestellt werden" at bounding box center [621, 111] width 182 height 20
click at [419, 193] on p "Gadolinium" at bounding box center [385, 198] width 75 height 11
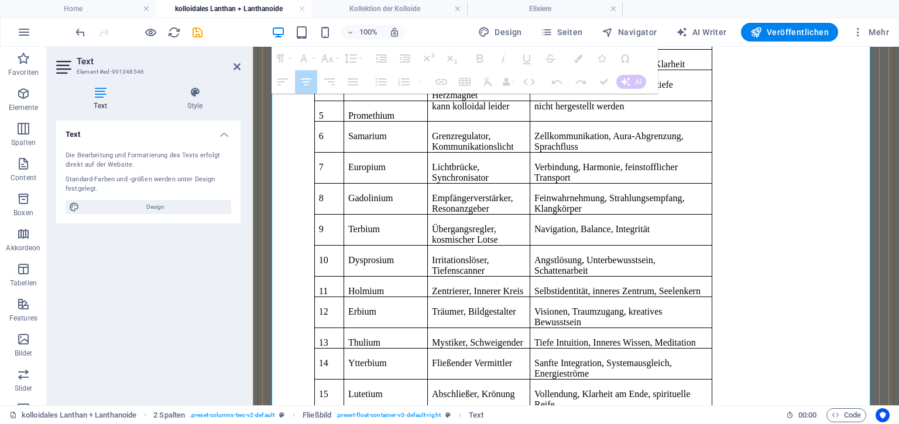
drag, startPoint x: 363, startPoint y: 177, endPoint x: 427, endPoint y: 185, distance: 64.9
click at [427, 185] on tr "8 Gadolinium Empfängerverstärker, Resonanzgeber Feinwahrnehmung, Strahlungsempf…" at bounding box center [512, 198] width 397 height 31
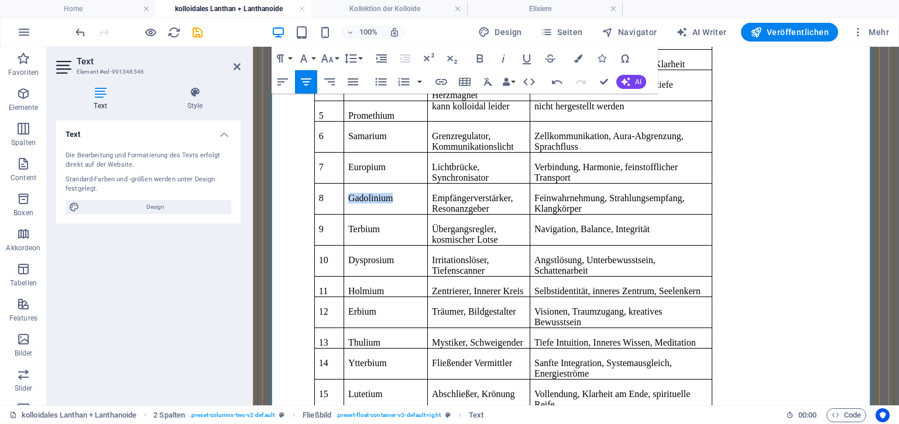
drag, startPoint x: 362, startPoint y: 174, endPoint x: 421, endPoint y: 175, distance: 59.7
click at [421, 193] on p "Gadolinium" at bounding box center [385, 198] width 75 height 11
click at [581, 63] on button "Colors" at bounding box center [578, 58] width 22 height 23
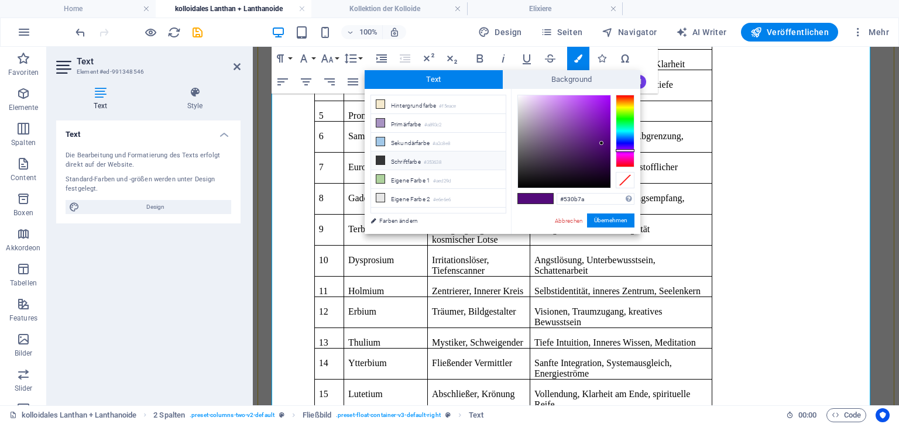
click at [453, 159] on li "Schriftfarbe #353638" at bounding box center [438, 161] width 135 height 19
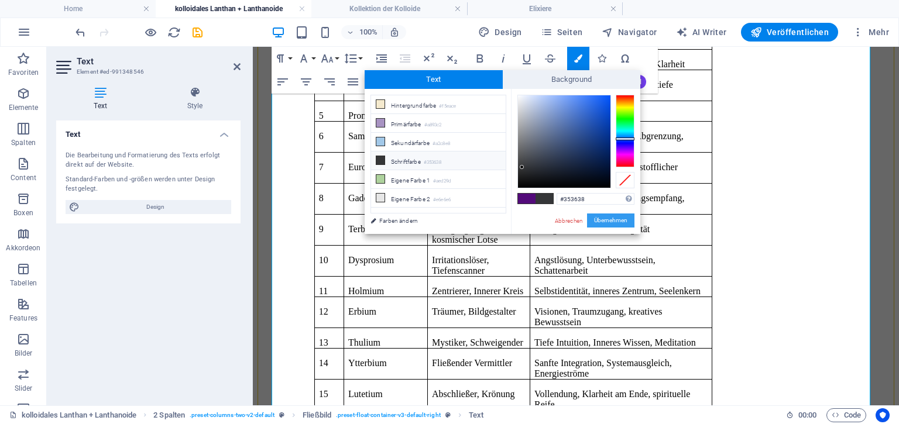
click at [607, 221] on button "Übernehmen" at bounding box center [610, 221] width 47 height 14
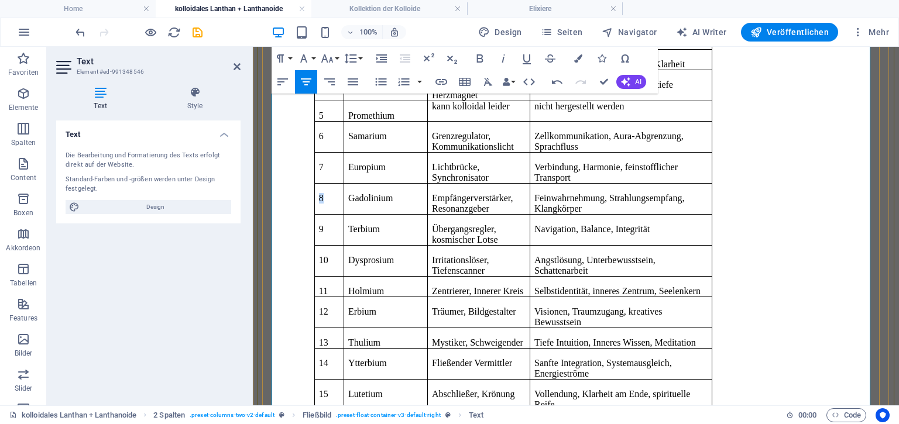
drag, startPoint x: 335, startPoint y: 177, endPoint x: 347, endPoint y: 177, distance: 12.3
click at [344, 183] on td "8" at bounding box center [328, 198] width 29 height 31
click at [576, 60] on icon "button" at bounding box center [578, 58] width 8 height 8
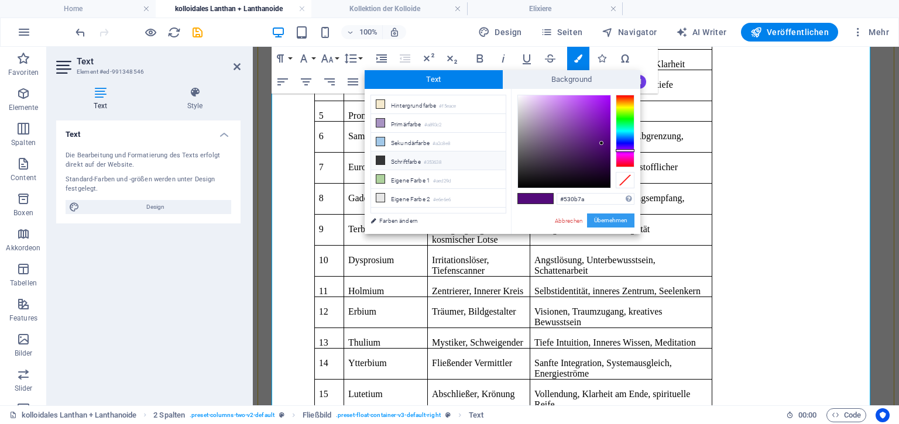
drag, startPoint x: 455, startPoint y: 156, endPoint x: 614, endPoint y: 217, distance: 170.4
click at [614, 217] on div "less Hintergrundfarbe #f5eace Primärfarbe #a893c2 [GEOGRAPHIC_DATA] #a2c8e8 Sch…" at bounding box center [503, 161] width 276 height 145
click at [614, 217] on button "Übernehmen" at bounding box center [610, 221] width 47 height 14
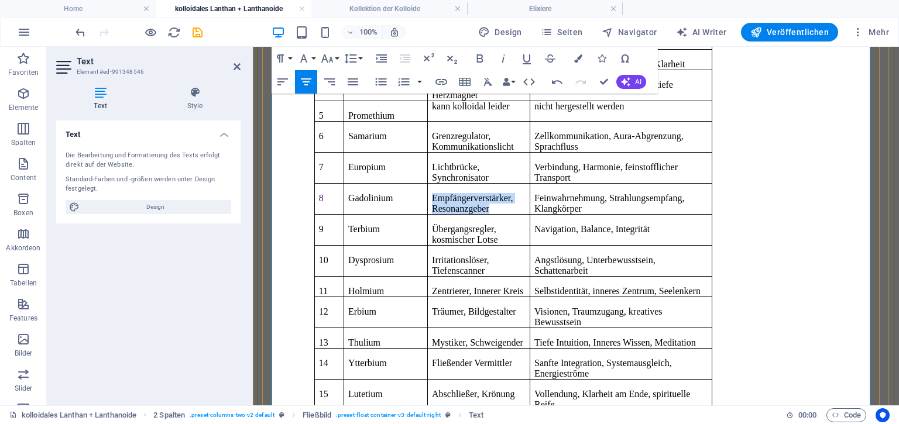
drag, startPoint x: 436, startPoint y: 174, endPoint x: 528, endPoint y: 187, distance: 92.9
click at [526, 193] on p "Empfängerverstärker, Resonanzgeber" at bounding box center [479, 203] width 94 height 21
click at [574, 63] on button "Colors" at bounding box center [578, 58] width 22 height 23
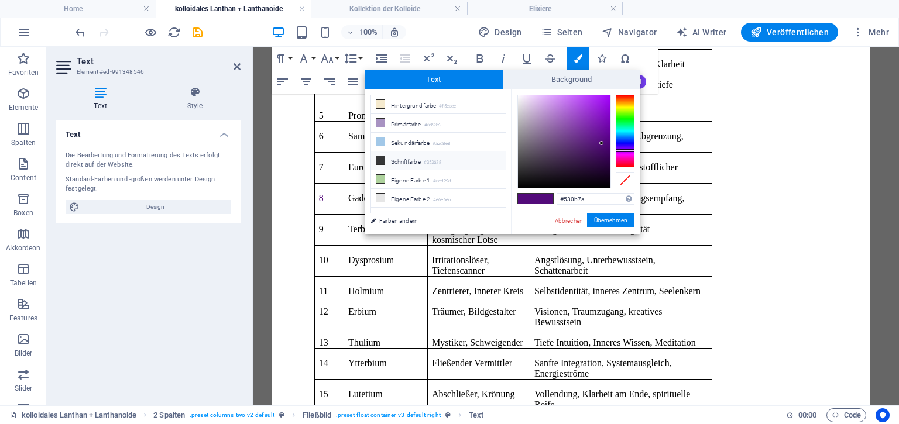
click at [441, 159] on small "#353638" at bounding box center [433, 163] width 18 height 8
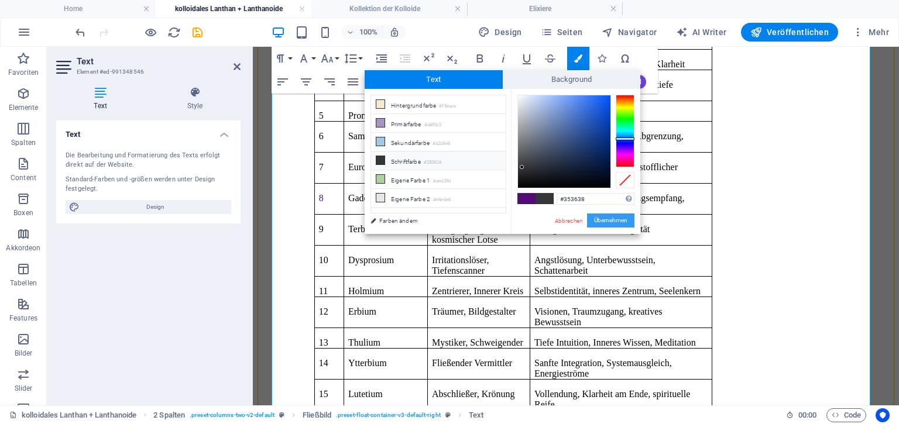
click at [613, 214] on button "Übernehmen" at bounding box center [610, 221] width 47 height 14
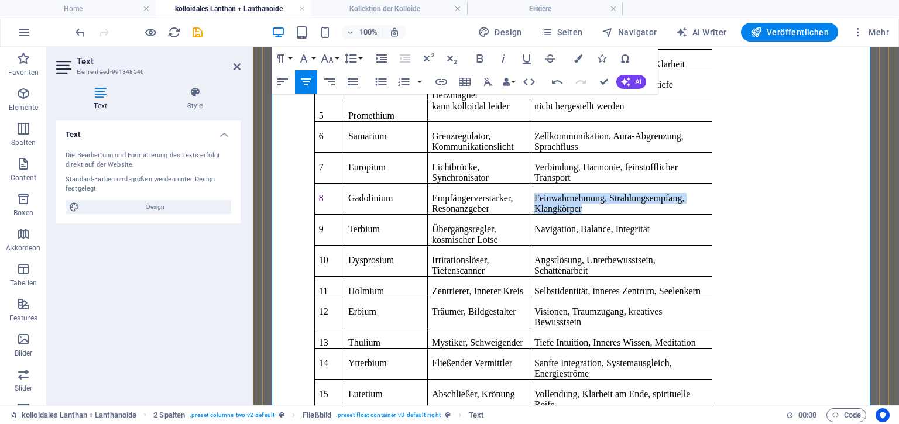
drag, startPoint x: 592, startPoint y: 174, endPoint x: 725, endPoint y: 194, distance: 134.3
click at [712, 194] on table "1 Lanthan Schwellenhüter, Tiefensucher Innenschau, Neubeginn, Ruhe 2 Cerium (Ce…" at bounding box center [513, 203] width 398 height 415
click at [578, 56] on icon "button" at bounding box center [578, 58] width 8 height 8
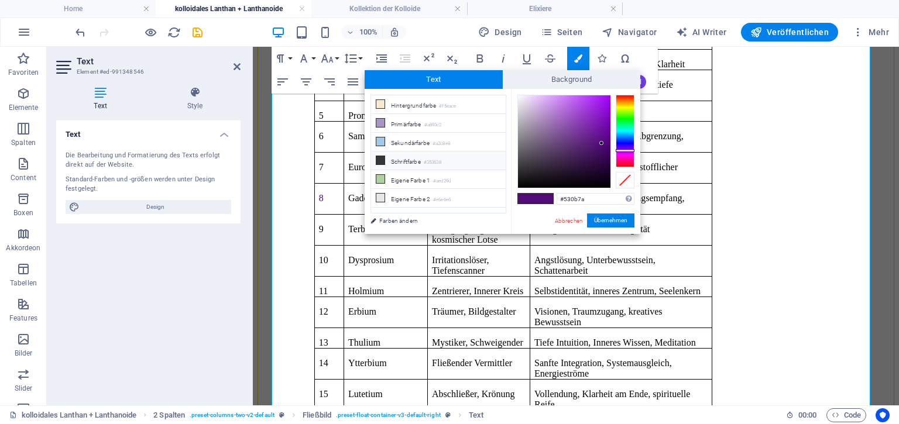
click at [430, 159] on small "#353638" at bounding box center [433, 163] width 18 height 8
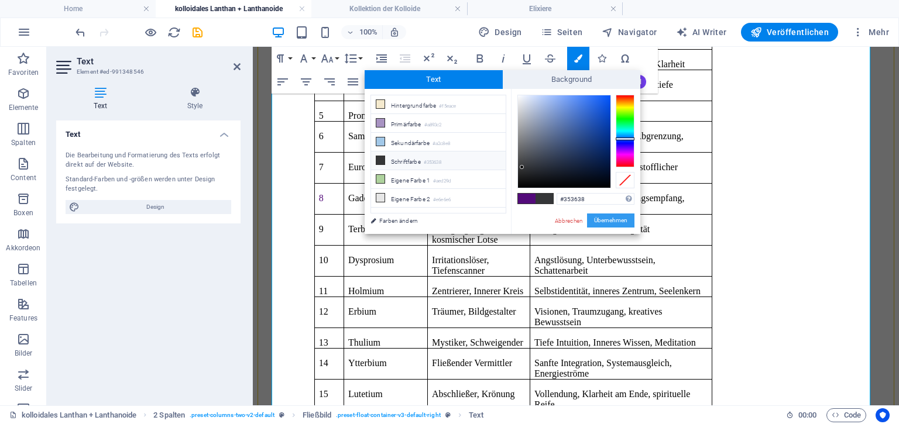
click at [603, 219] on button "Übernehmen" at bounding box center [610, 221] width 47 height 14
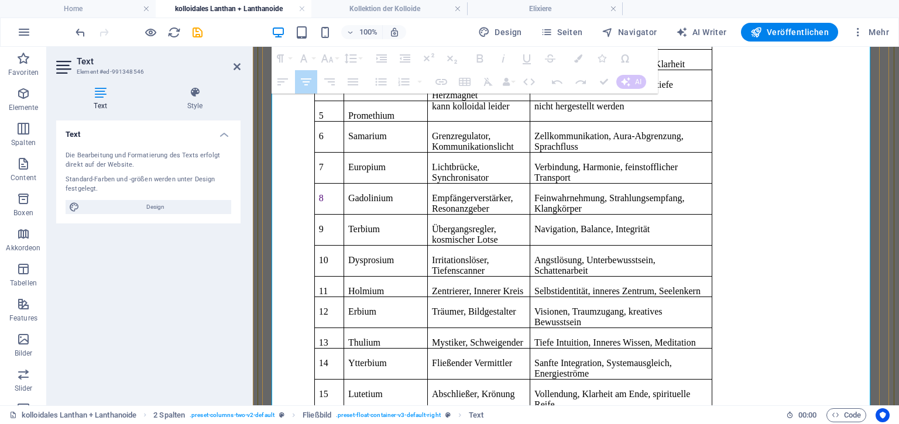
drag, startPoint x: 363, startPoint y: 333, endPoint x: 429, endPoint y: 341, distance: 66.1
click at [429, 348] on tr "14 Ytterbium Fließender Vermittler Sanfte Integration, Systemausgleich, Energie…" at bounding box center [512, 363] width 397 height 31
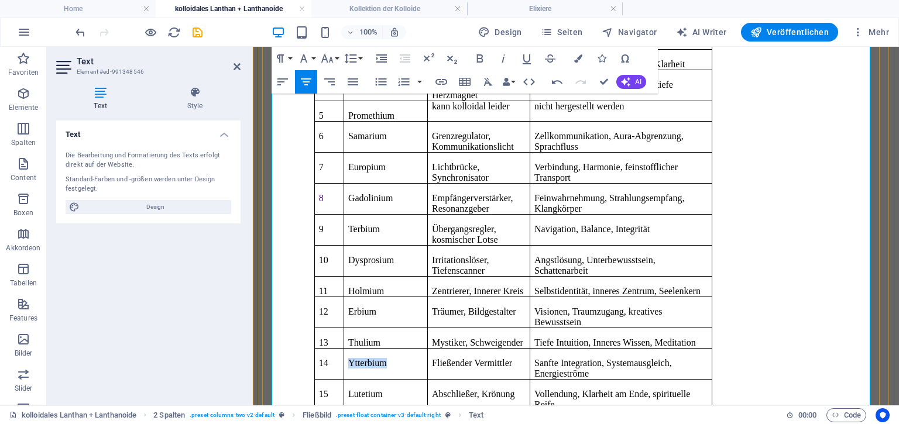
drag, startPoint x: 362, startPoint y: 333, endPoint x: 417, endPoint y: 333, distance: 55.6
click at [417, 358] on p "Ytterbium" at bounding box center [385, 363] width 75 height 11
click at [577, 59] on icon "button" at bounding box center [578, 58] width 8 height 8
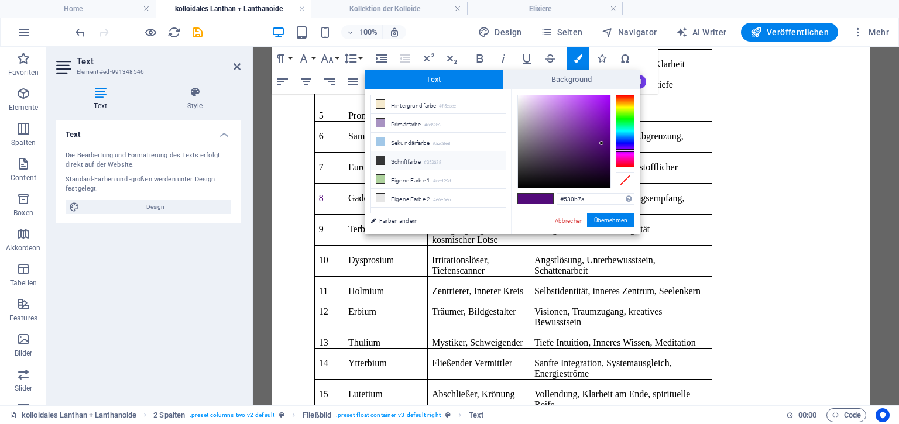
click at [437, 162] on small "#353638" at bounding box center [433, 163] width 18 height 8
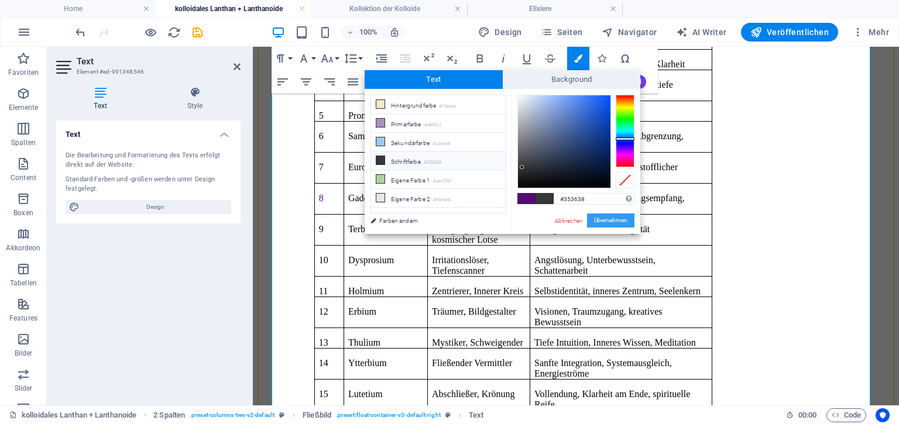
click at [596, 218] on button "Übernehmen" at bounding box center [610, 221] width 47 height 14
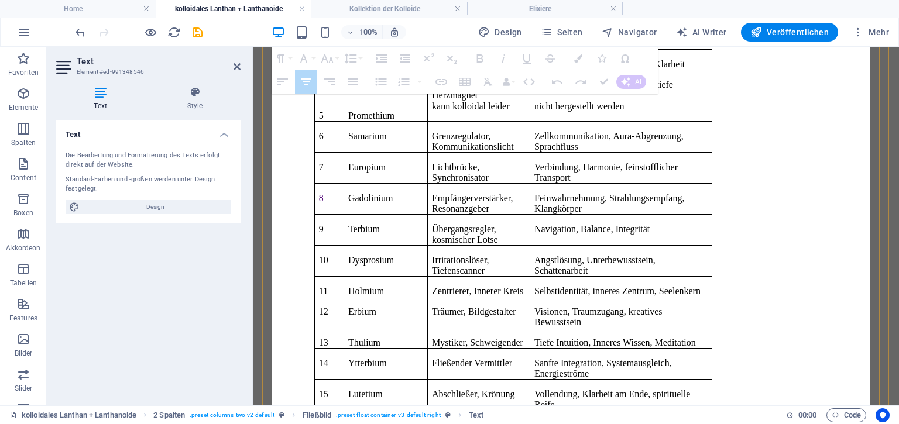
drag, startPoint x: 334, startPoint y: 334, endPoint x: 354, endPoint y: 334, distance: 19.9
click at [354, 348] on tr "14 Ytterbium Fließender Vermittler Sanfte Integration, Systemausgleich, Energie…" at bounding box center [512, 363] width 397 height 31
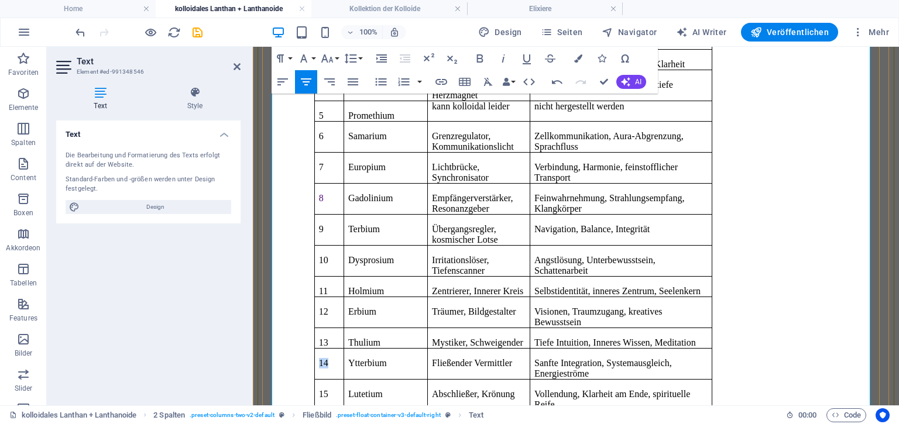
drag, startPoint x: 333, startPoint y: 335, endPoint x: 346, endPoint y: 338, distance: 13.1
click at [344, 348] on td "14" at bounding box center [328, 363] width 29 height 31
click at [575, 62] on icon "button" at bounding box center [578, 58] width 8 height 8
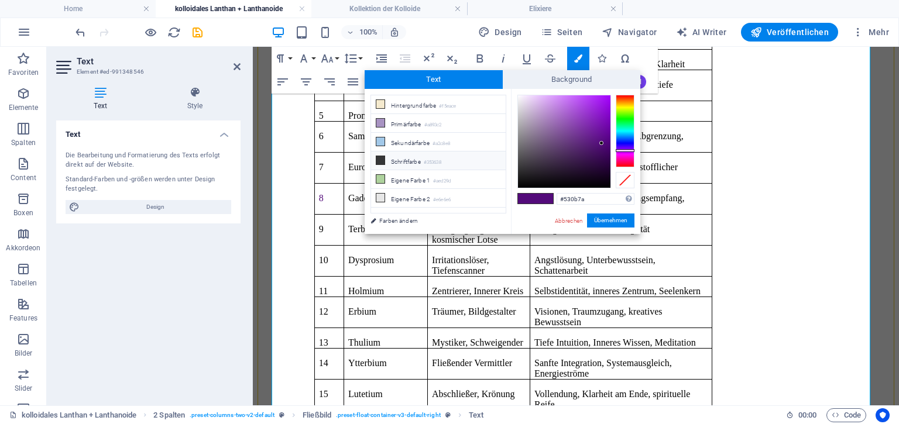
click at [435, 155] on li "Schriftfarbe #353638" at bounding box center [438, 161] width 135 height 19
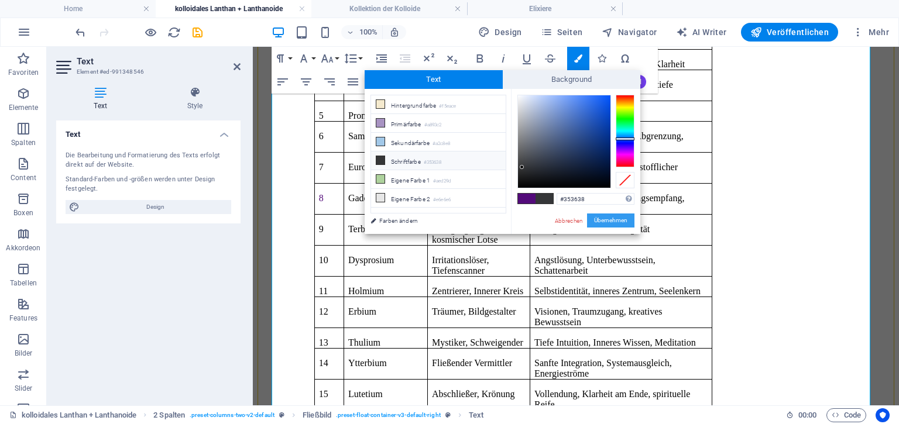
click at [597, 217] on button "Übernehmen" at bounding box center [610, 221] width 47 height 14
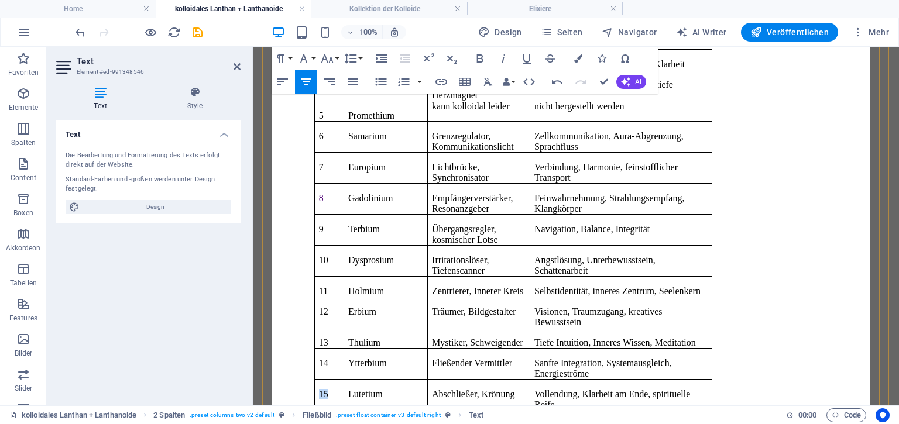
drag, startPoint x: 334, startPoint y: 359, endPoint x: 345, endPoint y: 360, distance: 10.6
click at [339, 389] on p "15" at bounding box center [329, 394] width 20 height 11
click at [576, 57] on icon "button" at bounding box center [578, 58] width 8 height 8
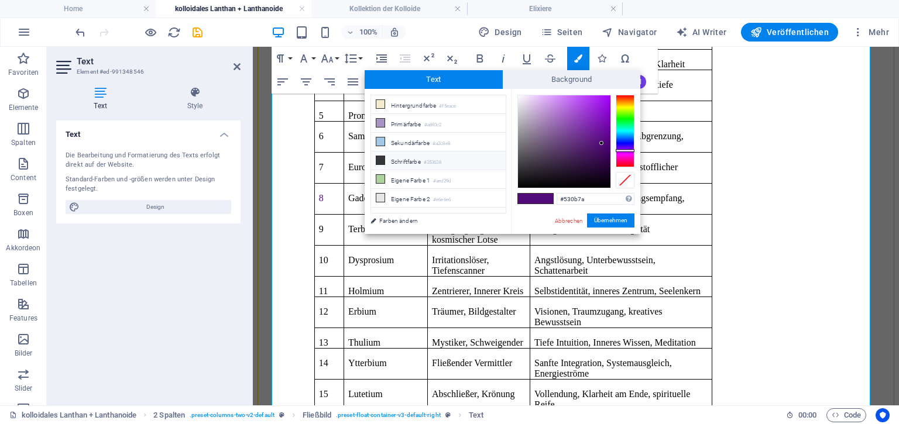
click at [441, 159] on small "#353638" at bounding box center [433, 163] width 18 height 8
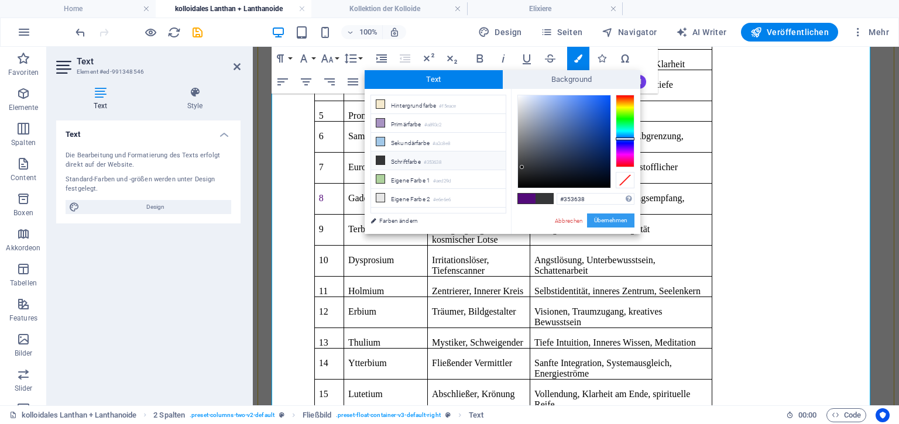
click at [602, 218] on button "Übernehmen" at bounding box center [610, 221] width 47 height 14
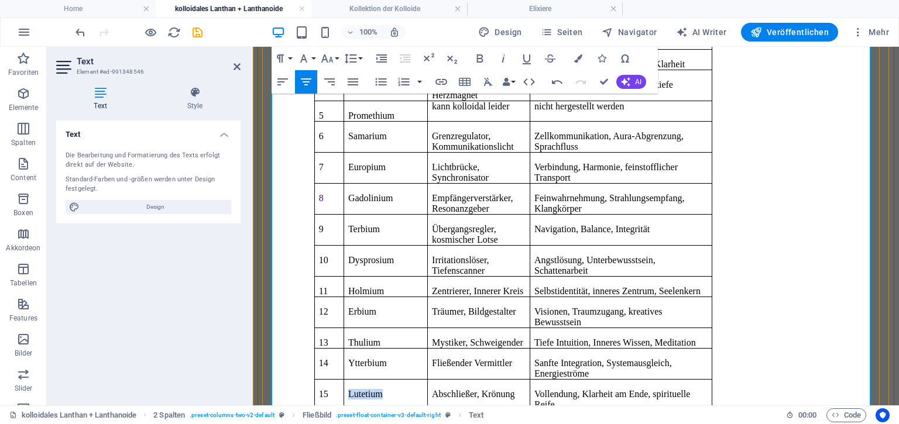
drag, startPoint x: 365, startPoint y: 359, endPoint x: 414, endPoint y: 358, distance: 49.8
click at [414, 389] on p "Lutetium" at bounding box center [385, 394] width 75 height 11
click at [576, 57] on icon "button" at bounding box center [578, 58] width 8 height 8
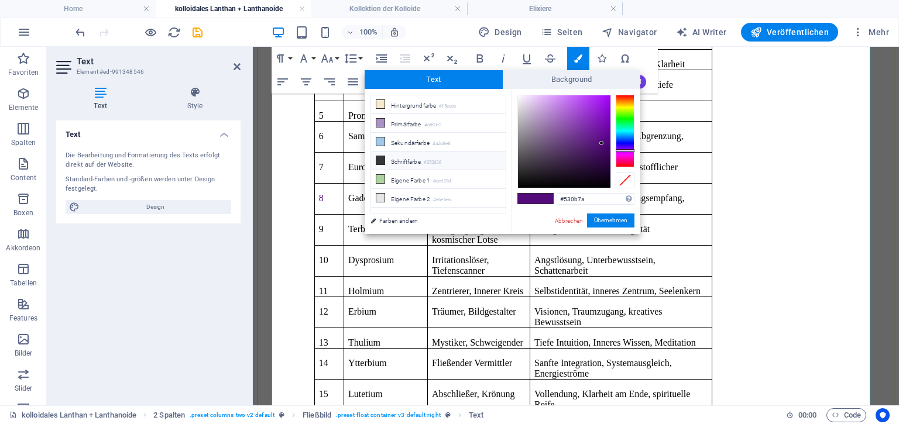
click at [459, 156] on li "Schriftfarbe #353638" at bounding box center [438, 161] width 135 height 19
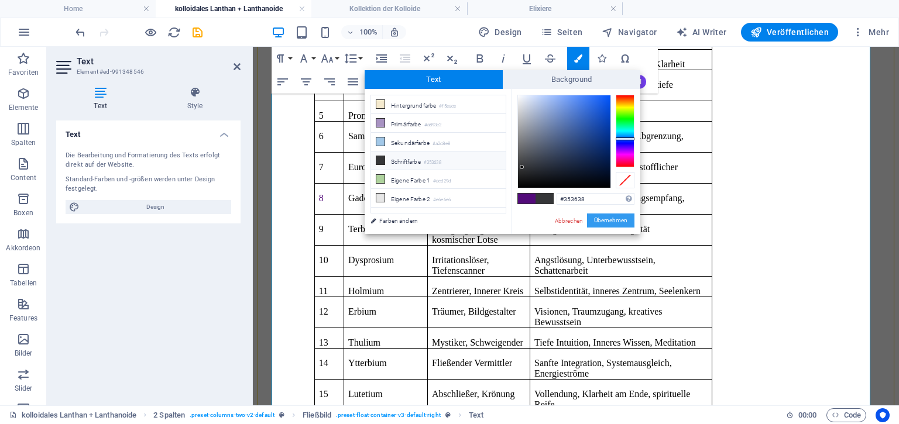
click at [601, 221] on button "Übernehmen" at bounding box center [610, 221] width 47 height 14
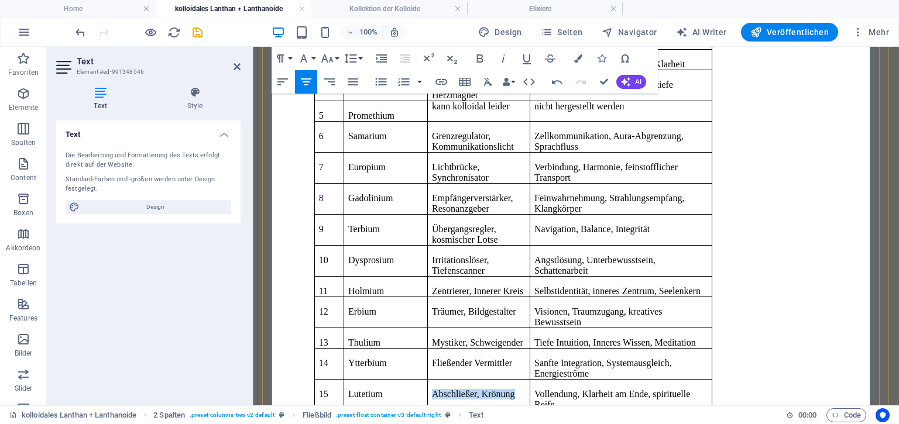
drag, startPoint x: 438, startPoint y: 363, endPoint x: 544, endPoint y: 368, distance: 106.6
click at [530, 379] on td "Abschließer, Krönung" at bounding box center [478, 394] width 102 height 31
click at [579, 53] on button "Colors" at bounding box center [578, 58] width 22 height 23
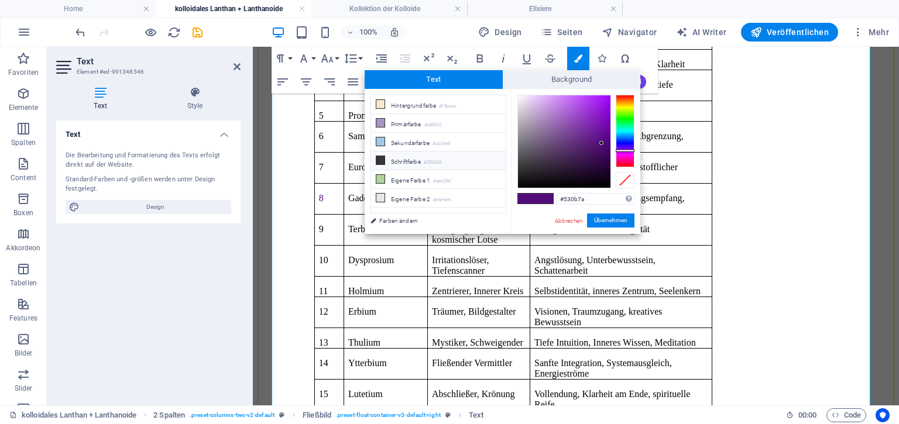
click at [439, 161] on small "#353638" at bounding box center [433, 163] width 18 height 8
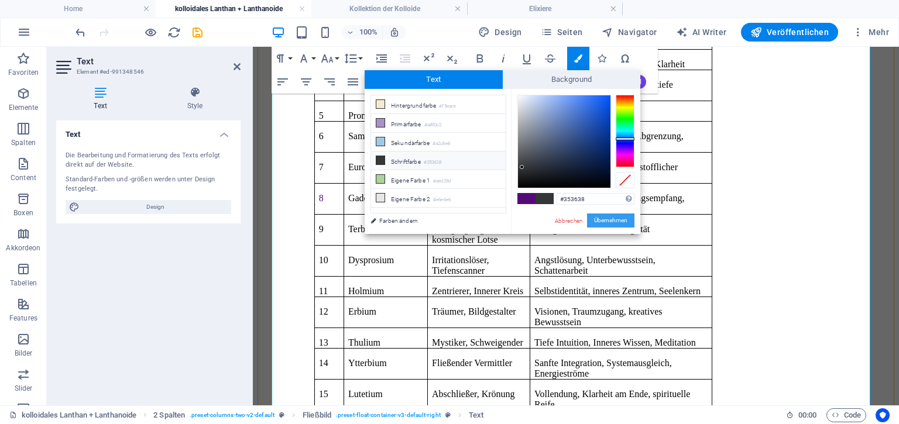
click at [599, 221] on button "Übernehmen" at bounding box center [610, 221] width 47 height 14
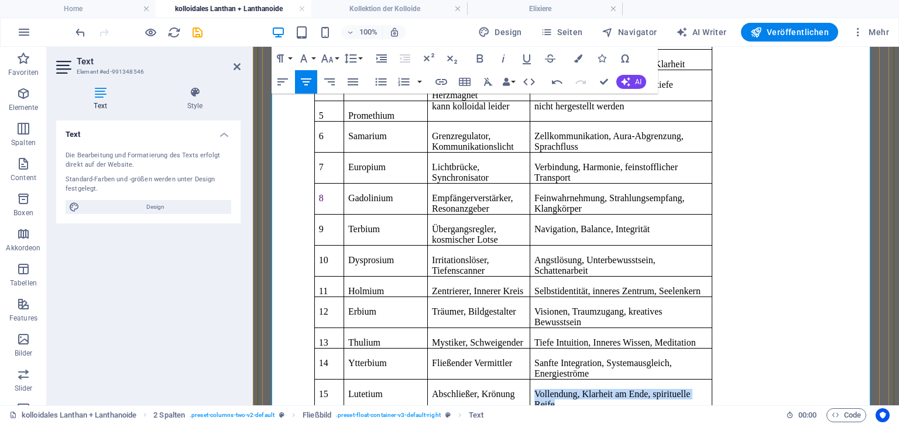
drag, startPoint x: 568, startPoint y: 362, endPoint x: 691, endPoint y: 379, distance: 124.2
click at [691, 389] on p "Vollendung, Klarheit am Ende, spirituelle Reife" at bounding box center [620, 399] width 173 height 21
click at [579, 58] on icon "button" at bounding box center [578, 58] width 8 height 8
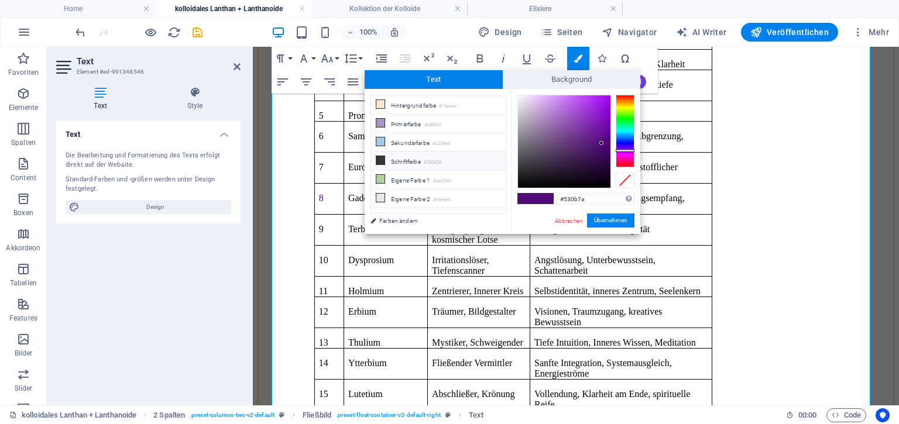
click at [447, 155] on li "Schriftfarbe #353638" at bounding box center [438, 161] width 135 height 19
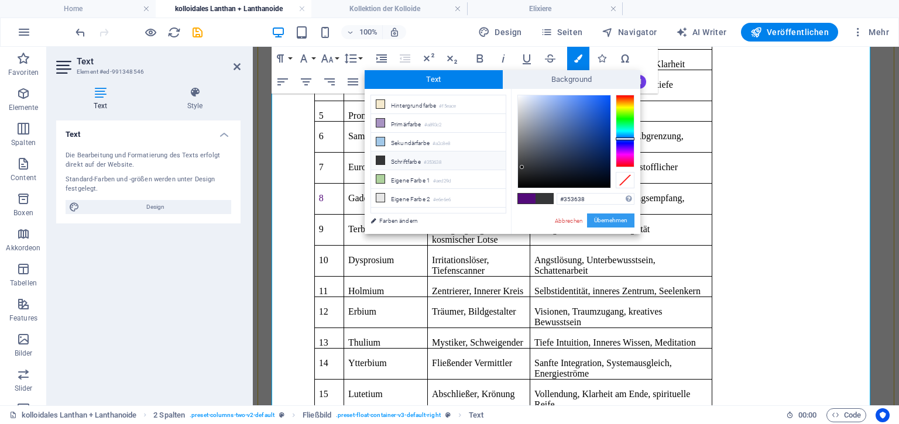
click at [608, 223] on button "Übernehmen" at bounding box center [610, 221] width 47 height 14
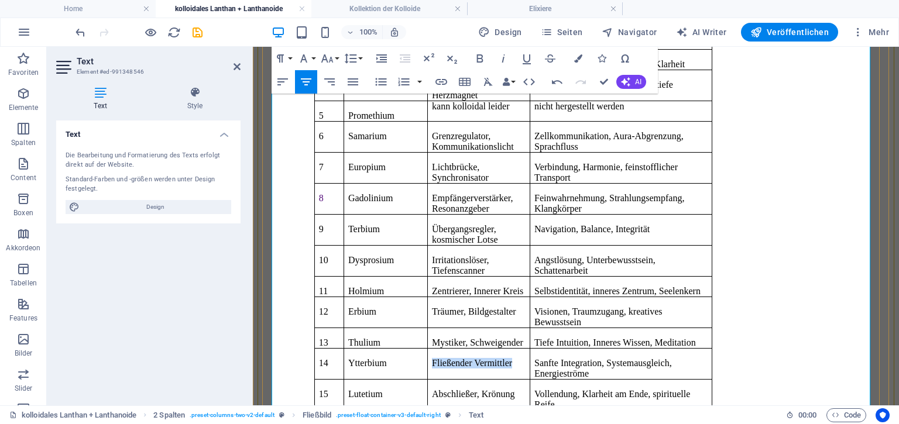
drag, startPoint x: 435, startPoint y: 333, endPoint x: 548, endPoint y: 336, distance: 112.4
click at [530, 348] on td "Fließender Vermittler" at bounding box center [478, 363] width 102 height 31
click at [575, 62] on icon "button" at bounding box center [578, 58] width 8 height 8
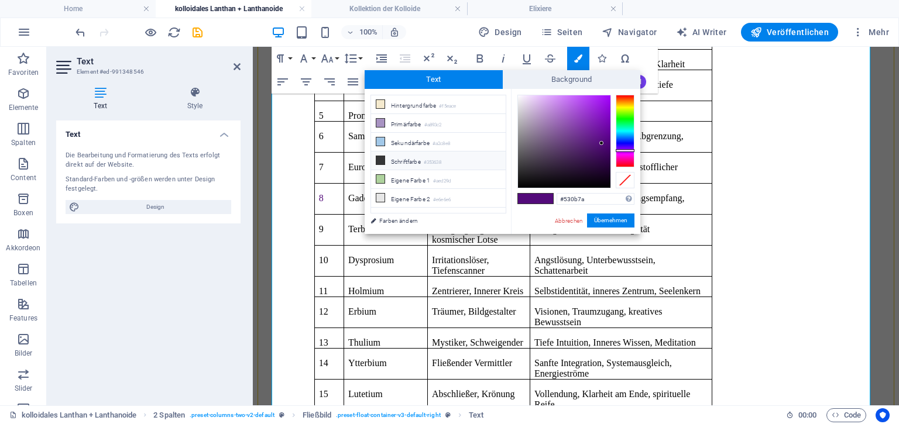
click at [434, 159] on small "#353638" at bounding box center [433, 163] width 18 height 8
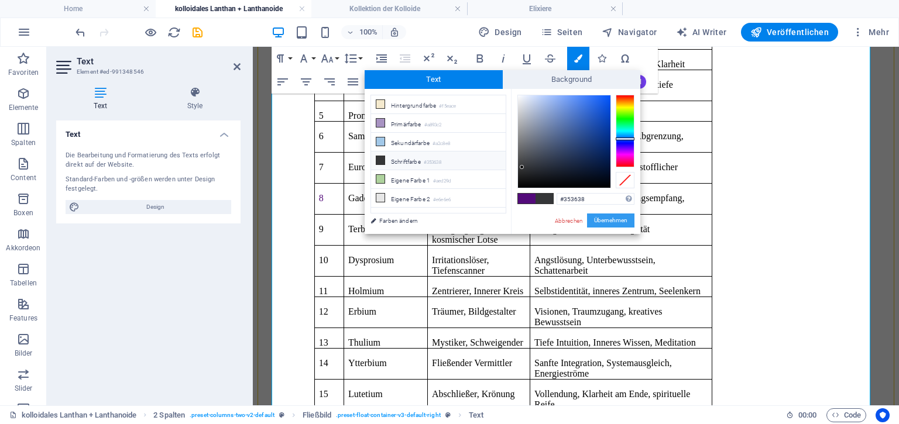
click at [603, 218] on button "Übernehmen" at bounding box center [610, 221] width 47 height 14
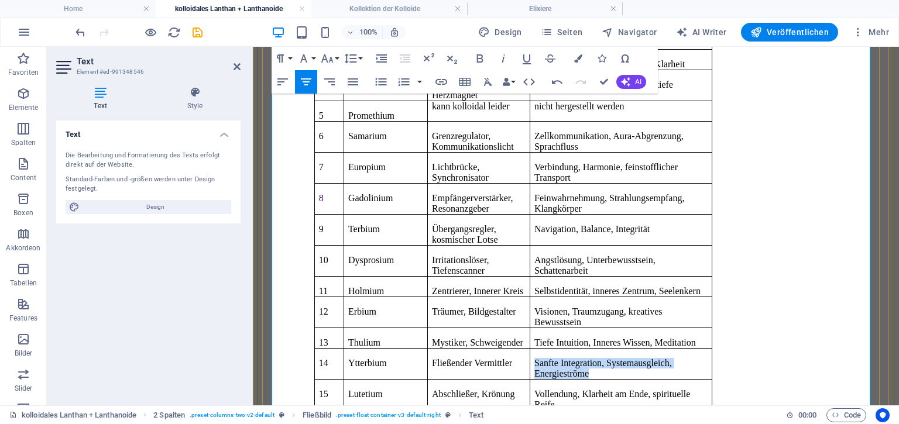
drag, startPoint x: 593, startPoint y: 335, endPoint x: 725, endPoint y: 352, distance: 132.7
click at [712, 352] on td "Sanfte Integration, Systemausgleich, Energieströme" at bounding box center [621, 363] width 182 height 31
click at [579, 55] on icon "button" at bounding box center [578, 58] width 8 height 8
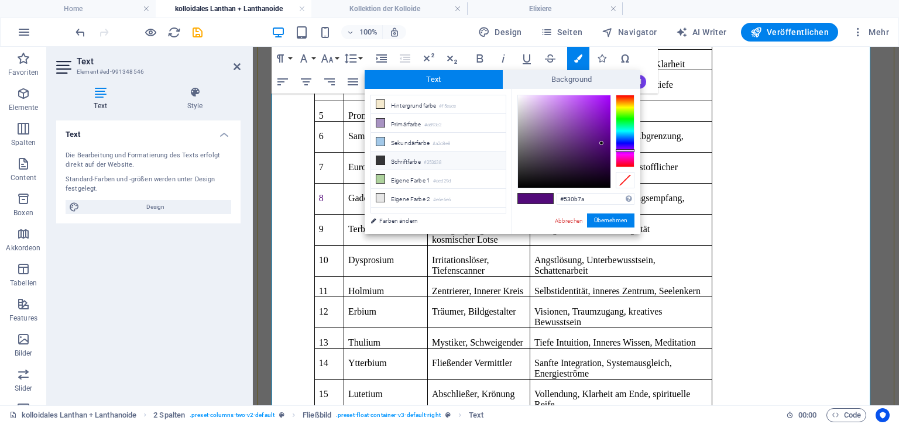
click at [460, 154] on li "Schriftfarbe #353638" at bounding box center [438, 161] width 135 height 19
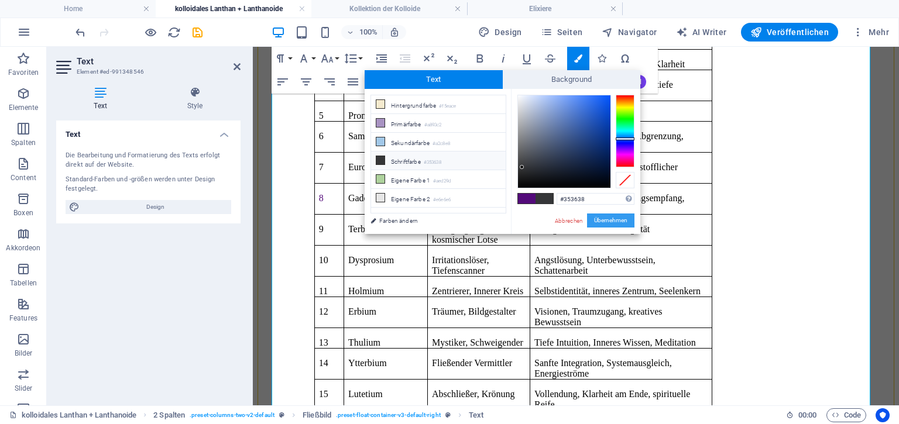
click at [621, 220] on button "Übernehmen" at bounding box center [610, 221] width 47 height 14
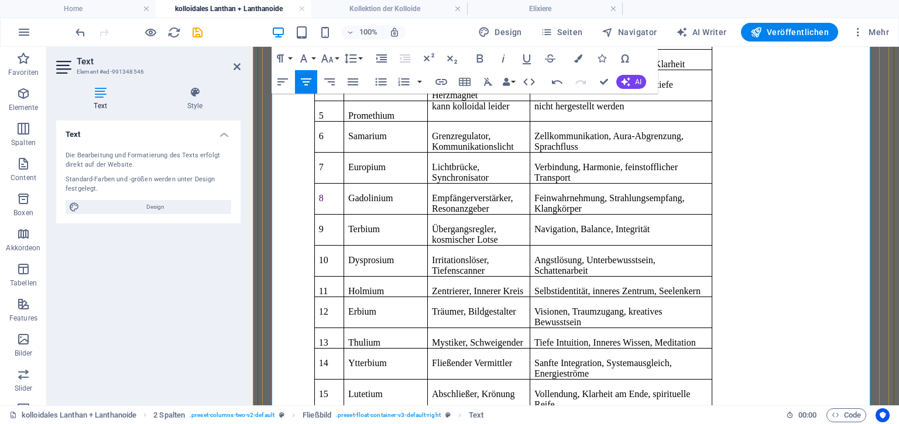
click at [791, 228] on div "Es gibt in diesem Segment 14 verschiedene Metalle** , die sich unter der Gruppe…" at bounding box center [576, 97] width 623 height 807
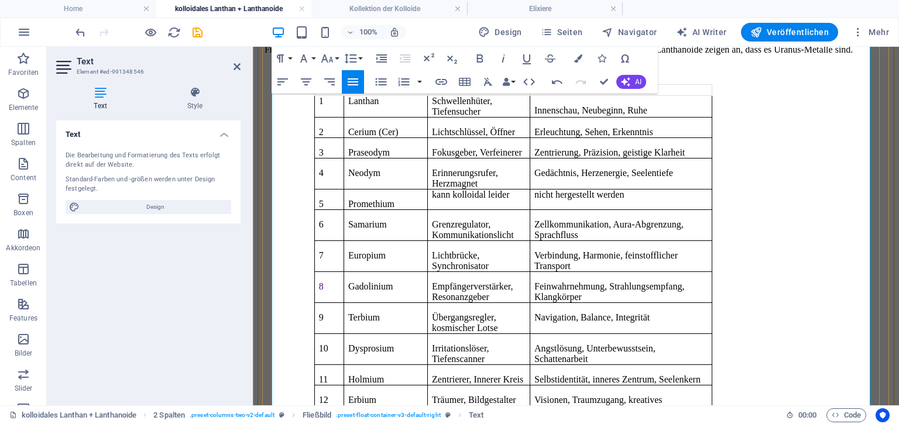
scroll to position [440, 0]
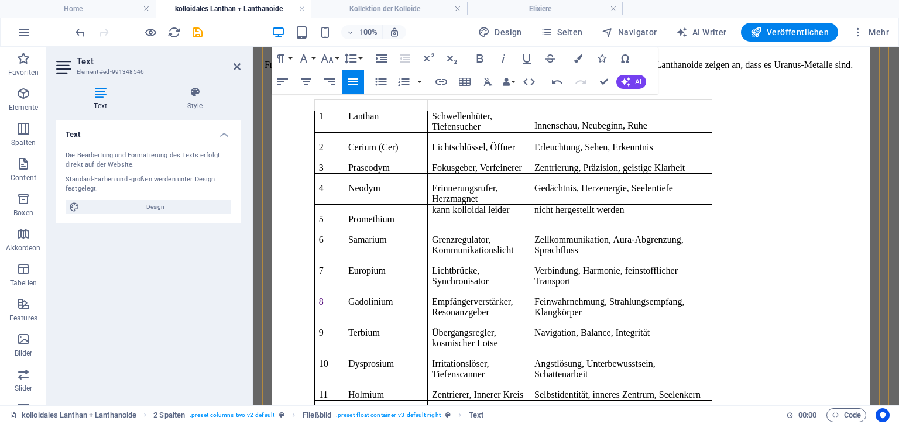
drag, startPoint x: 371, startPoint y: 386, endPoint x: 420, endPoint y: 388, distance: 49.2
click at [420, 410] on p "Erbium" at bounding box center [385, 415] width 75 height 11
click at [579, 56] on icon "button" at bounding box center [578, 58] width 8 height 8
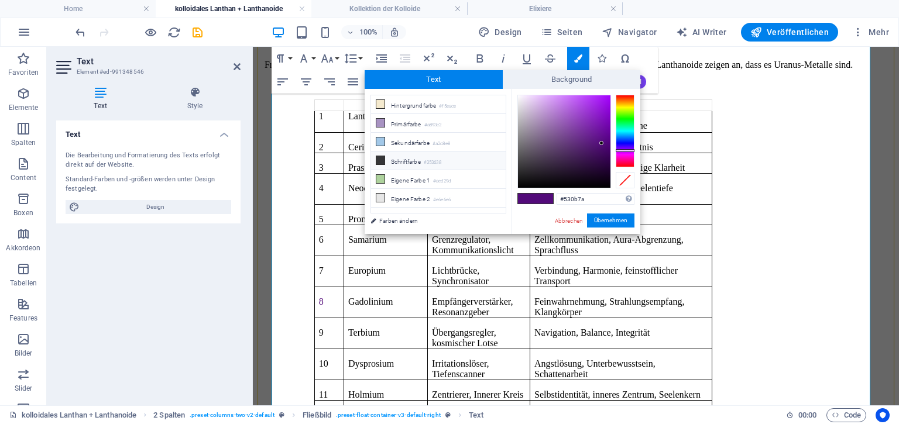
click at [402, 160] on li "Schriftfarbe #353638" at bounding box center [438, 161] width 135 height 19
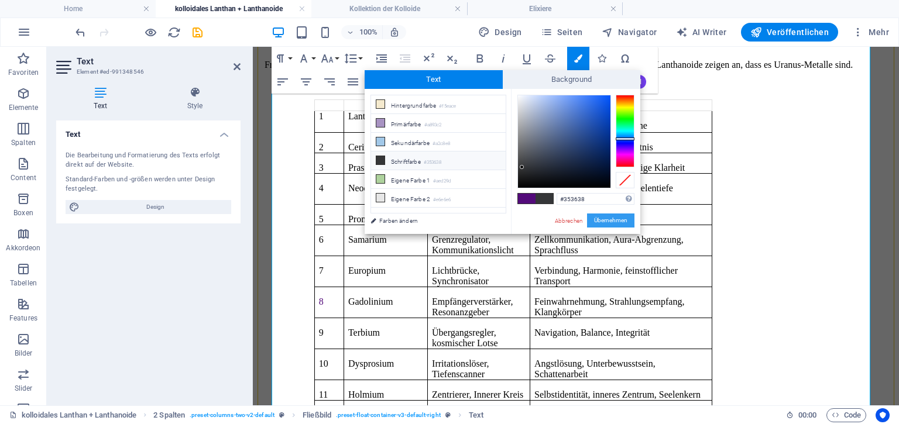
click at [632, 222] on button "Übernehmen" at bounding box center [610, 221] width 47 height 14
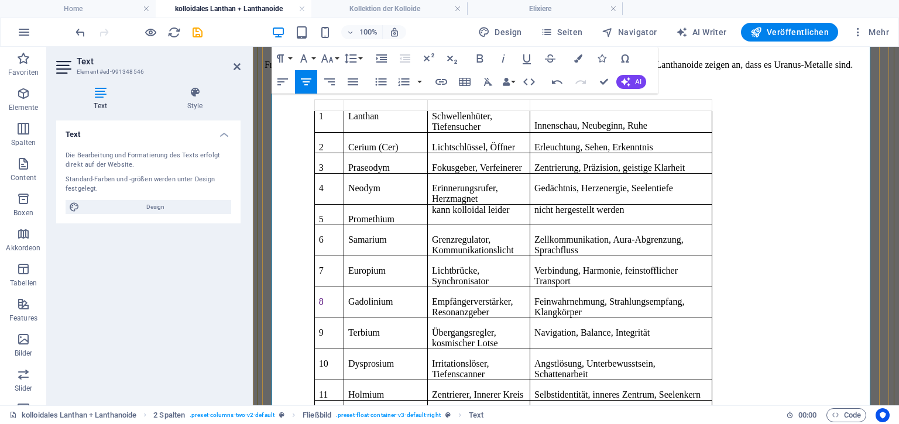
drag, startPoint x: 435, startPoint y: 388, endPoint x: 543, endPoint y: 384, distance: 107.8
click at [526, 410] on p "Träumer, Bildgestalter" at bounding box center [479, 415] width 94 height 11
click at [579, 59] on icon "button" at bounding box center [578, 58] width 8 height 8
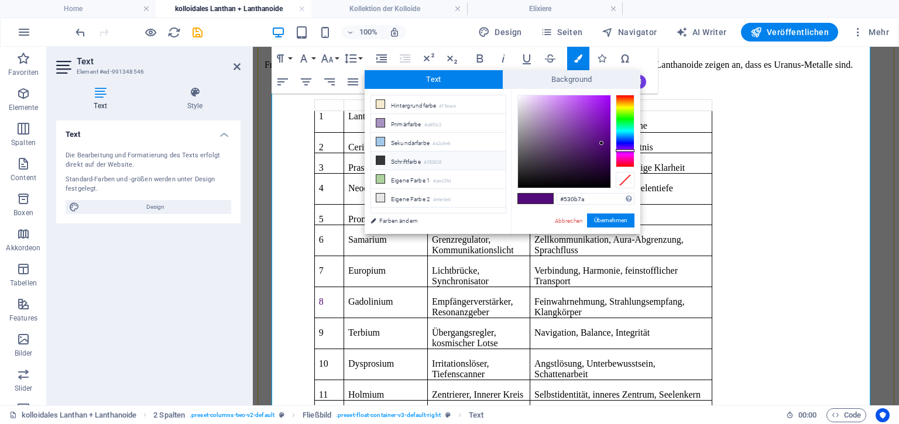
click at [424, 156] on li "Schriftfarbe #353638" at bounding box center [438, 161] width 135 height 19
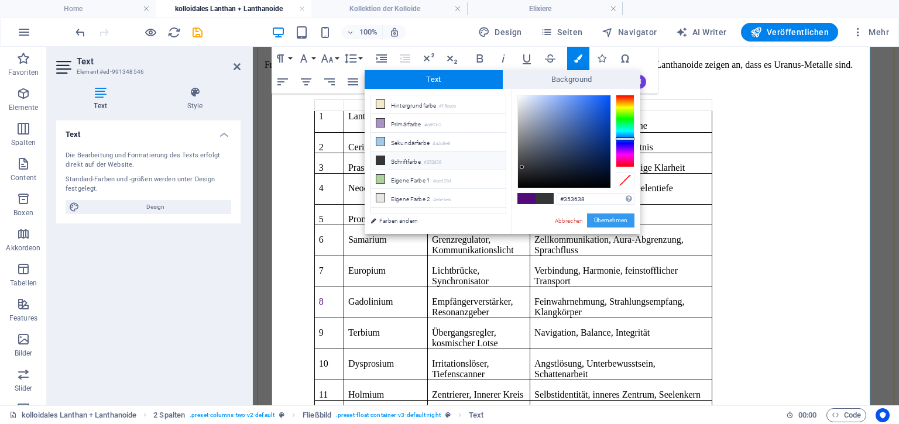
click at [613, 220] on button "Übernehmen" at bounding box center [610, 221] width 47 height 14
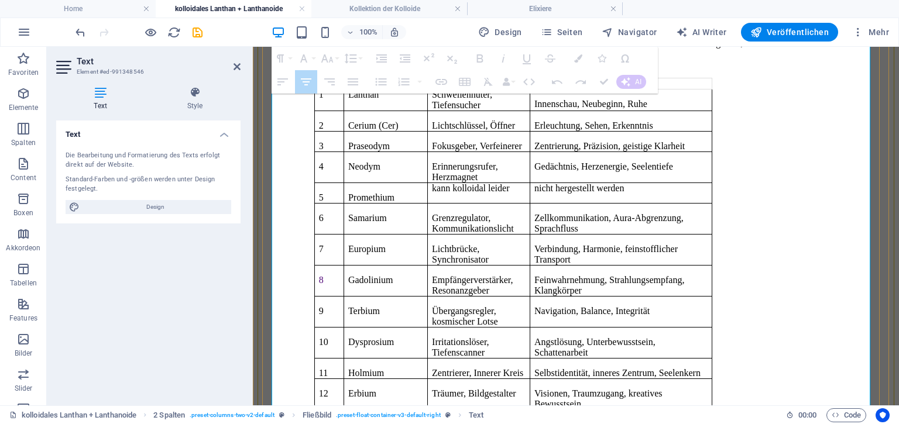
scroll to position [469, 0]
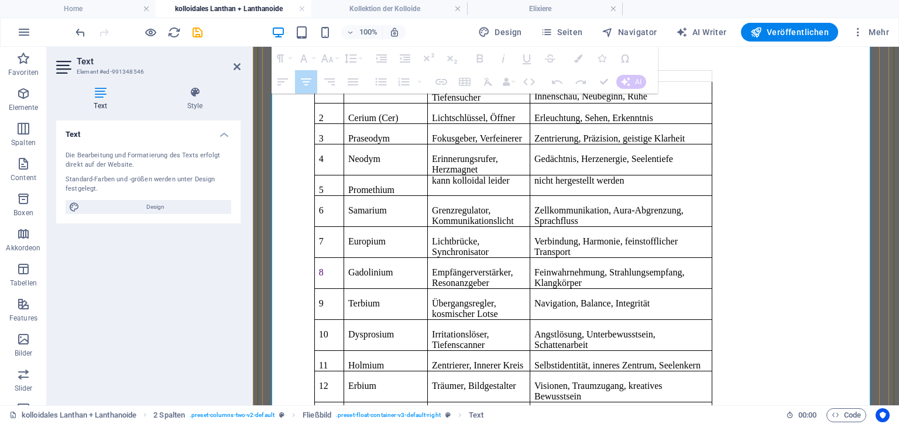
drag, startPoint x: 560, startPoint y: 387, endPoint x: 658, endPoint y: 361, distance: 102.4
click at [658, 381] on p "Visionen, Traumzugang, kreatives Bewusstsein" at bounding box center [620, 391] width 173 height 21
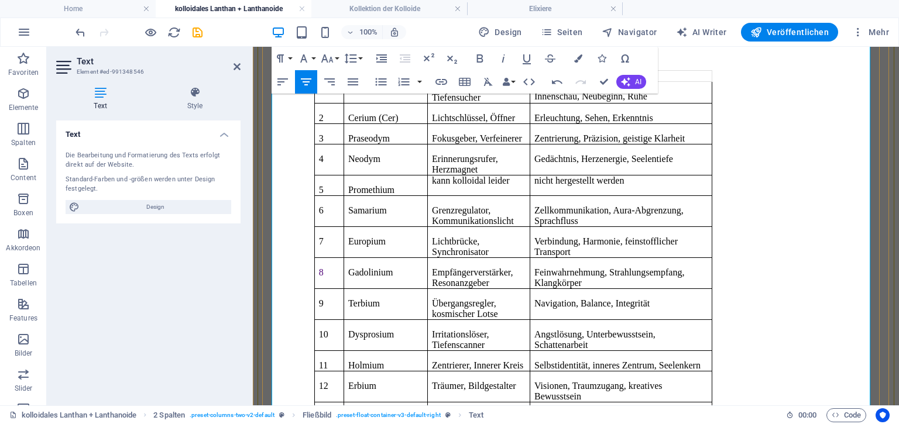
click at [557, 381] on p "Visionen, Traumzugang, kreatives Bewusstsein" at bounding box center [620, 391] width 173 height 21
drag, startPoint x: 557, startPoint y: 356, endPoint x: 678, endPoint y: 365, distance: 121.4
click at [678, 381] on p "Visionen, Traumzugang, kreatives Bewusstsein" at bounding box center [620, 391] width 173 height 21
click at [577, 59] on icon "button" at bounding box center [578, 58] width 8 height 8
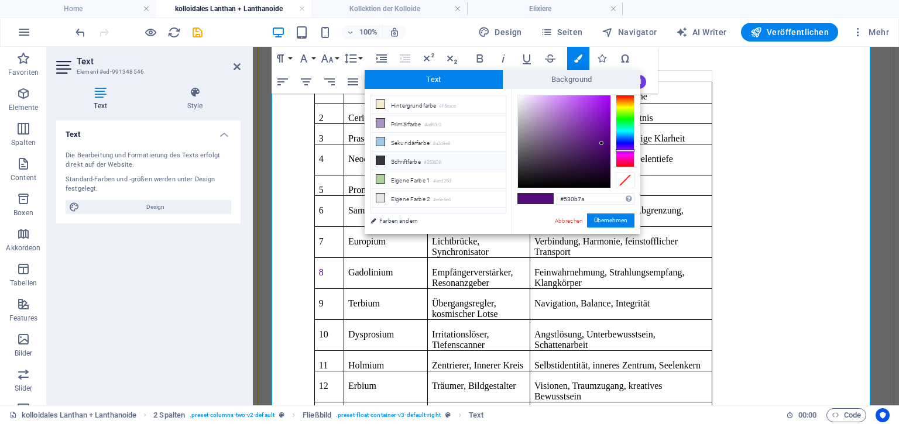
click at [428, 154] on li "Schriftfarbe #353638" at bounding box center [438, 161] width 135 height 19
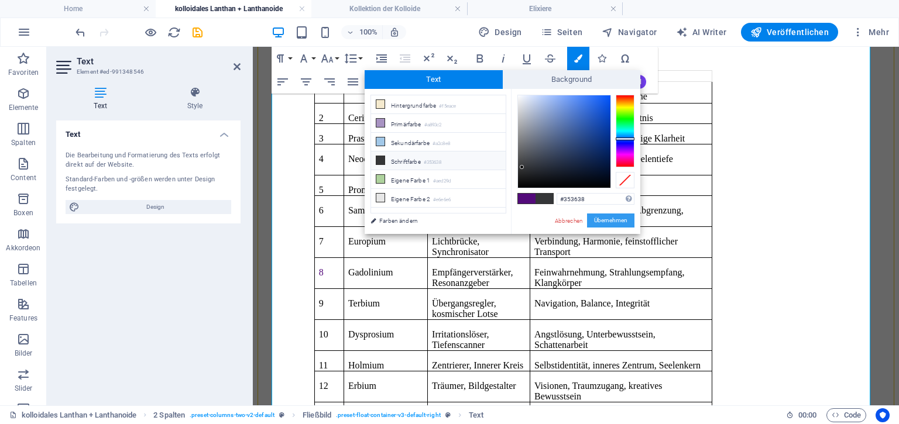
click at [610, 221] on button "Übernehmen" at bounding box center [610, 221] width 47 height 14
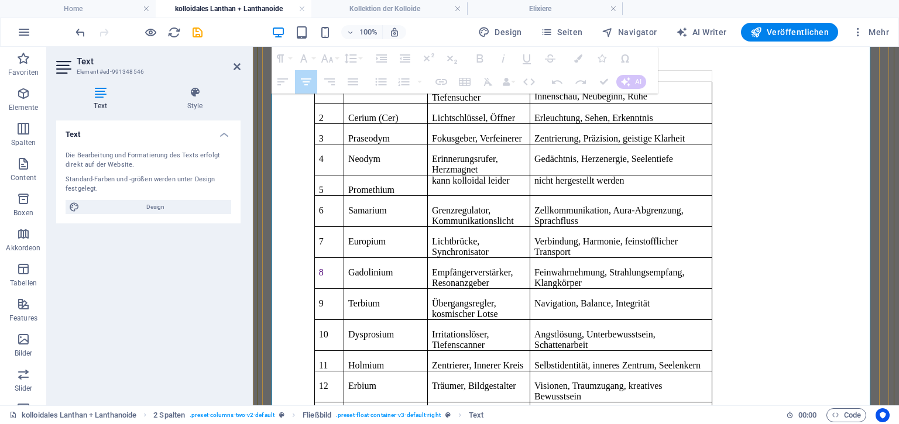
drag, startPoint x: 331, startPoint y: 357, endPoint x: 351, endPoint y: 358, distance: 19.9
click at [351, 371] on tr "12 Erbium Träumer, Bildgestalter Visionen, Traumzugang, kreatives Bewusstsein" at bounding box center [512, 386] width 397 height 31
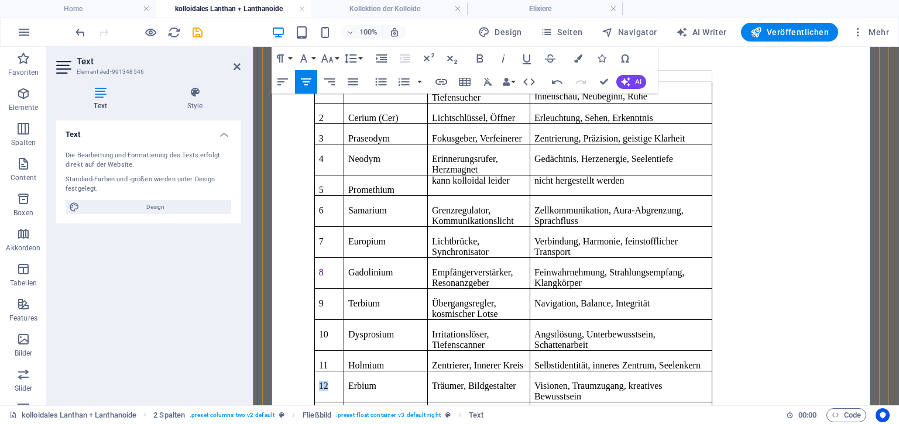
drag, startPoint x: 332, startPoint y: 356, endPoint x: 345, endPoint y: 356, distance: 12.9
click at [344, 371] on td "12" at bounding box center [328, 386] width 29 height 31
click at [577, 59] on icon "button" at bounding box center [578, 58] width 8 height 8
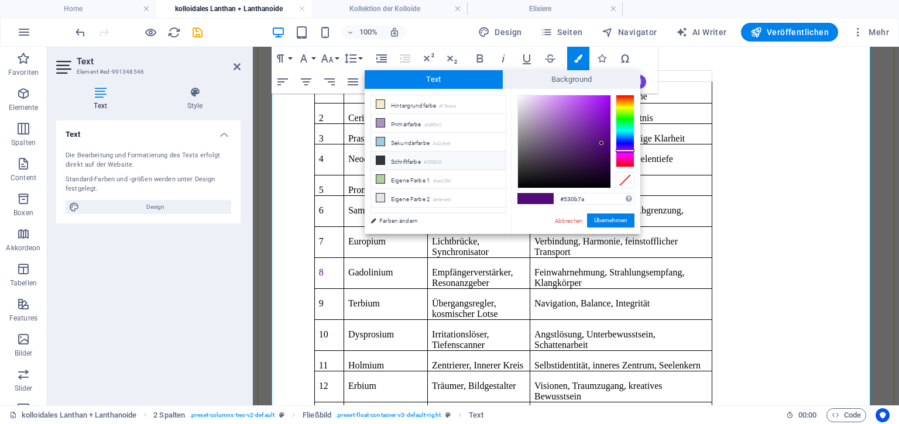
click at [440, 159] on small "#353638" at bounding box center [433, 163] width 18 height 8
type input "#353638"
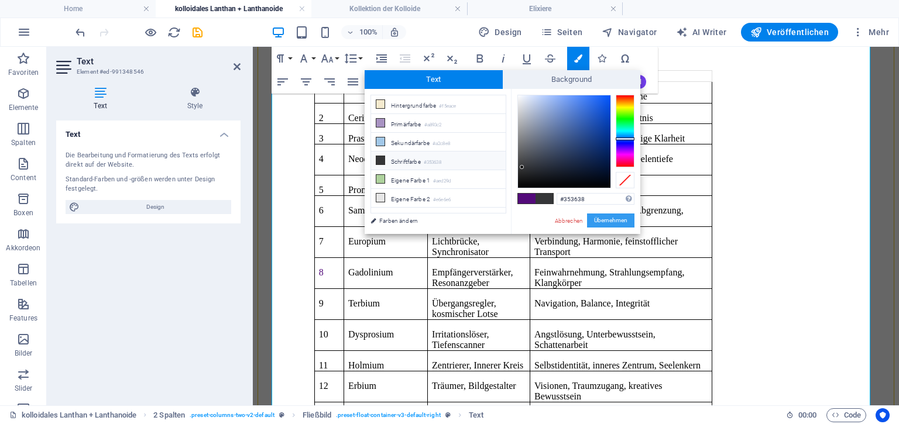
click at [608, 216] on button "Übernehmen" at bounding box center [610, 221] width 47 height 14
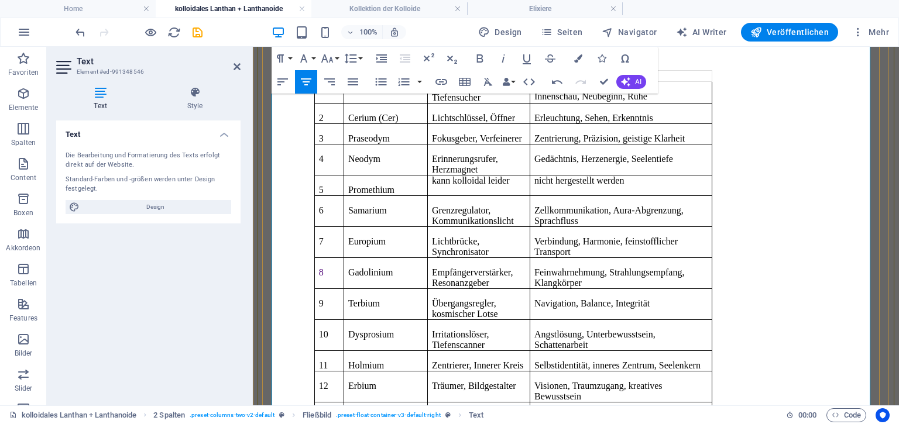
click at [476, 298] on p "Übergangsregler, kosmischer Lotse" at bounding box center [479, 308] width 94 height 21
click at [776, 188] on div "Es gibt in diesem Segment 14 verschiedene Metalle** , die sich unter der Gruppe…" at bounding box center [576, 171] width 623 height 807
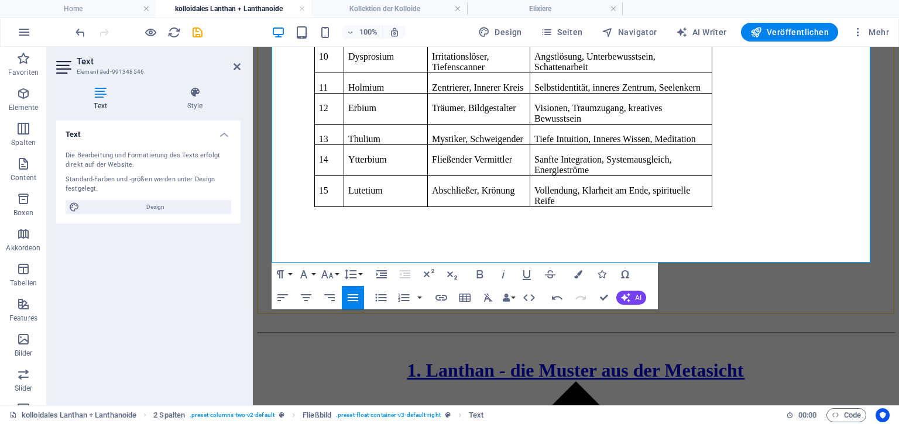
scroll to position [743, 0]
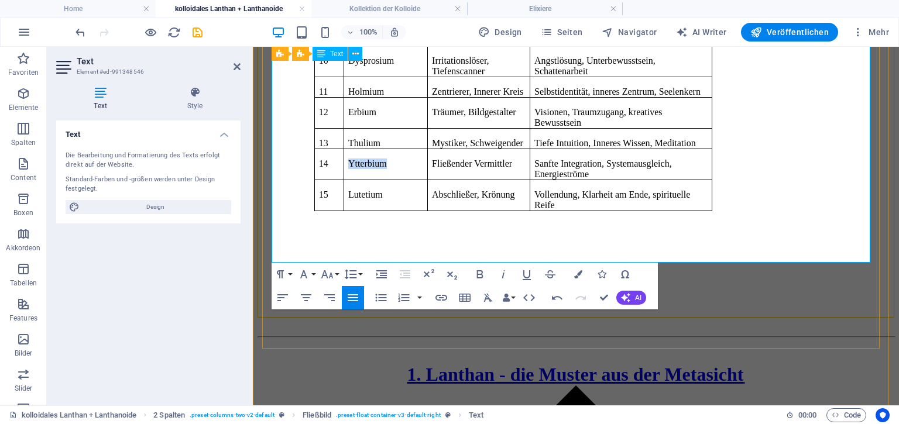
drag, startPoint x: 364, startPoint y: 135, endPoint x: 415, endPoint y: 135, distance: 50.9
click at [415, 159] on p "Ytterbium" at bounding box center [385, 164] width 75 height 11
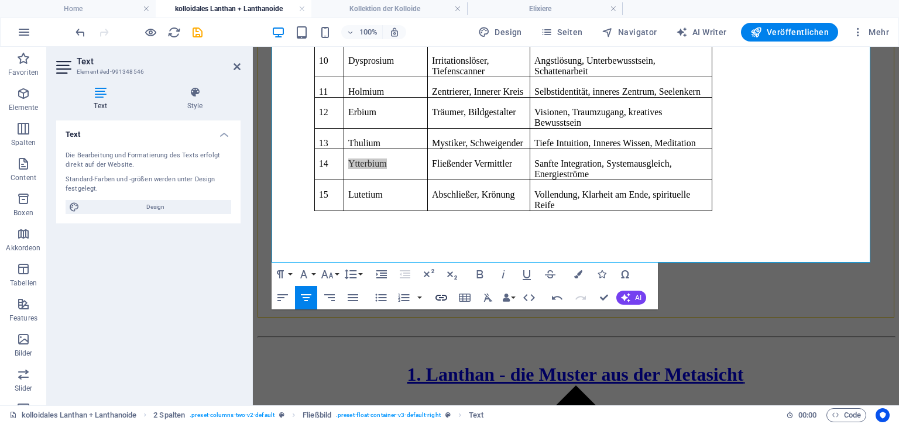
click at [441, 297] on icon "button" at bounding box center [441, 298] width 14 height 14
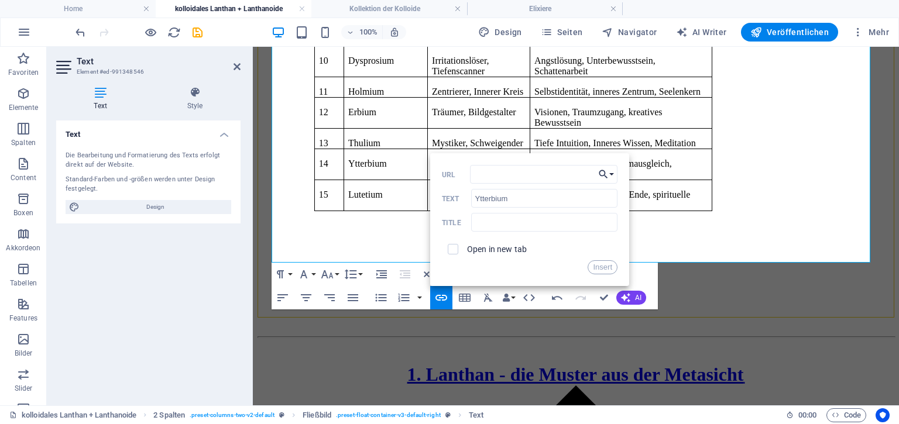
click at [610, 175] on button "Choose Link" at bounding box center [606, 174] width 22 height 19
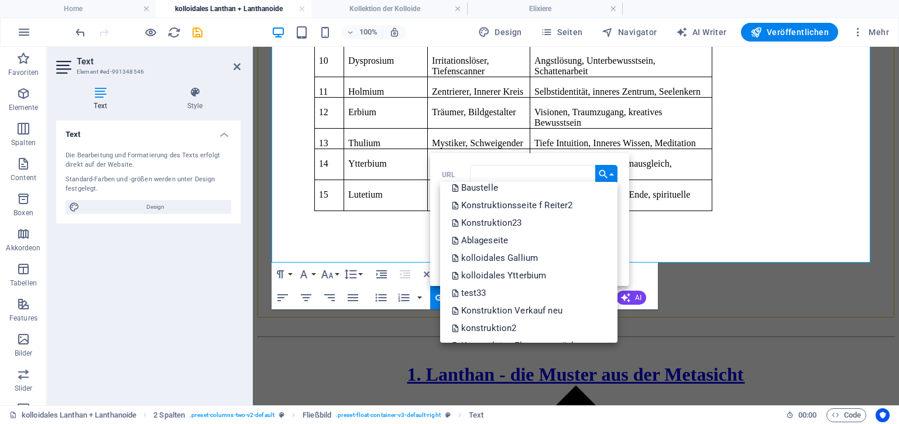
scroll to position [919, 0]
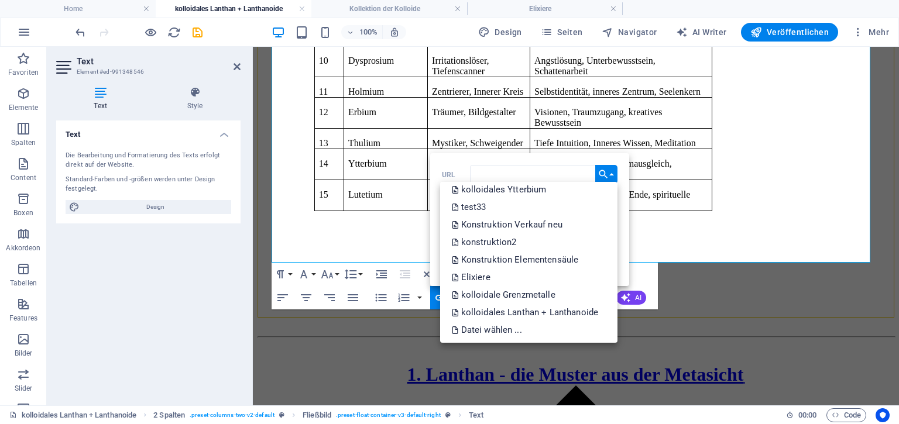
drag, startPoint x: 616, startPoint y: 196, endPoint x: 372, endPoint y: 314, distance: 271.2
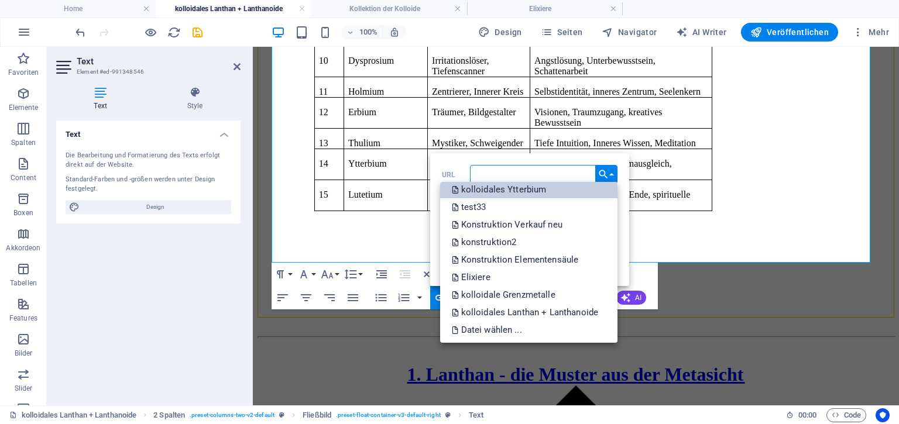
click at [496, 190] on p "kolloidales Ytterbium" at bounding box center [500, 190] width 97 height 18
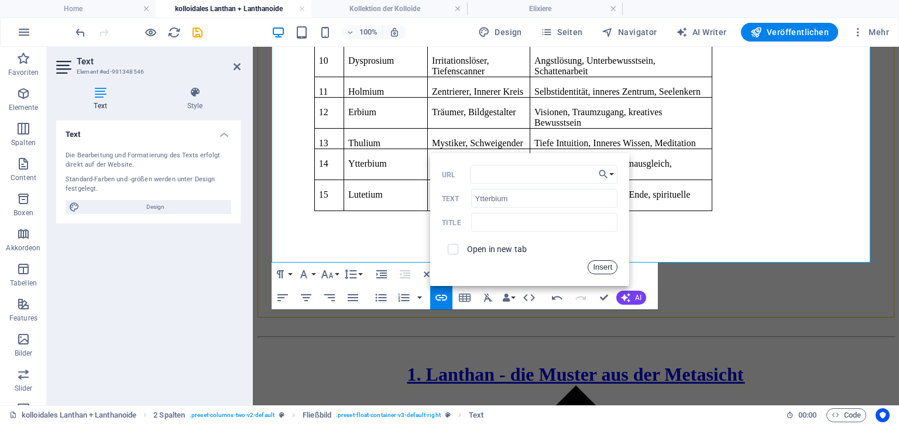
click at [597, 267] on button "Insert" at bounding box center [603, 267] width 30 height 14
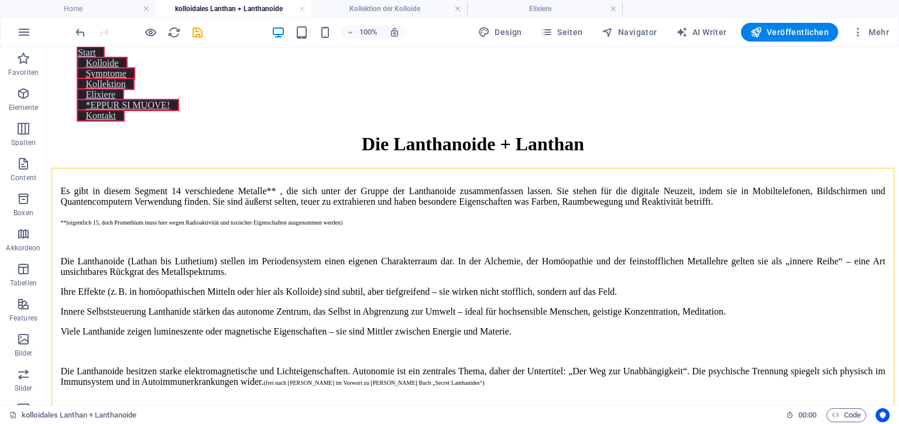
scroll to position [0, 0]
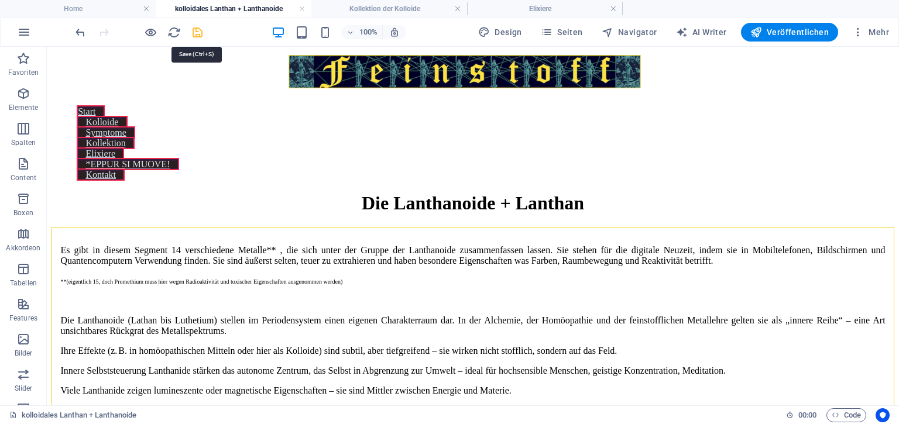
click at [197, 35] on icon "save" at bounding box center [197, 32] width 13 height 13
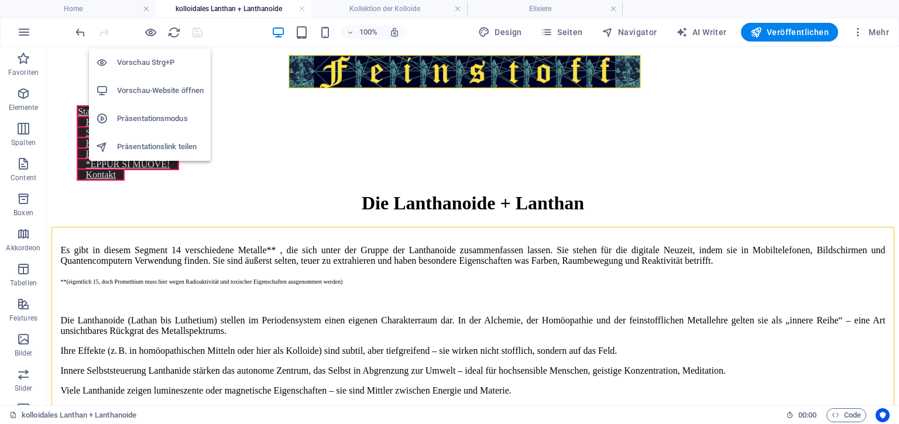
click at [140, 92] on h6 "Vorschau-Website öffnen" at bounding box center [160, 91] width 87 height 14
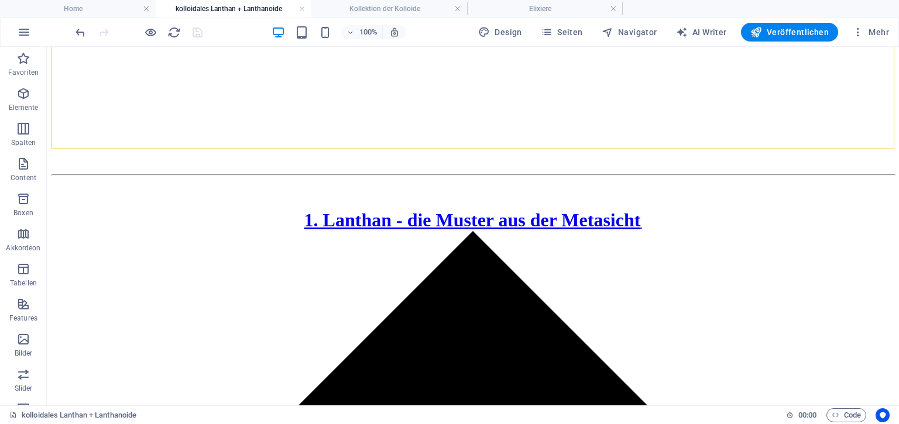
scroll to position [894, 0]
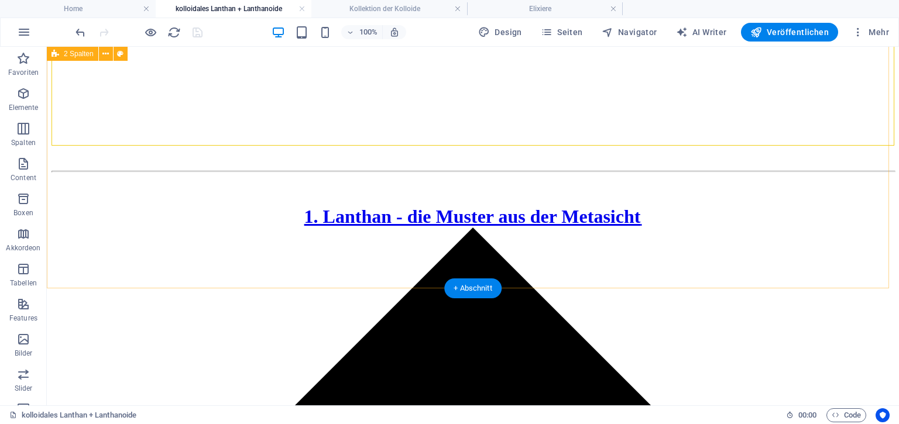
click at [375, 123] on div "Die Lanthanoide + Lanthan Es gibt in diesem Segment 14 verschiedene Metalle** ,…" at bounding box center [473, 271] width 843 height 1969
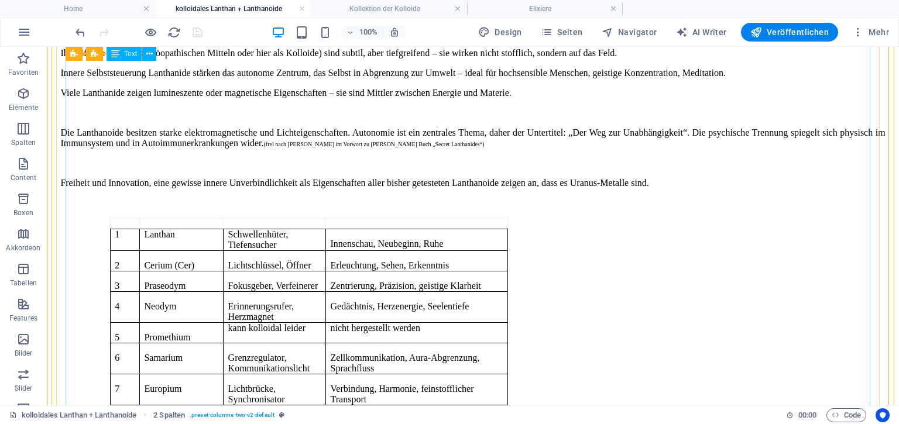
scroll to position [266, 0]
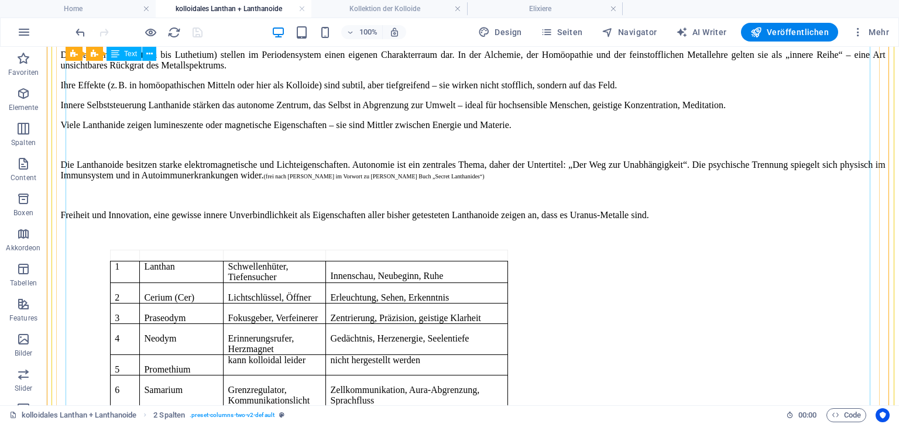
click at [375, 123] on div "Es gibt in diesem Segment 14 verschiedene Metalle** , die sich unter der Gruppe…" at bounding box center [473, 367] width 843 height 812
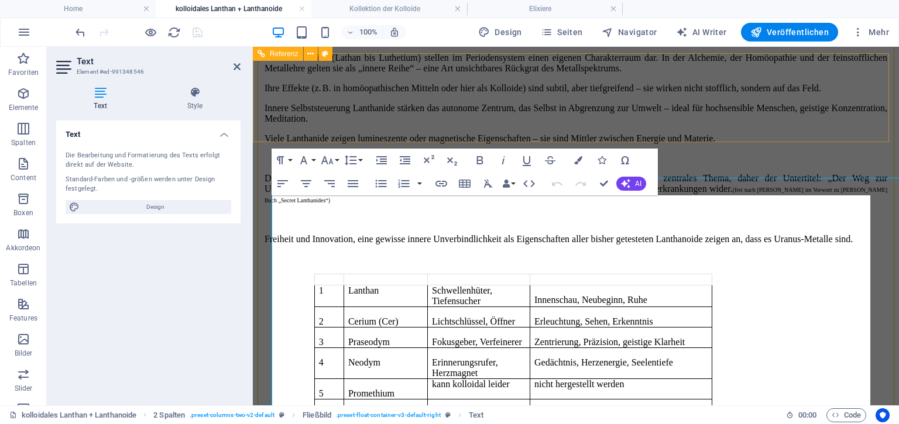
scroll to position [0, 0]
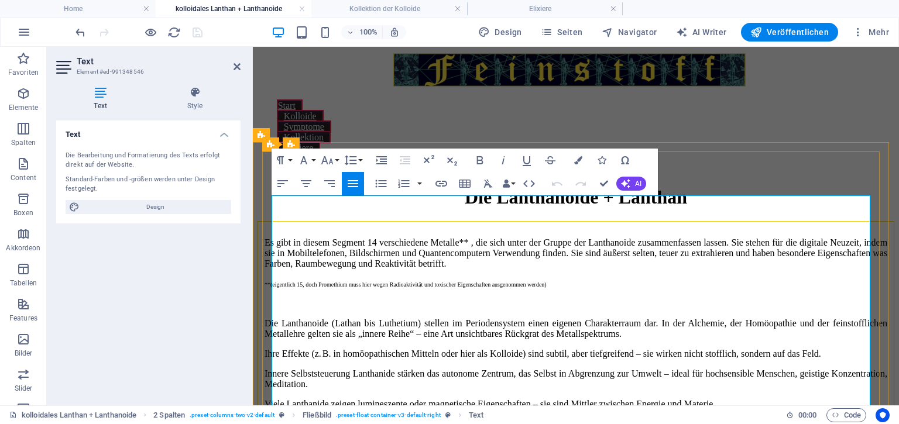
click at [279, 318] on span "Die Lanthanoide (Lathan bis Luthetium) stellen im Periodensystem einen eigenen …" at bounding box center [576, 328] width 623 height 20
click at [277, 238] on span "Es gibt in diesem Segment 14 verschiedene Metalle** , die sich unter der Gruppe…" at bounding box center [576, 253] width 623 height 31
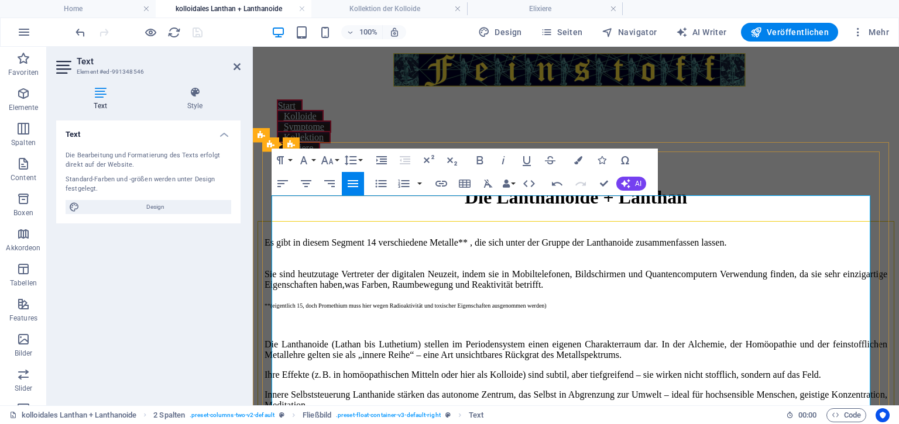
click at [280, 339] on span "Die Lanthanoide (Lathan bis Luthetium) stellen im Periodensystem einen eigenen …" at bounding box center [576, 349] width 623 height 20
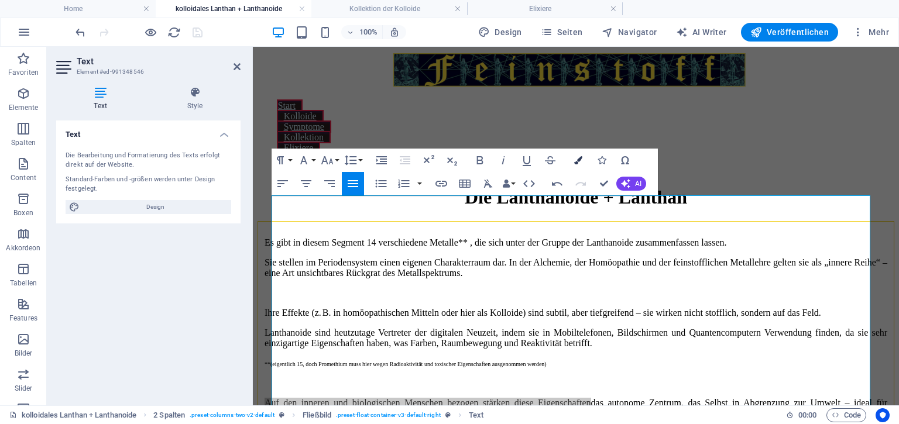
click at [576, 161] on icon "button" at bounding box center [578, 160] width 8 height 8
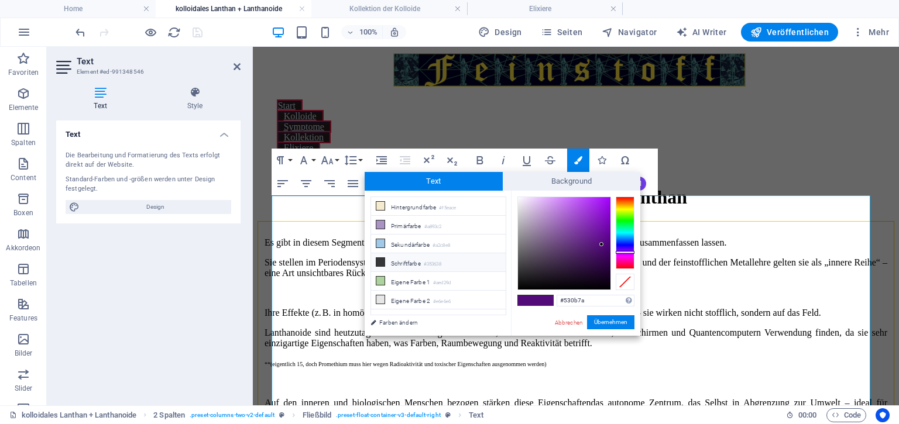
click at [435, 260] on small "#353638" at bounding box center [433, 264] width 18 height 8
type input "#353638"
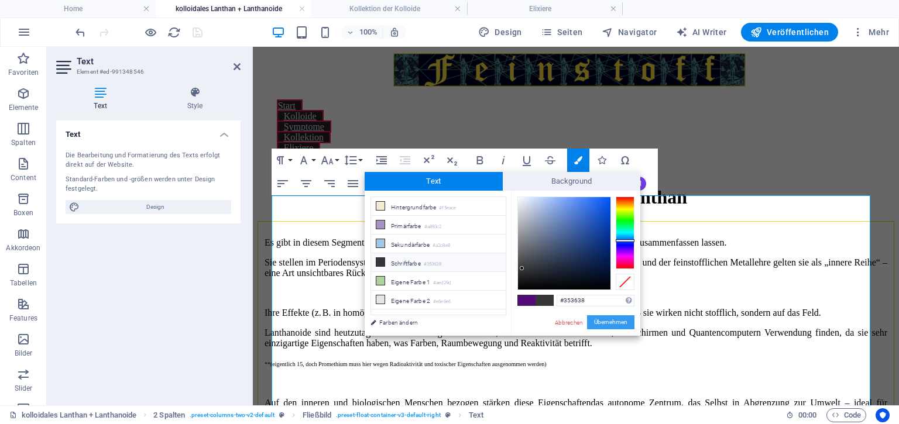
click at [606, 323] on button "Übernehmen" at bounding box center [610, 322] width 47 height 14
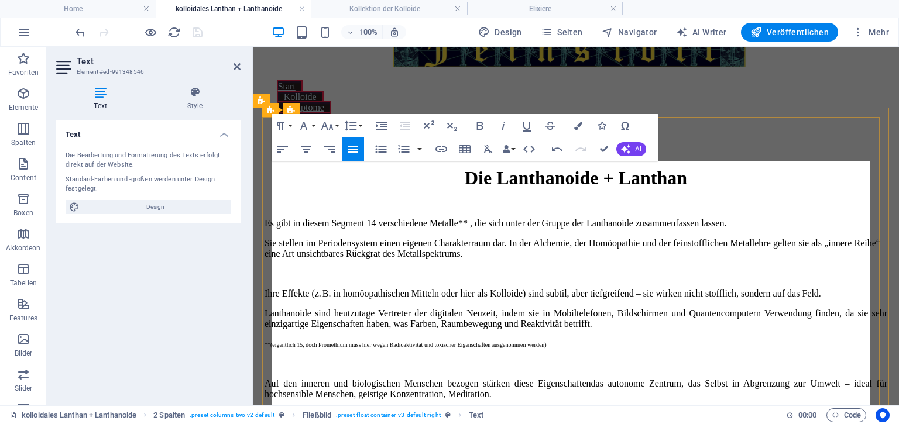
scroll to position [35, 0]
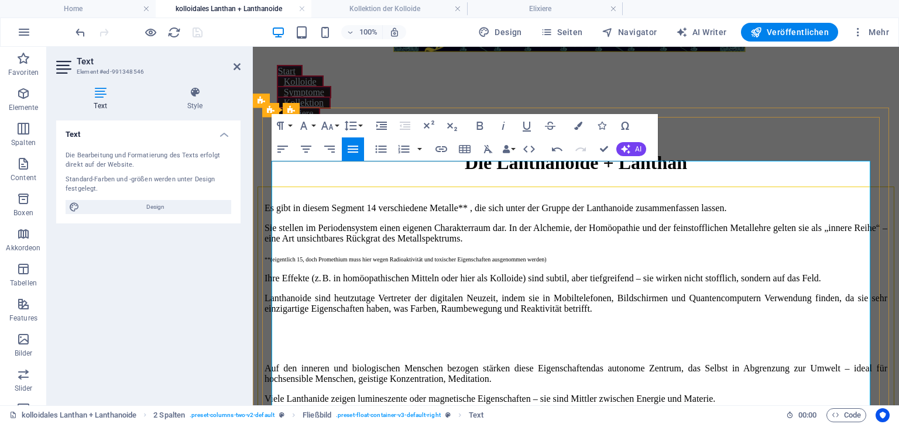
click at [369, 414] on p at bounding box center [576, 419] width 623 height 11
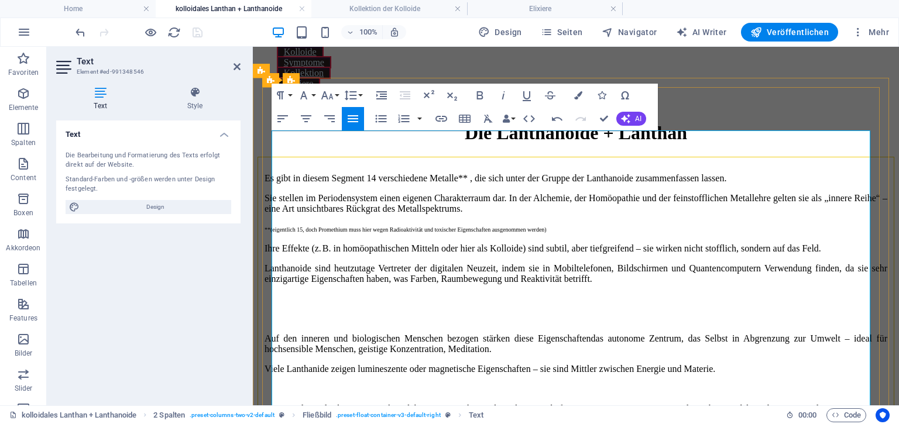
scroll to position [80, 0]
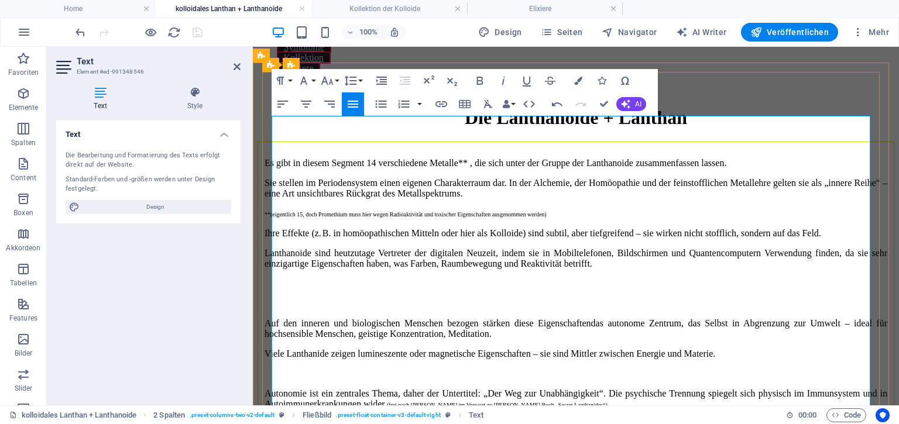
click at [372, 298] on p at bounding box center [576, 303] width 623 height 11
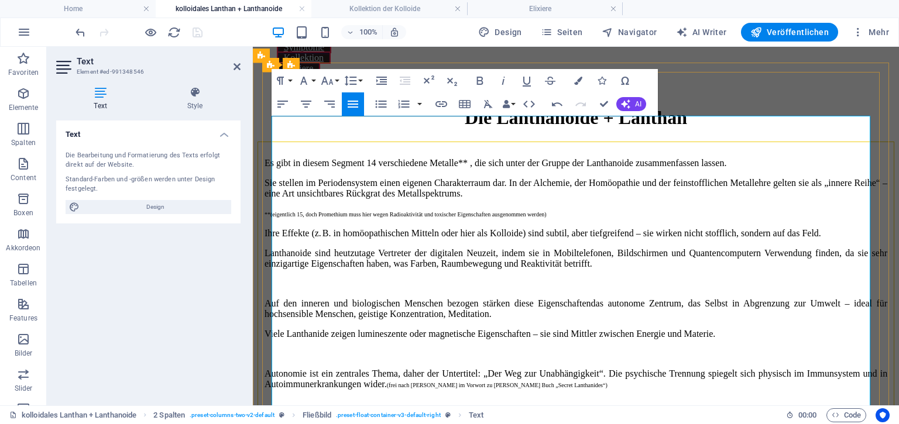
click at [428, 252] on p "Lanthanoide sind heutzutage Vertreter der digitalen Neuzeit, indem sie in Mobil…" at bounding box center [576, 258] width 623 height 21
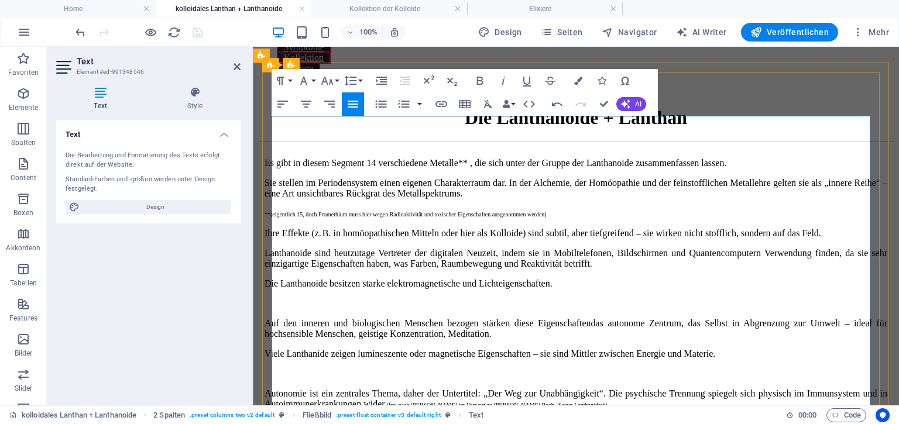
click at [428, 252] on p "Lanthanoide sind heutzutage Vertreter der digitalen Neuzeit, indem sie in Mobil…" at bounding box center [576, 258] width 623 height 21
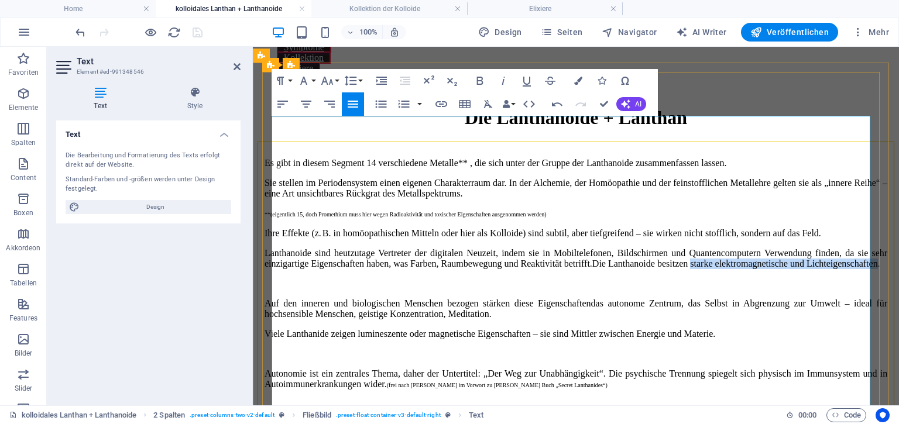
drag, startPoint x: 494, startPoint y: 251, endPoint x: 731, endPoint y: 252, distance: 237.0
click at [731, 252] on p "Lanthanoide sind heutzutage Vertreter der digitalen Neuzeit, indem sie in Mobil…" at bounding box center [576, 258] width 623 height 21
click at [344, 248] on span "Lanthanoide sind heutzutage Vertreter der digitalen Neuzeit, indem sie in Mobil…" at bounding box center [576, 258] width 623 height 20
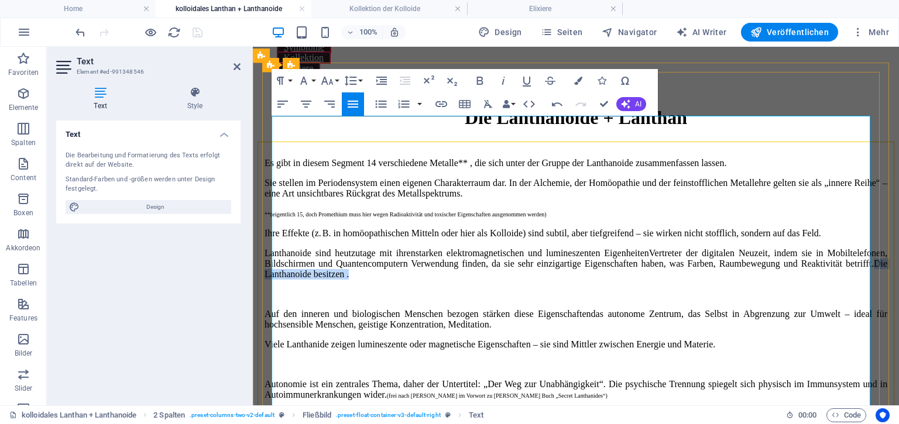
drag, startPoint x: 634, startPoint y: 248, endPoint x: 761, endPoint y: 249, distance: 127.0
click at [761, 249] on p "Lanthanoide sind heutzutage mit ihren starken elektromagnetischen und luminesze…" at bounding box center [576, 264] width 623 height 32
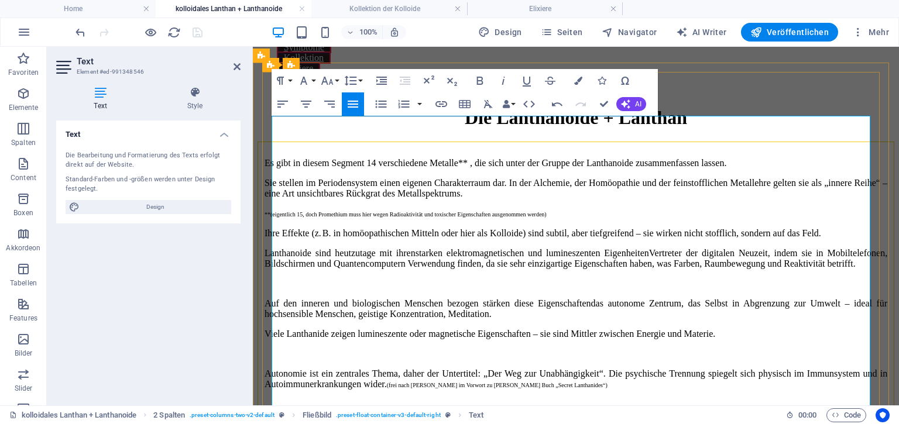
click at [747, 248] on span "Vertreter der digitalen Neuzeit, indem sie in Mobiltelefonen, Bildschirmen und …" at bounding box center [576, 258] width 623 height 20
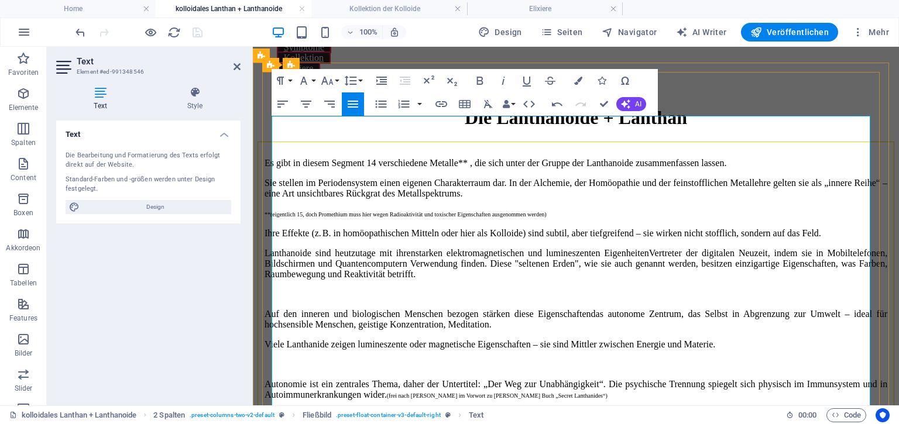
click at [591, 309] on span "Auf den inneren und biologischen Menschen bezogen stärken diese Eigenschaften" at bounding box center [428, 314] width 327 height 10
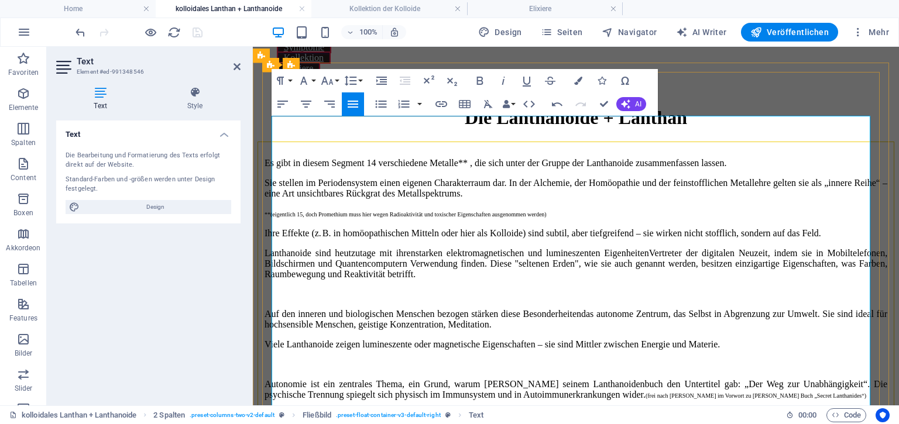
click at [407, 379] on span "Autonomie ist ein zentrales Thema, ein Grund, warum [PERSON_NAME] seinem Lantha…" at bounding box center [576, 389] width 623 height 20
click at [646, 393] on span "(frei nach [PERSON_NAME] im Vorwort zu [PERSON_NAME] Buch „Secret Lanthanides“)" at bounding box center [756, 396] width 221 height 6
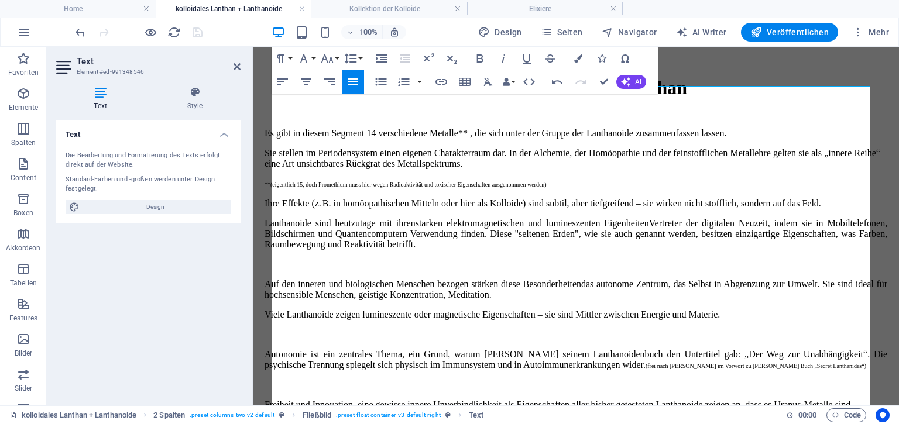
scroll to position [125, 0]
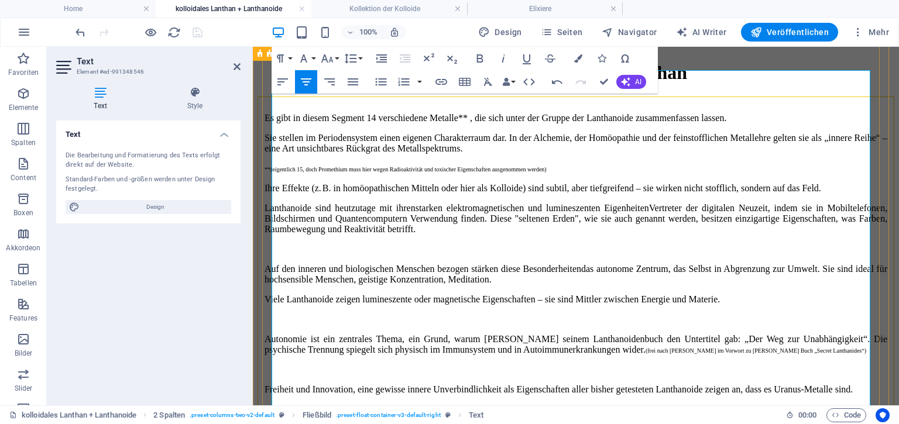
click at [574, 385] on span "Freiheit und Innovation, eine gewisse innere Unverbindlichkeit als Eigenschafte…" at bounding box center [559, 390] width 588 height 10
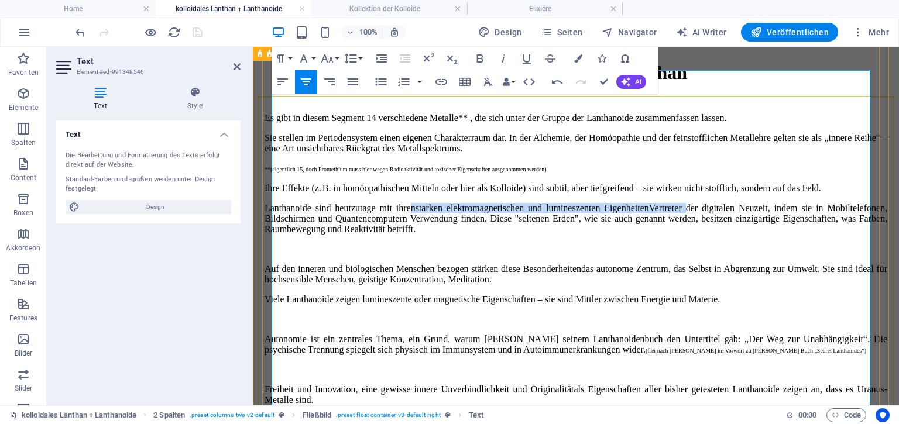
drag, startPoint x: 457, startPoint y: 177, endPoint x: 799, endPoint y: 171, distance: 342.4
click at [799, 203] on p "Lanthanoide sind heutzutage mit ihren starken elektromagnetischen und luminesze…" at bounding box center [576, 219] width 623 height 32
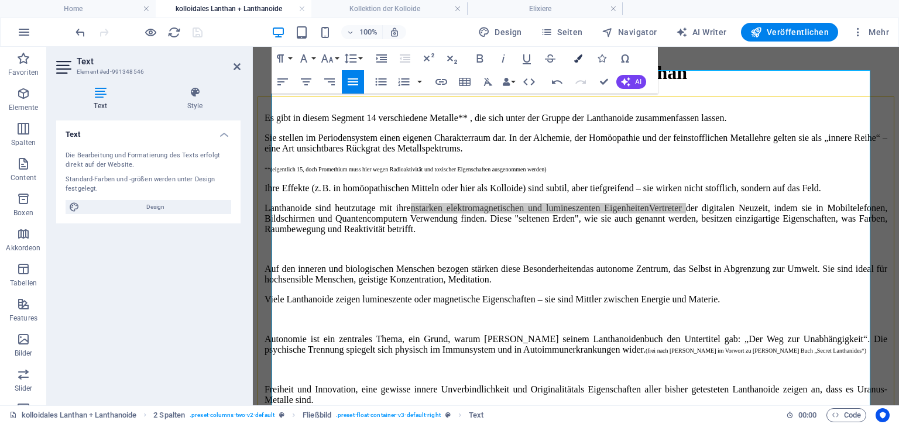
click at [579, 54] on icon "button" at bounding box center [578, 58] width 8 height 8
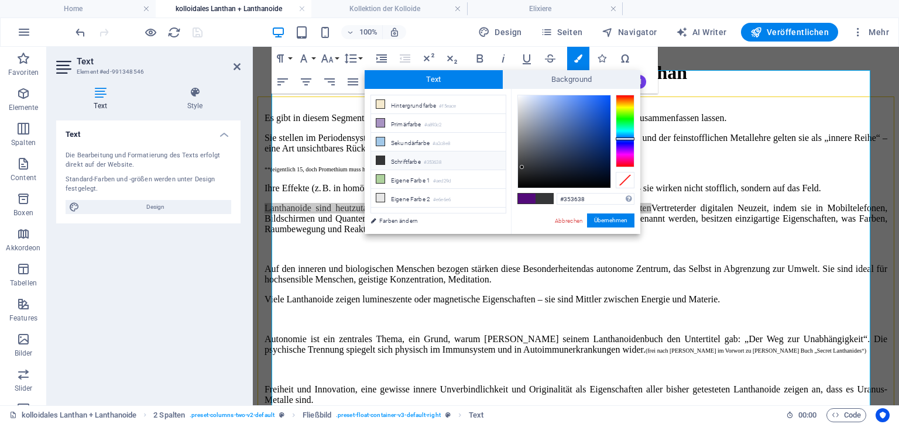
click at [394, 160] on li "Schriftfarbe #353638" at bounding box center [438, 161] width 135 height 19
click at [617, 222] on button "Übernehmen" at bounding box center [610, 221] width 47 height 14
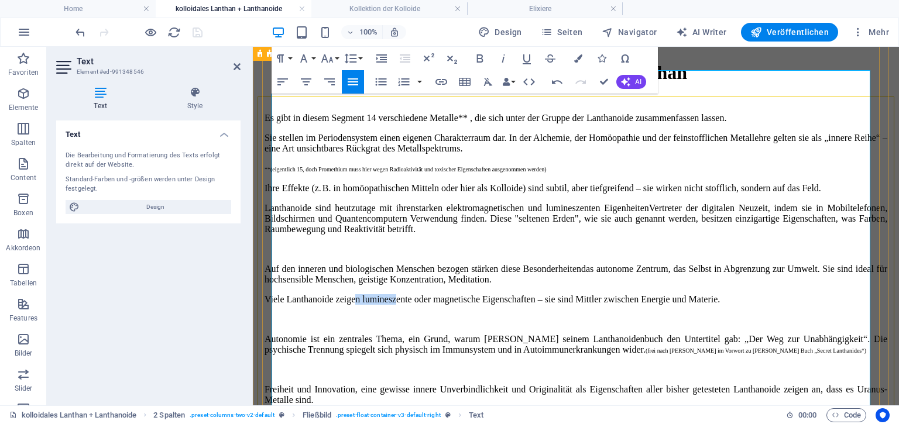
drag, startPoint x: 386, startPoint y: 267, endPoint x: 439, endPoint y: 269, distance: 53.3
click at [439, 294] on span "Viele Lanthanoide zeigen lumineszente oder magnetische Eigenschaften – sie sind…" at bounding box center [492, 299] width 455 height 10
click at [580, 61] on icon "button" at bounding box center [578, 58] width 8 height 8
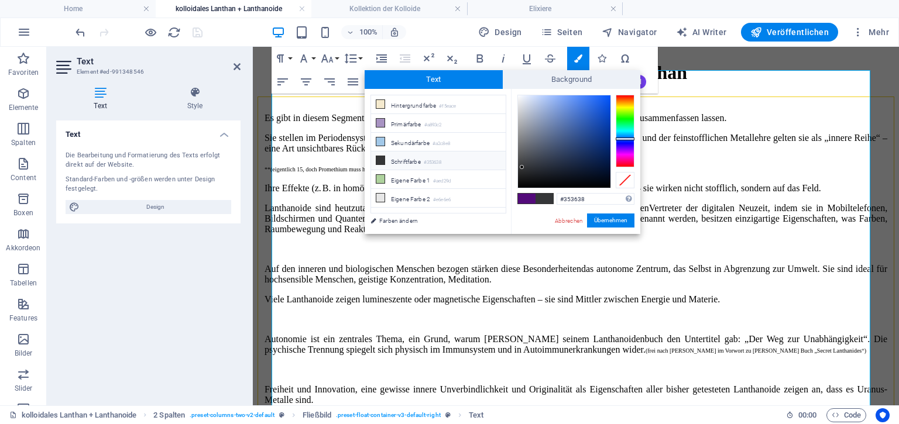
click at [461, 157] on li "Schriftfarbe #353638" at bounding box center [438, 161] width 135 height 19
click at [616, 216] on button "Übernehmen" at bounding box center [610, 221] width 47 height 14
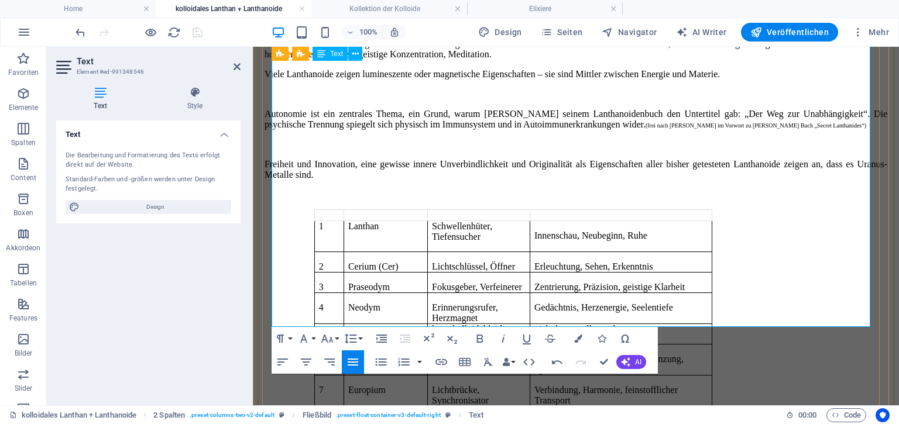
scroll to position [664, 0]
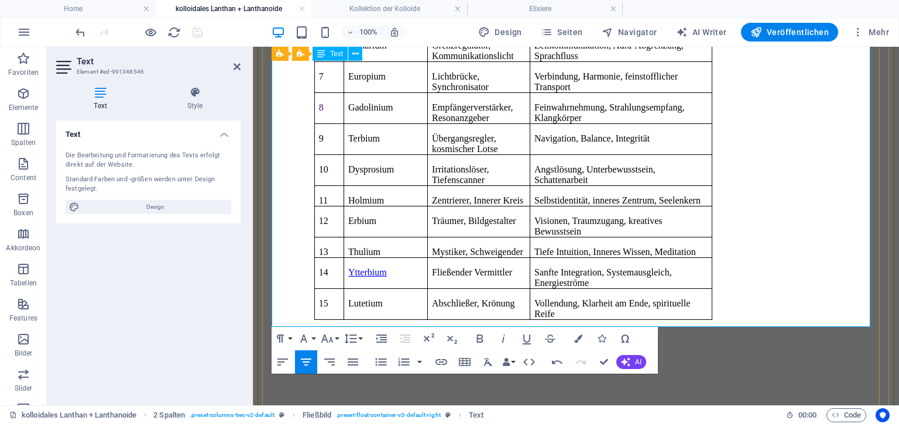
click at [606, 216] on span "Visionen, Traumzugang, kreatives Bewusstsein" at bounding box center [598, 226] width 128 height 20
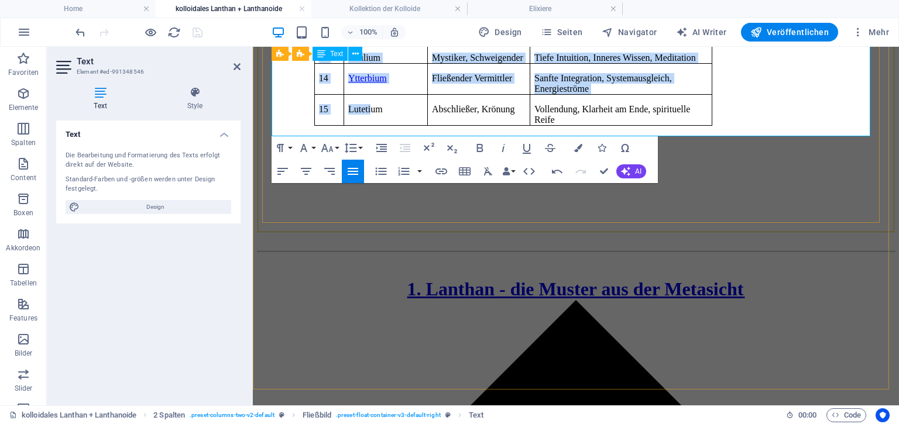
scroll to position [849, 0]
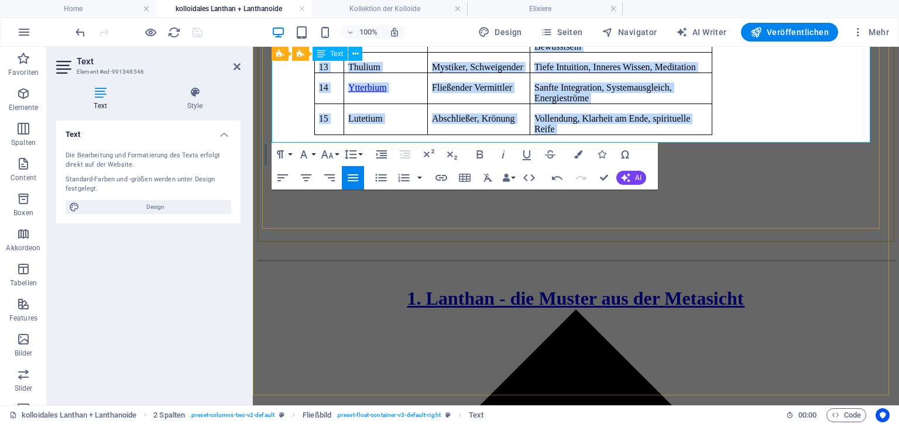
drag, startPoint x: 330, startPoint y: 362, endPoint x: 382, endPoint y: 93, distance: 273.6
copy div "4 Loremip Dolorsitametco, Adipiscingel Seddoeiusm, Temporinc, Utla 6 Etdolo (Ma…"
click at [321, 175] on p at bounding box center [576, 180] width 623 height 11
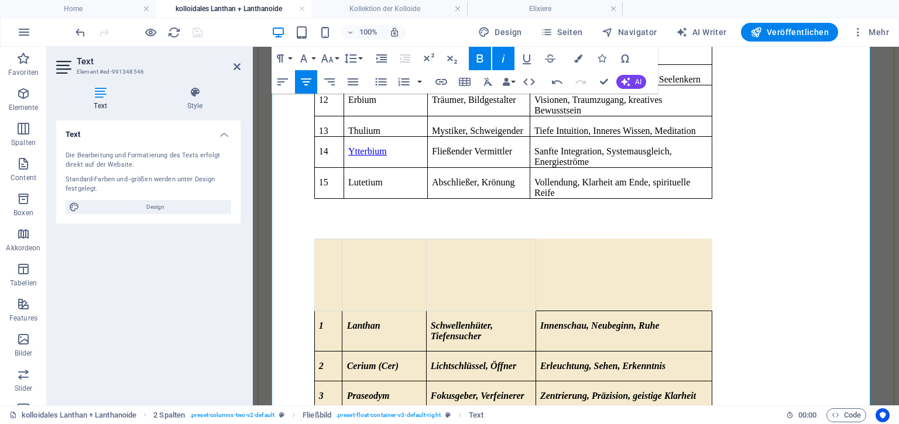
scroll to position [766, 0]
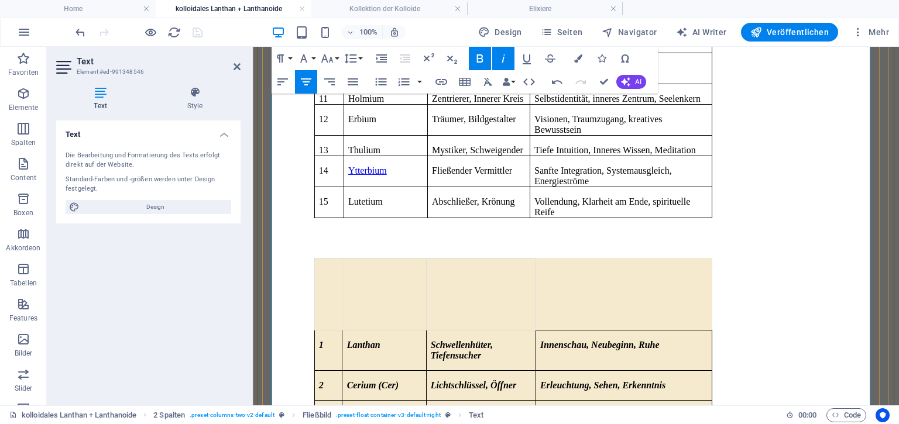
click at [565, 330] on td "Innenschau, Neubeginn, Ruhe" at bounding box center [624, 350] width 176 height 40
click at [606, 220] on button "Row" at bounding box center [598, 221] width 22 height 23
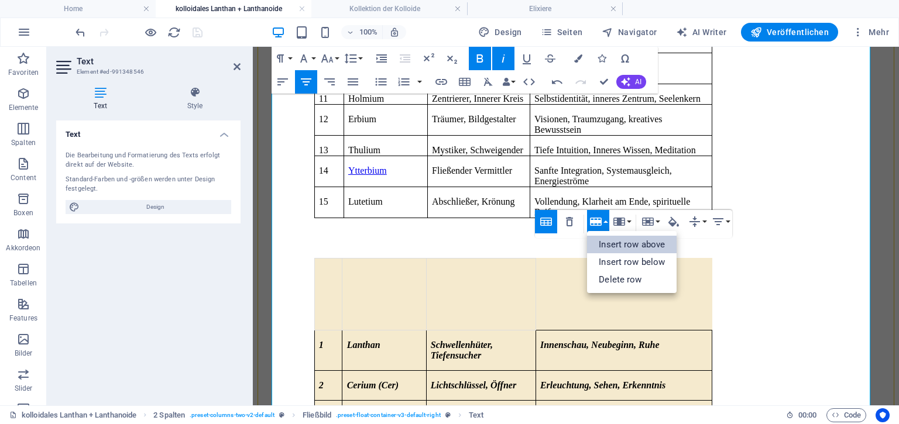
click at [609, 243] on link "Insert row above" at bounding box center [632, 245] width 90 height 18
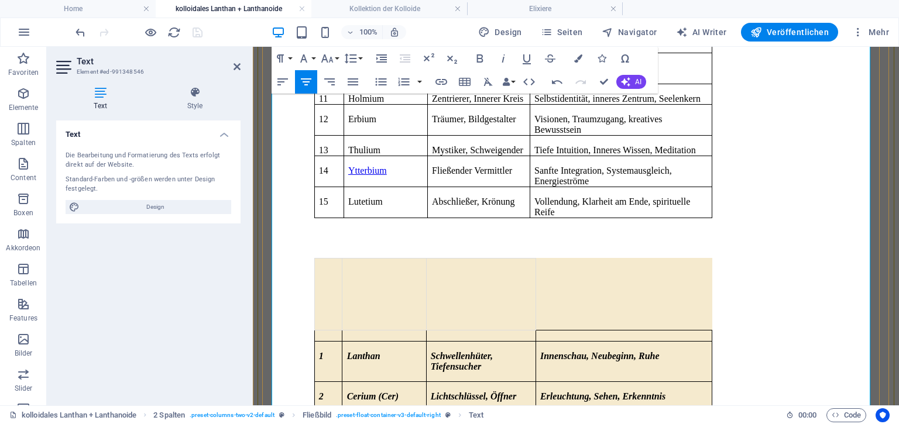
click at [581, 258] on td at bounding box center [624, 294] width 176 height 72
drag, startPoint x: 512, startPoint y: 259, endPoint x: 495, endPoint y: 258, distance: 16.4
click at [495, 330] on td at bounding box center [480, 335] width 109 height 11
click at [558, 330] on td at bounding box center [624, 335] width 176 height 11
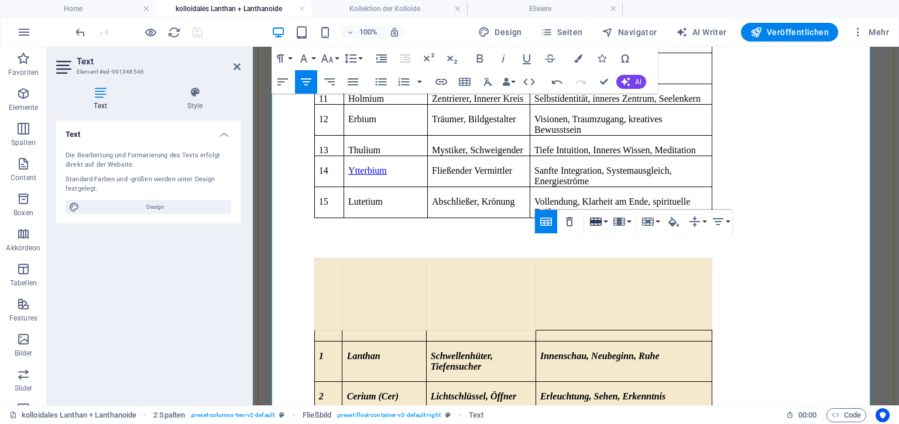
click at [603, 223] on button "Row" at bounding box center [598, 221] width 22 height 23
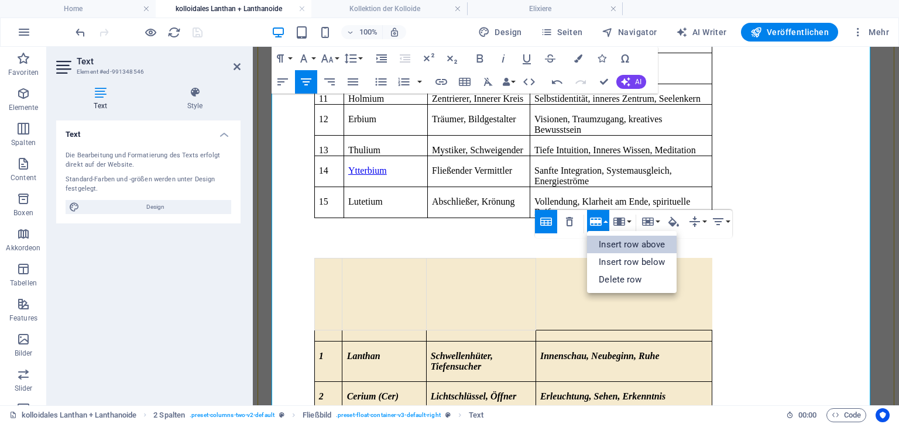
click at [612, 248] on link "Insert row above" at bounding box center [632, 245] width 90 height 18
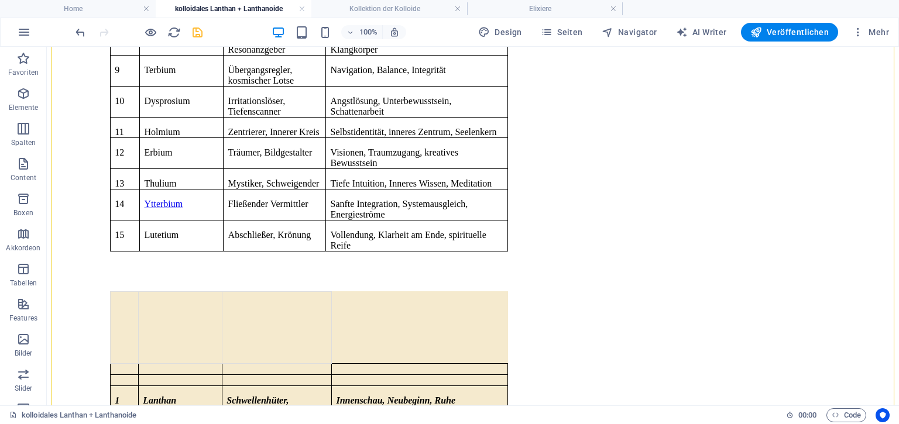
scroll to position [717, 0]
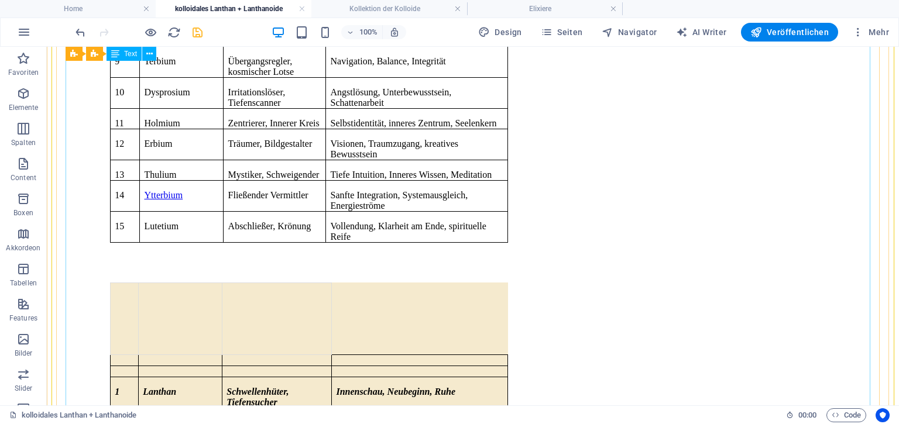
click at [426, 260] on div "Es gibt in diesem Segment 14 verschiedene Metalle** , die sich unter der Gruppe…" at bounding box center [473, 255] width 843 height 1490
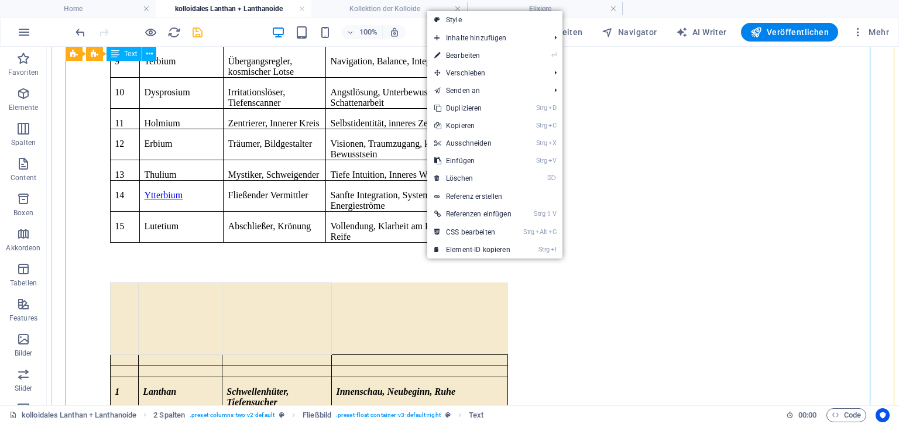
click at [401, 256] on div "Es gibt in diesem Segment 14 verschiedene Metalle** , die sich unter der Gruppe…" at bounding box center [473, 255] width 843 height 1490
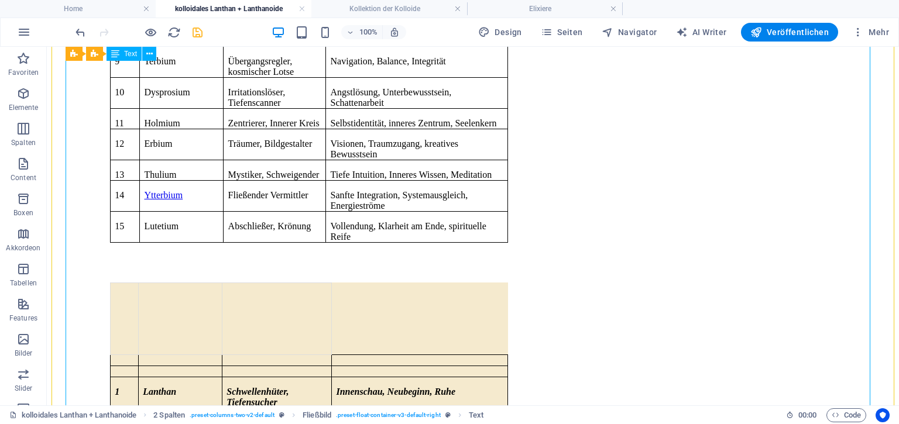
click at [401, 256] on div "Es gibt in diesem Segment 14 verschiedene Metalle** , die sich unter der Gruppe…" at bounding box center [473, 255] width 843 height 1490
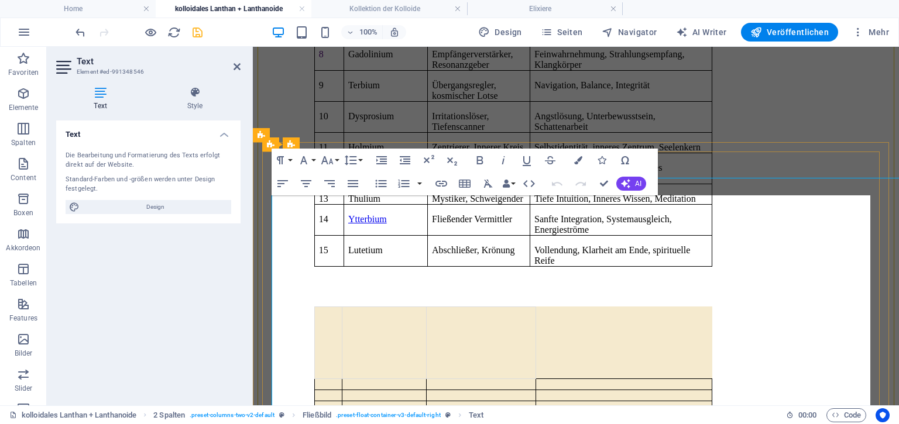
scroll to position [0, 0]
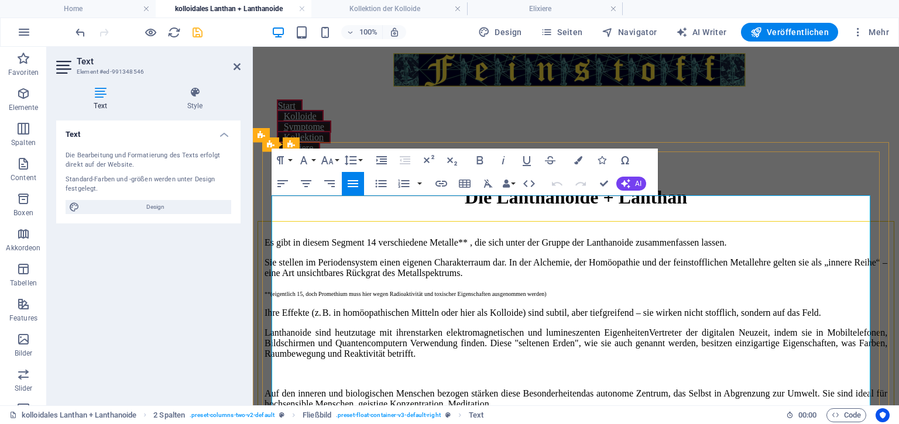
click at [401, 291] on span "**(eigentlich 15, doch Promethium muss hier wegen Radioaktivität und toxischer …" at bounding box center [406, 294] width 282 height 6
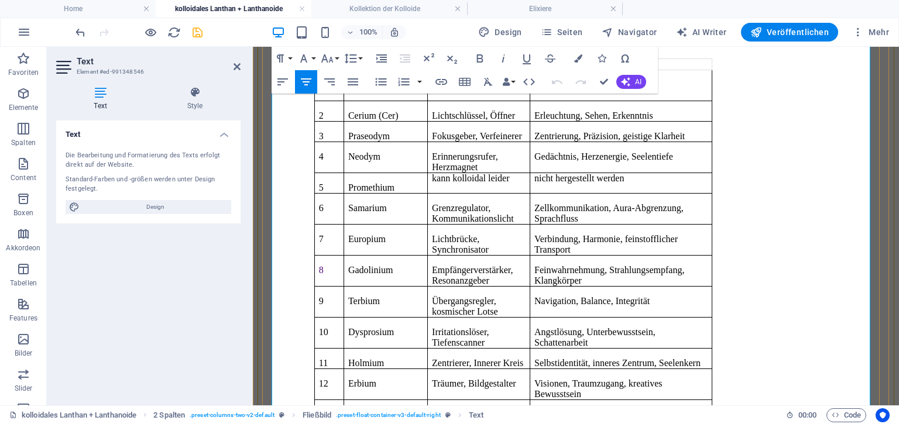
scroll to position [810, 0]
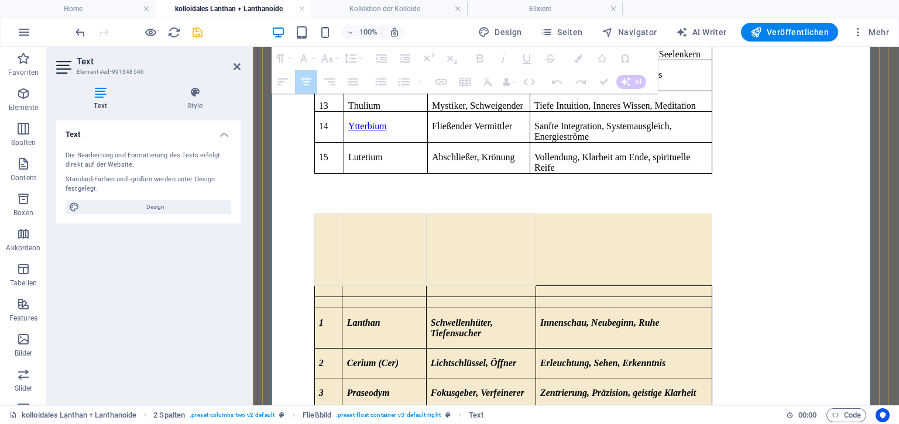
drag, startPoint x: 334, startPoint y: 234, endPoint x: 322, endPoint y: 123, distance: 110.7
click at [322, 123] on div "Es gibt in diesem Segment 14 verschiedene Metalle** , die sich unter der Gruppe…" at bounding box center [576, 170] width 623 height 1484
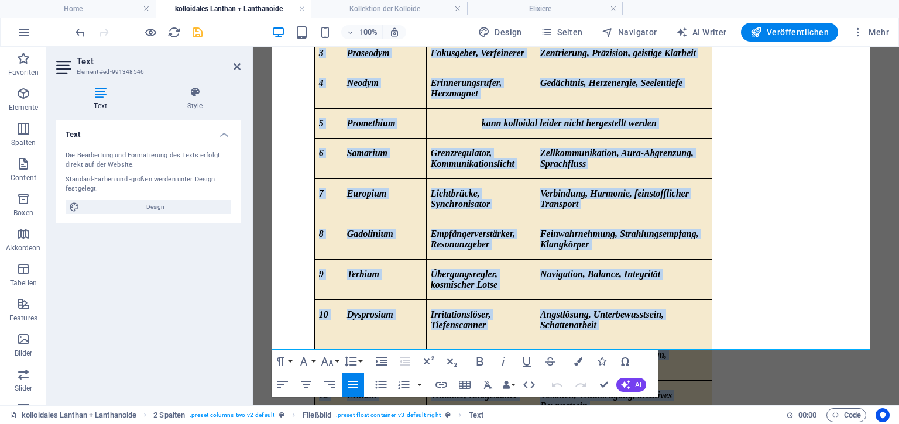
scroll to position [1200, 0]
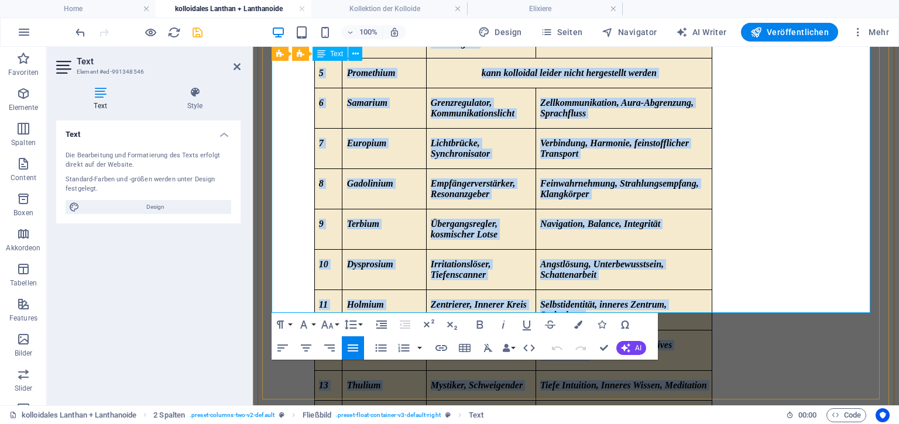
drag, startPoint x: 322, startPoint y: 123, endPoint x: 463, endPoint y: 296, distance: 222.5
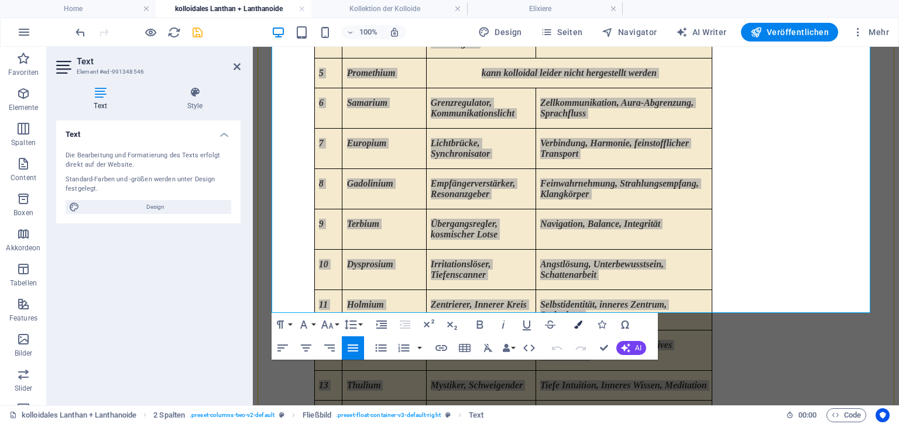
click at [581, 325] on icon "button" at bounding box center [578, 325] width 8 height 8
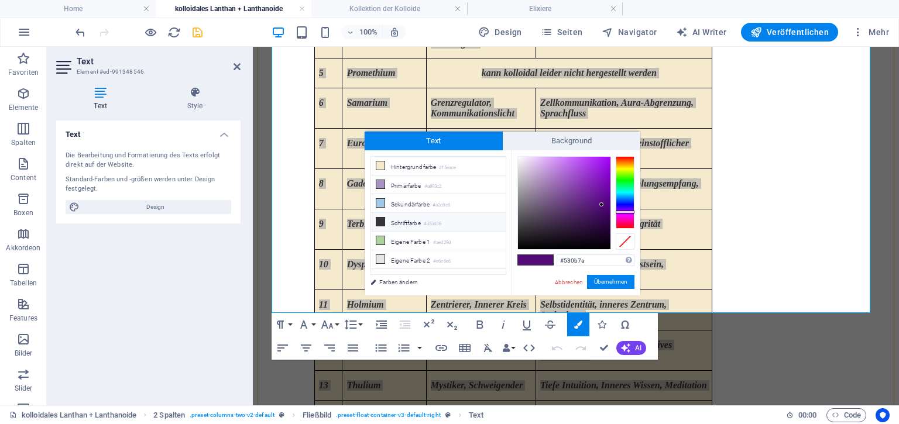
click at [413, 219] on li "Schriftfarbe #353638" at bounding box center [438, 222] width 135 height 19
type input "#353638"
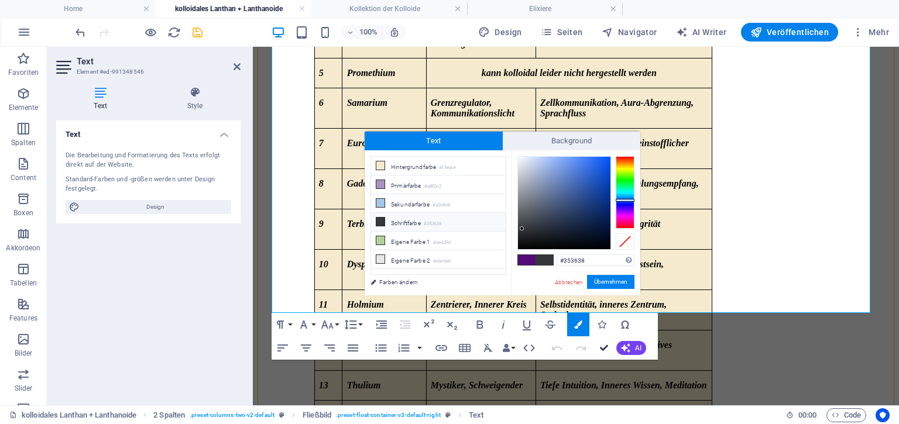
scroll to position [1155, 0]
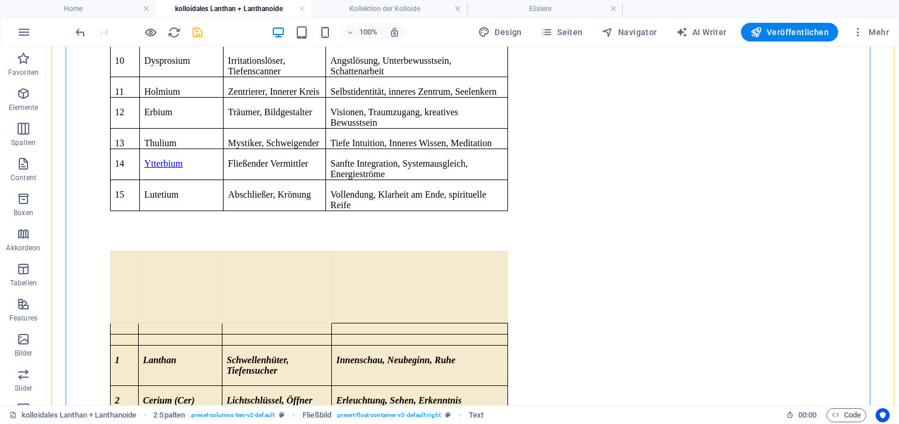
scroll to position [753, 0]
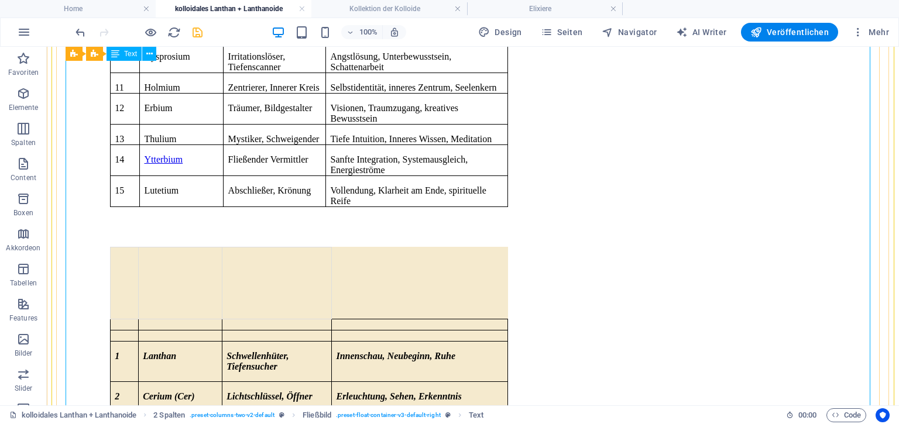
click at [307, 169] on div "Es gibt in diesem Segment 14 verschiedene Metalle** , die sich unter der Gruppe…" at bounding box center [473, 219] width 843 height 1490
click at [186, 126] on div "Es gibt in diesem Segment 14 verschiedene Metalle** , die sich unter der Gruppe…" at bounding box center [473, 219] width 843 height 1490
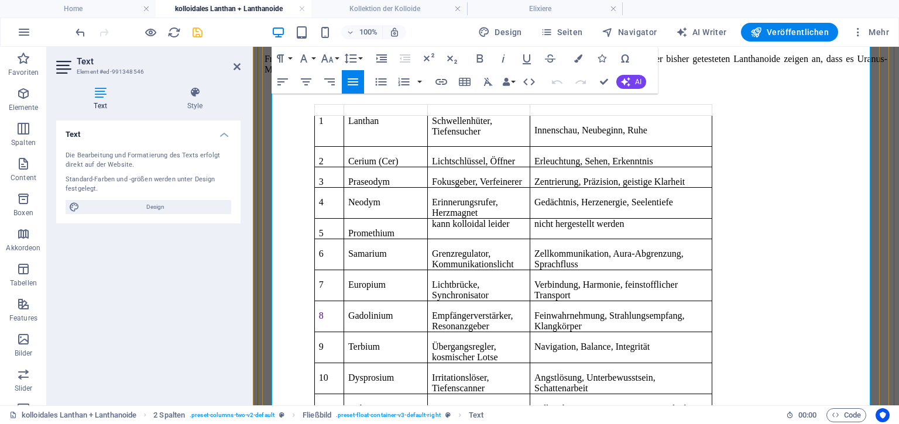
scroll to position [757, 0]
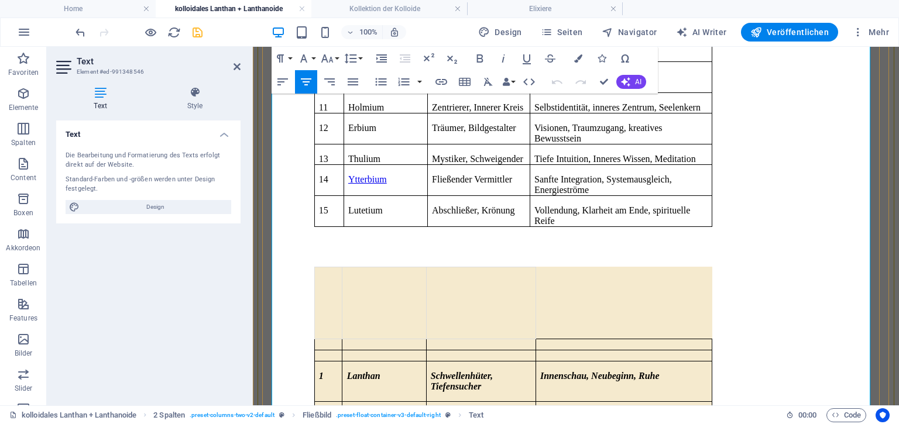
click at [341, 277] on p at bounding box center [329, 298] width 28 height 42
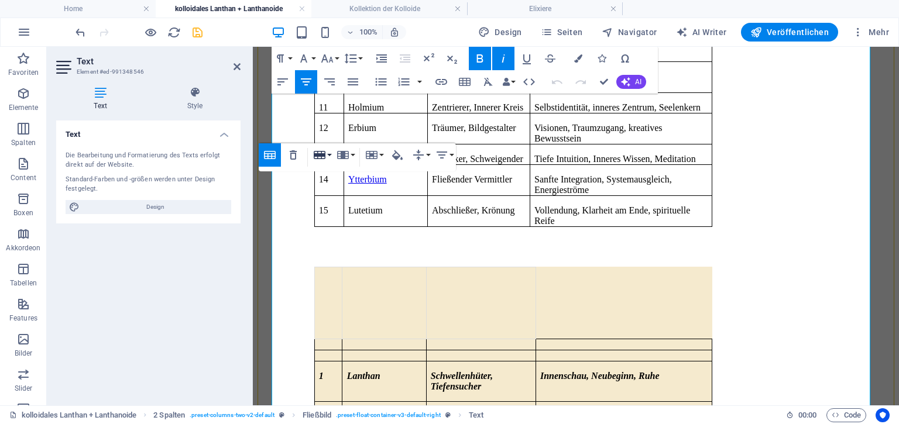
click at [320, 156] on icon "button" at bounding box center [320, 155] width 12 height 8
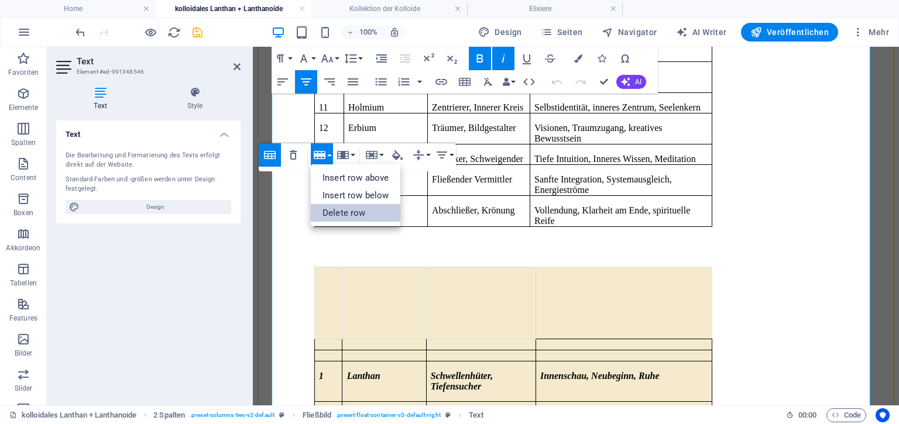
click at [335, 207] on link "Delete row" at bounding box center [356, 213] width 90 height 18
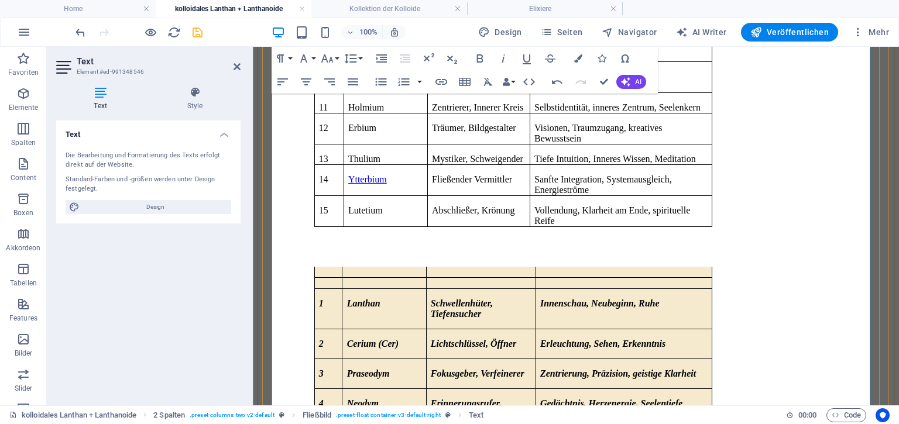
click at [370, 267] on td at bounding box center [384, 272] width 84 height 11
click at [346, 154] on icon "button" at bounding box center [352, 155] width 12 height 8
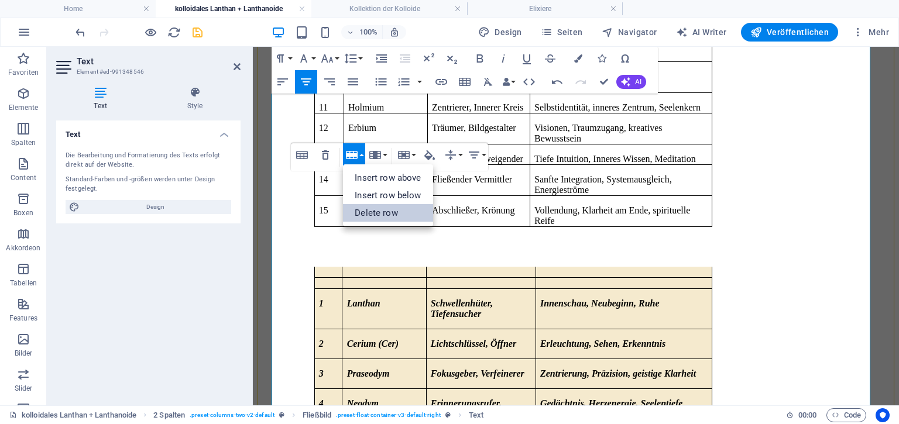
click at [368, 215] on link "Delete row" at bounding box center [388, 213] width 90 height 18
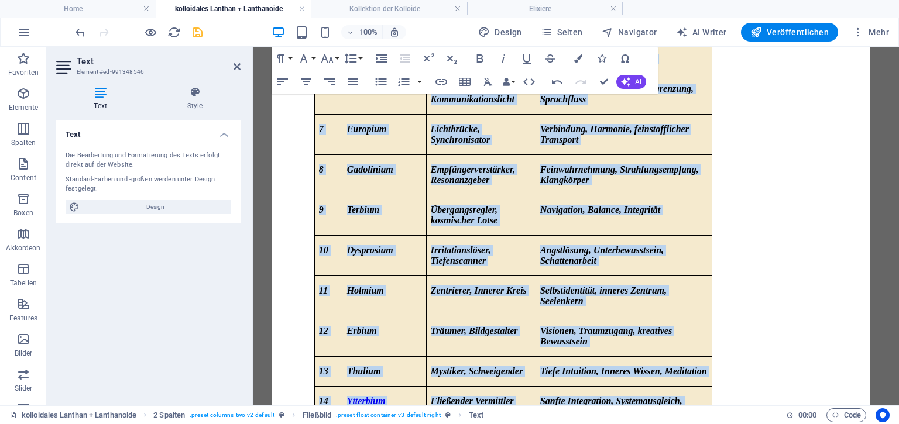
scroll to position [1261, 0]
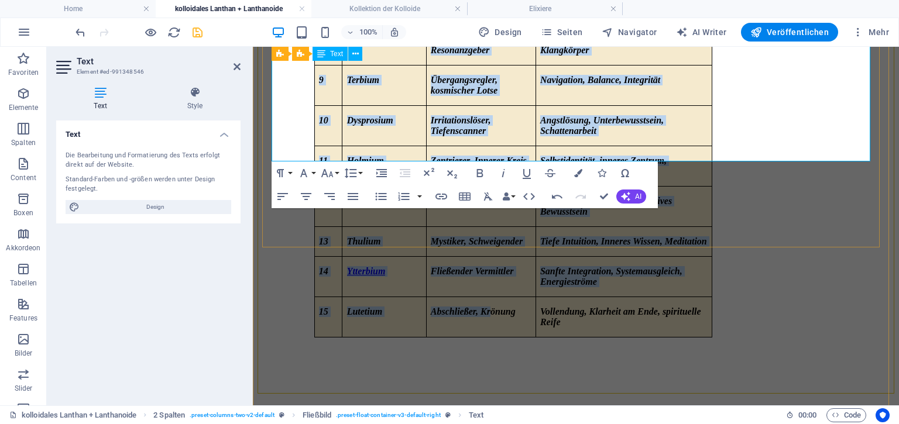
drag, startPoint x: 327, startPoint y: 171, endPoint x: 506, endPoint y: 102, distance: 191.2
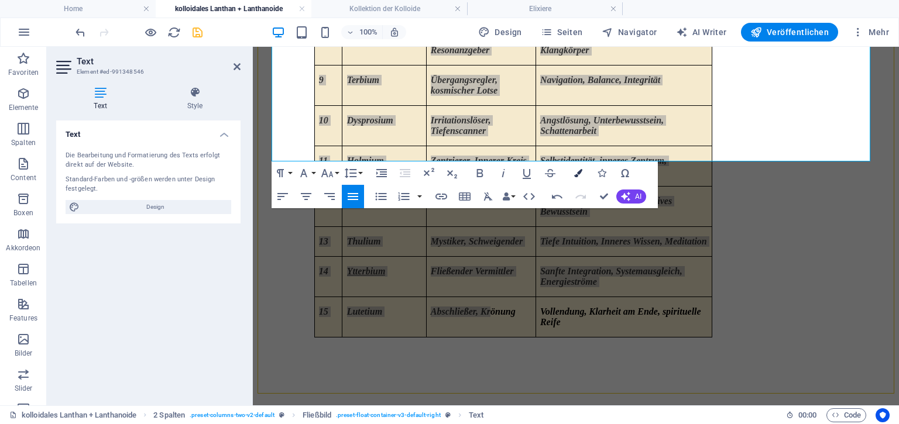
click at [577, 174] on icon "button" at bounding box center [578, 173] width 8 height 8
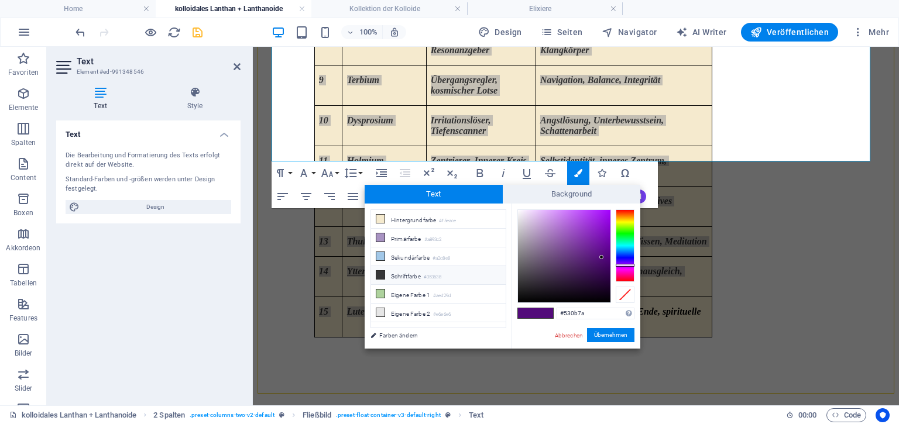
click at [439, 278] on small "#353638" at bounding box center [433, 277] width 18 height 8
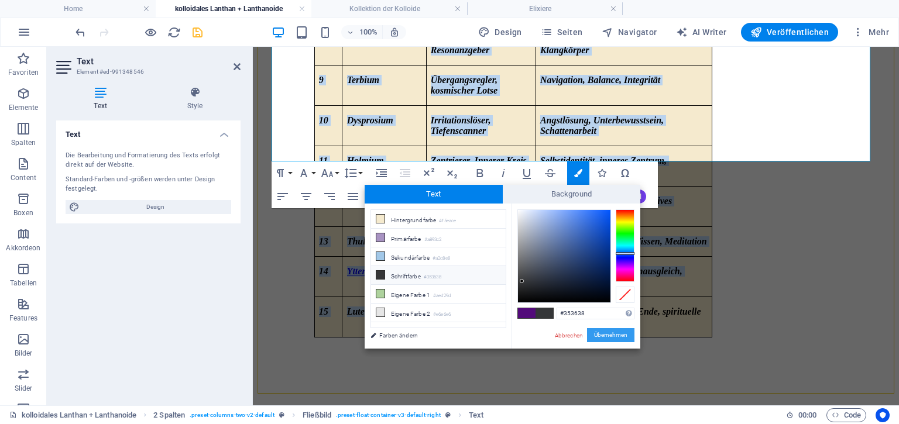
click at [602, 336] on button "Übernehmen" at bounding box center [610, 335] width 47 height 14
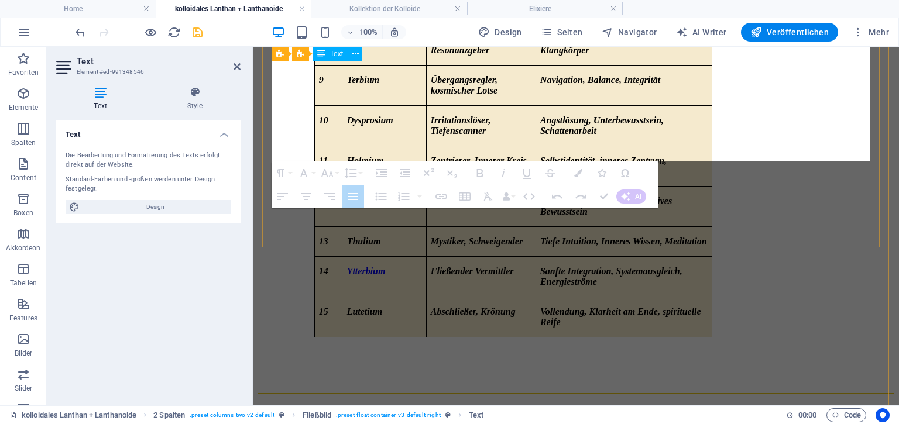
drag, startPoint x: 329, startPoint y: 69, endPoint x: 315, endPoint y: 68, distance: 13.5
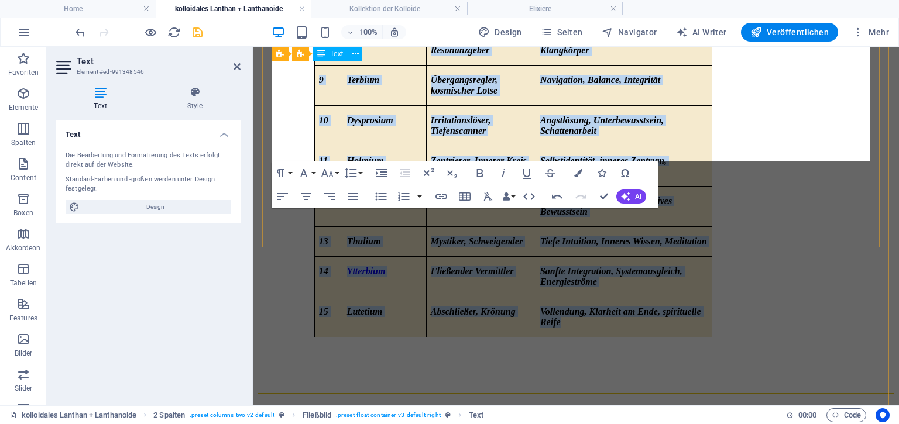
drag, startPoint x: 317, startPoint y: 70, endPoint x: 695, endPoint y: 115, distance: 380.8
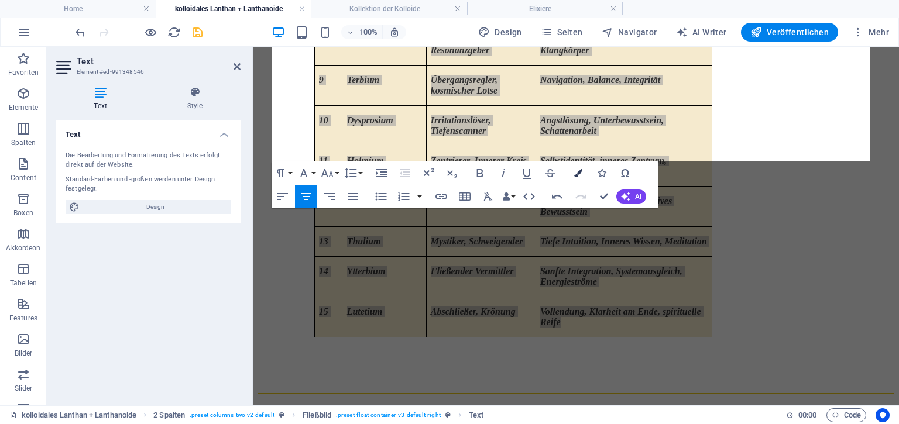
click at [578, 170] on icon "button" at bounding box center [578, 173] width 8 height 8
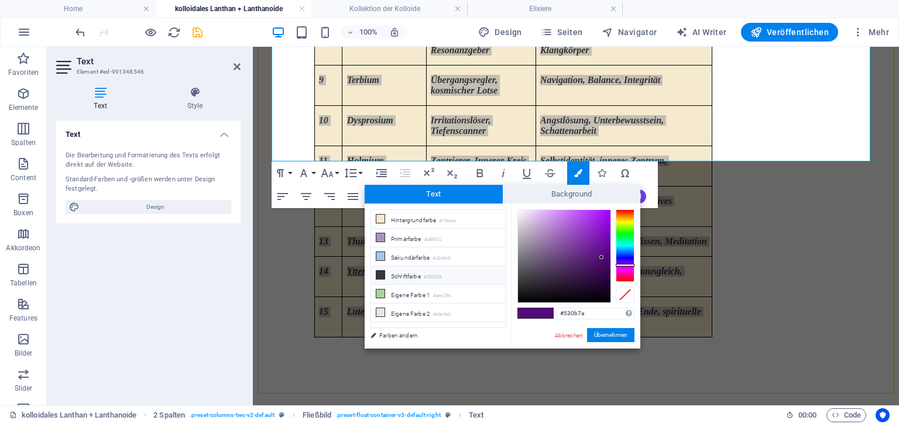
click at [442, 279] on li "Schriftfarbe #353638" at bounding box center [438, 275] width 135 height 19
type input "#353638"
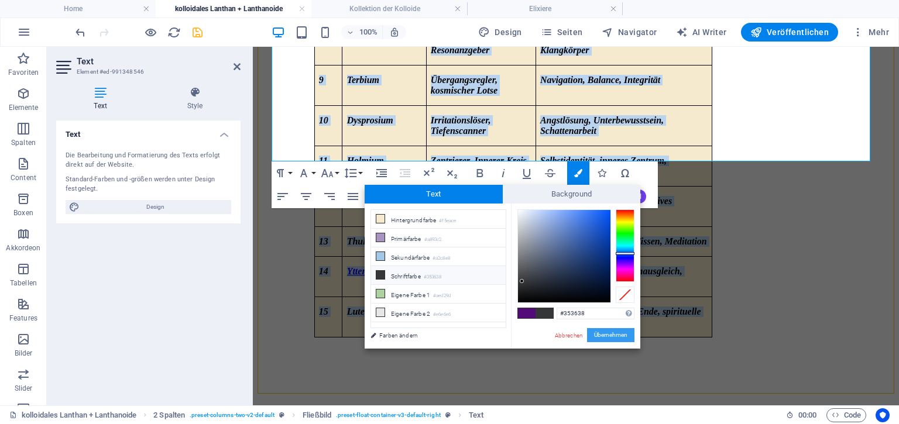
click at [603, 332] on button "Übernehmen" at bounding box center [610, 335] width 47 height 14
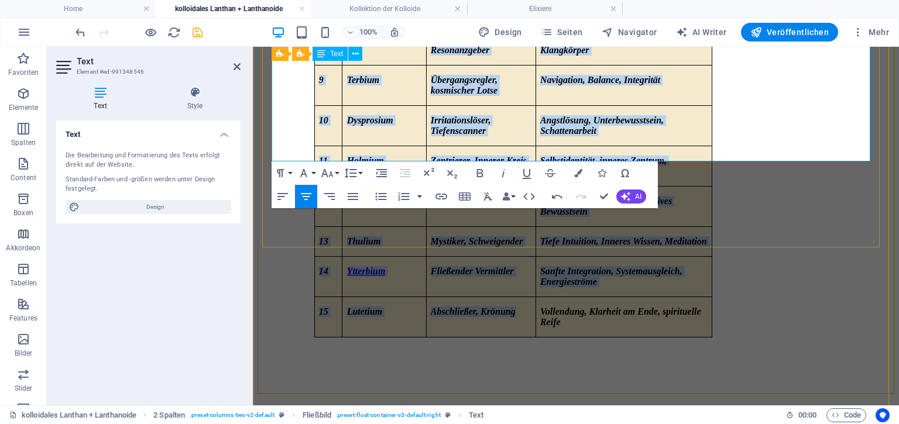
click at [523, 297] on td "Abschließer, Kr​önung" at bounding box center [480, 317] width 109 height 40
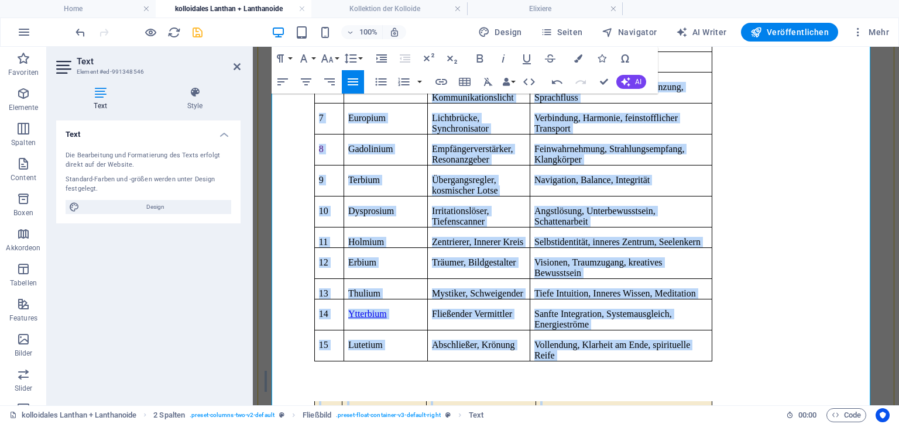
scroll to position [623, 0]
drag, startPoint x: 324, startPoint y: 173, endPoint x: 663, endPoint y: 289, distance: 358.1
click at [663, 289] on div "Es gibt in diesem Segment 14 verschiedene Metalle** , die sich unter der Gruppe…" at bounding box center [576, 315] width 623 height 1401
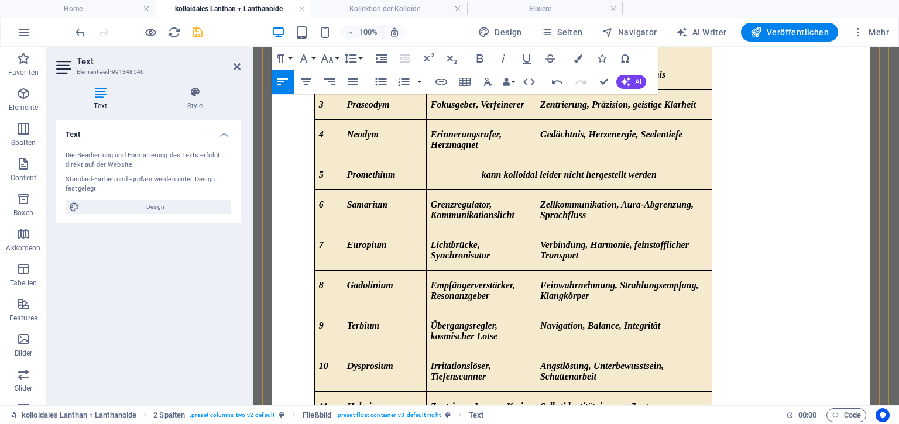
scroll to position [170, 0]
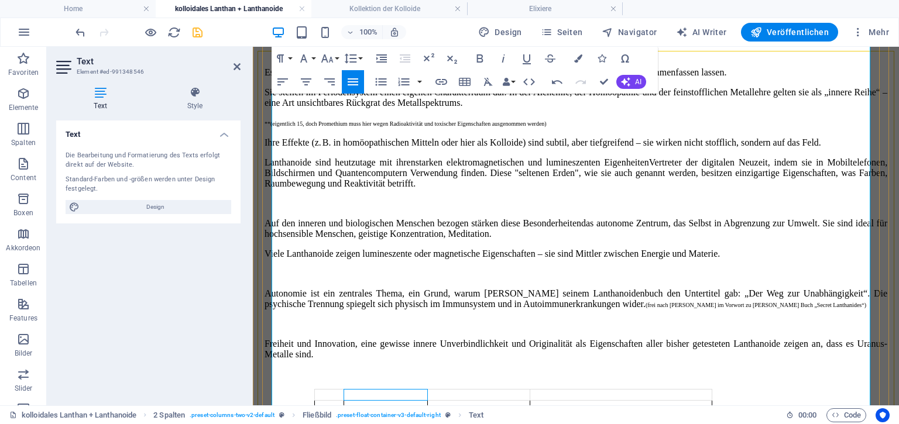
click at [423, 389] on th at bounding box center [386, 394] width 84 height 11
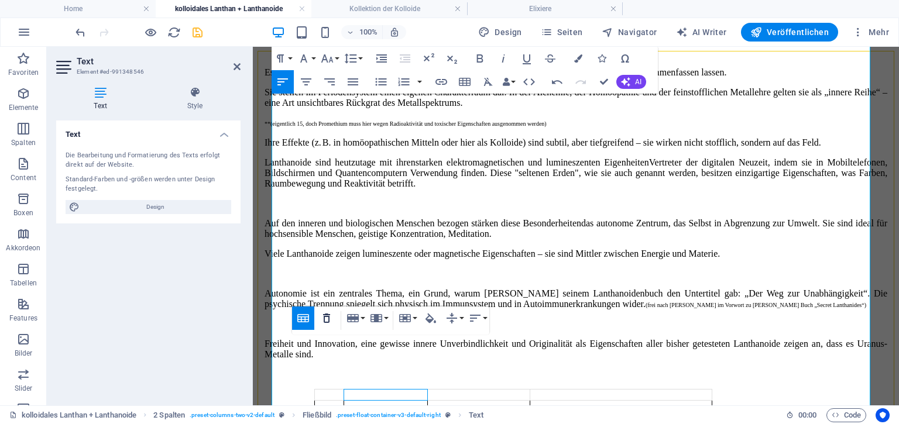
click at [327, 317] on icon "button" at bounding box center [327, 318] width 14 height 14
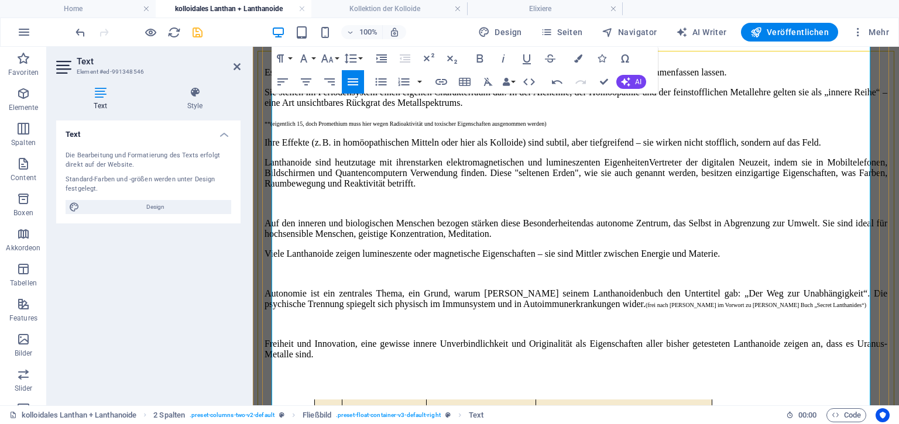
click at [334, 400] on td at bounding box center [328, 405] width 28 height 11
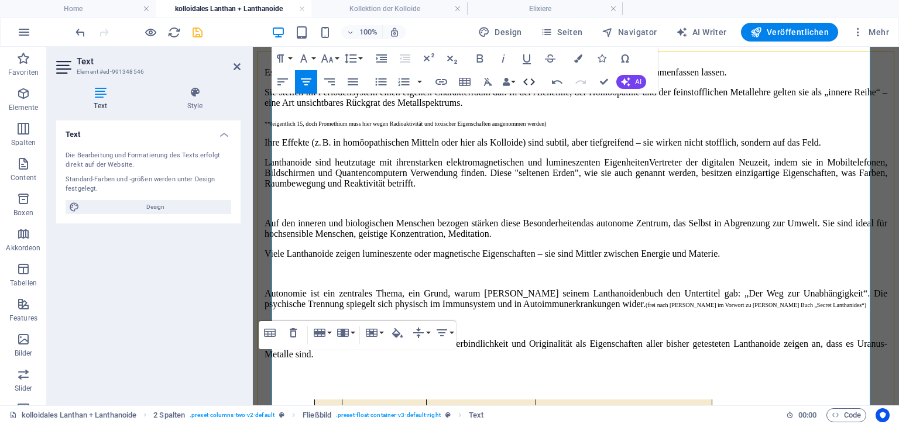
click at [533, 79] on icon "button" at bounding box center [529, 82] width 14 height 14
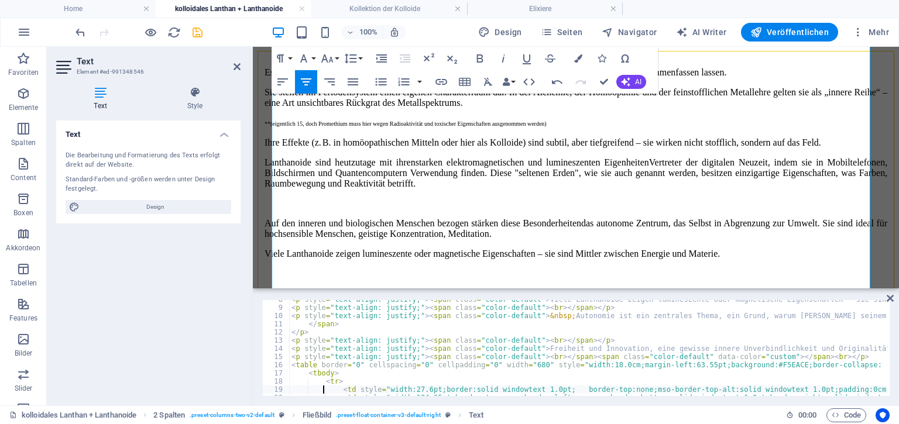
scroll to position [62, 0]
type textarea "<table border="5" cellspacing="0" cellpadding="0" width="680" style="width:18.0…"
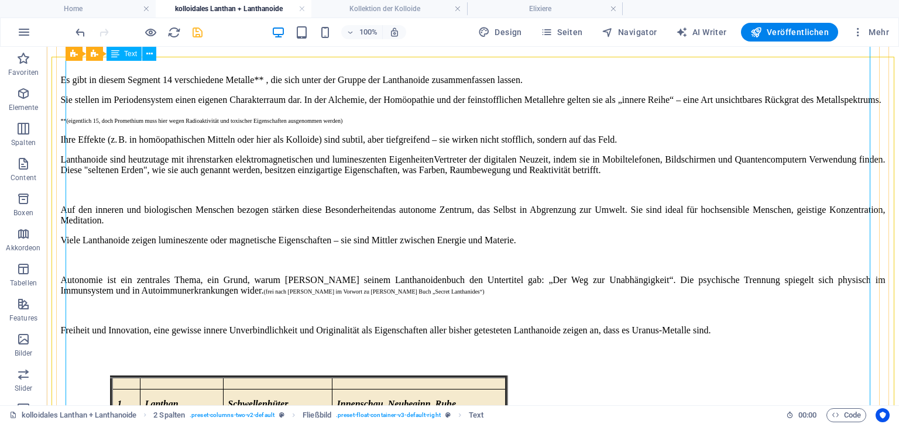
scroll to position [155, 0]
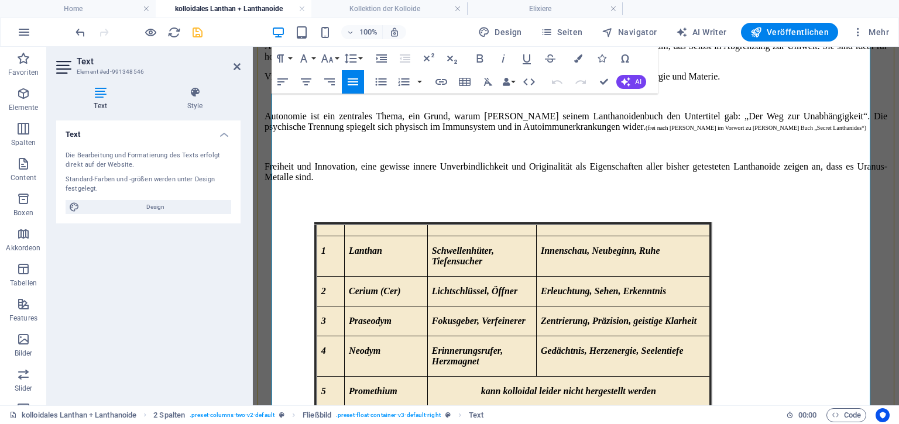
scroll to position [331, 0]
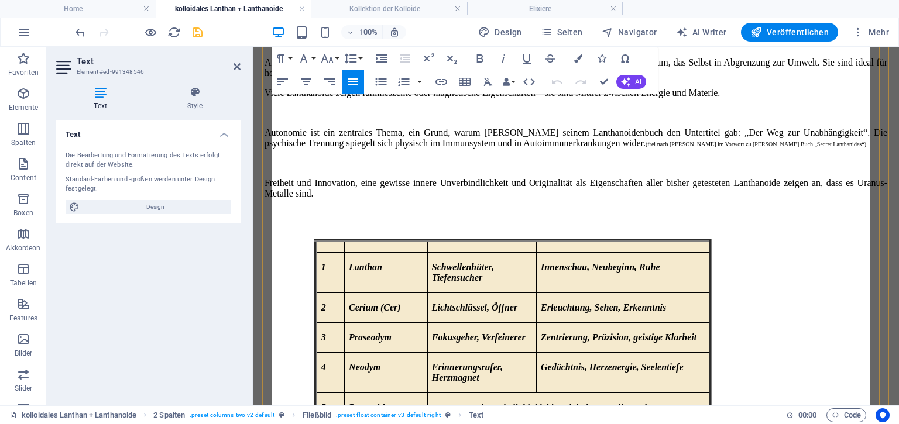
click at [410, 240] on td at bounding box center [385, 246] width 83 height 12
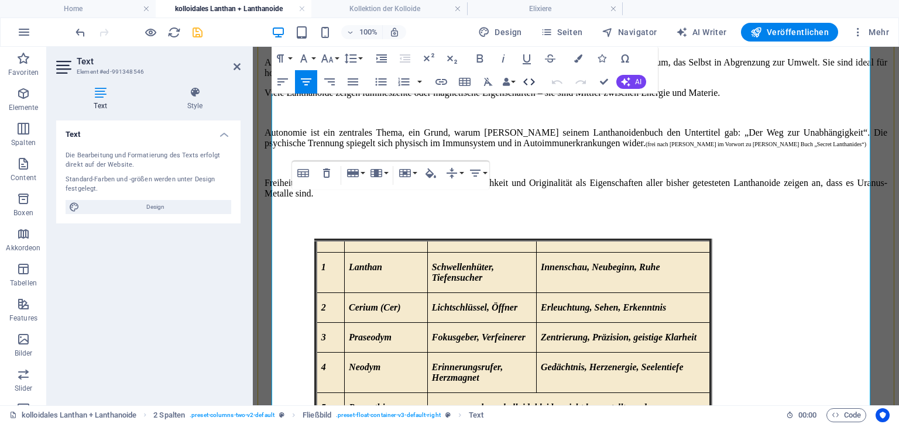
click at [530, 84] on icon "button" at bounding box center [529, 82] width 14 height 14
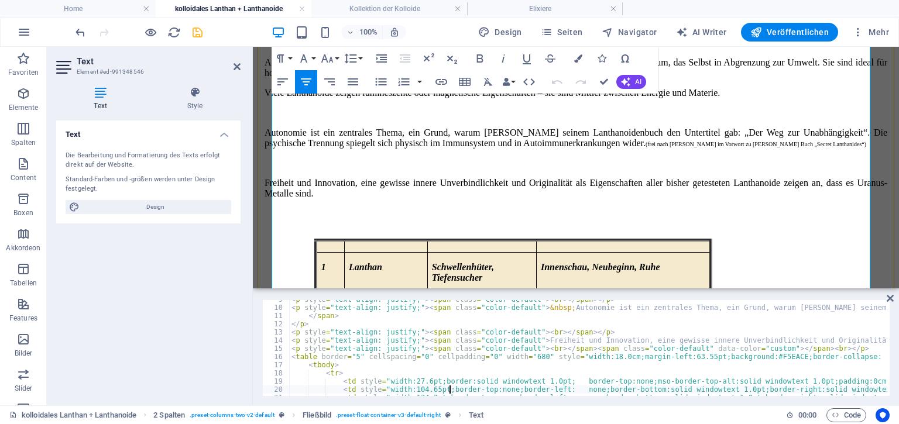
scroll to position [87, 0]
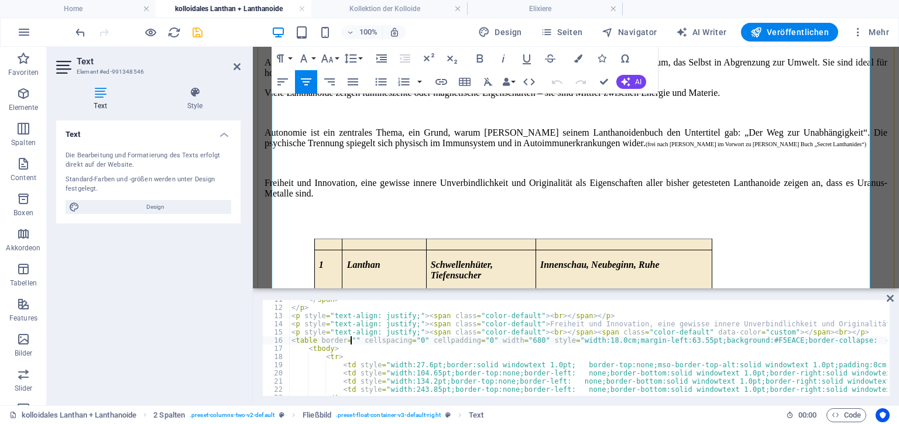
scroll to position [0, 5]
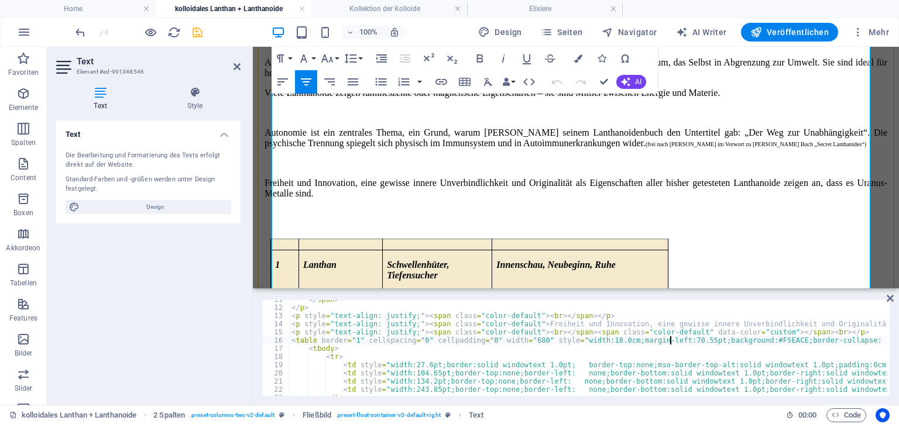
scroll to position [0, 30]
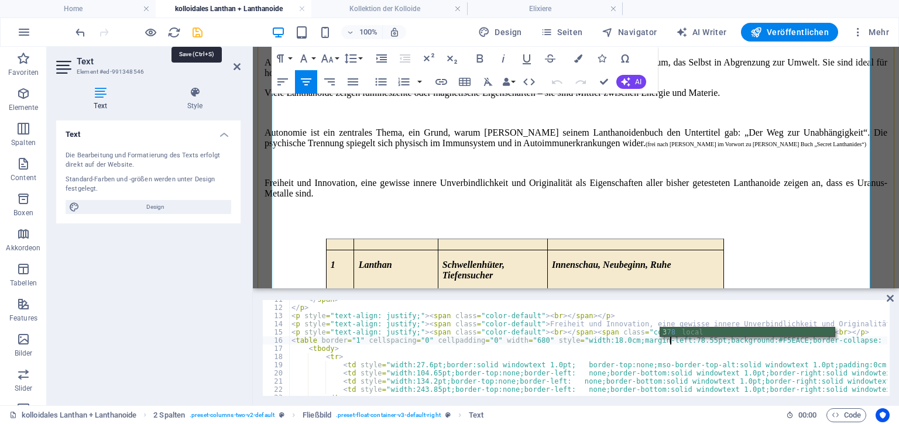
type textarea "<table border="1" cellspacing="0" cellpadding="0" width="680" style="width:18.0…"
click at [193, 28] on icon "save" at bounding box center [197, 32] width 13 height 13
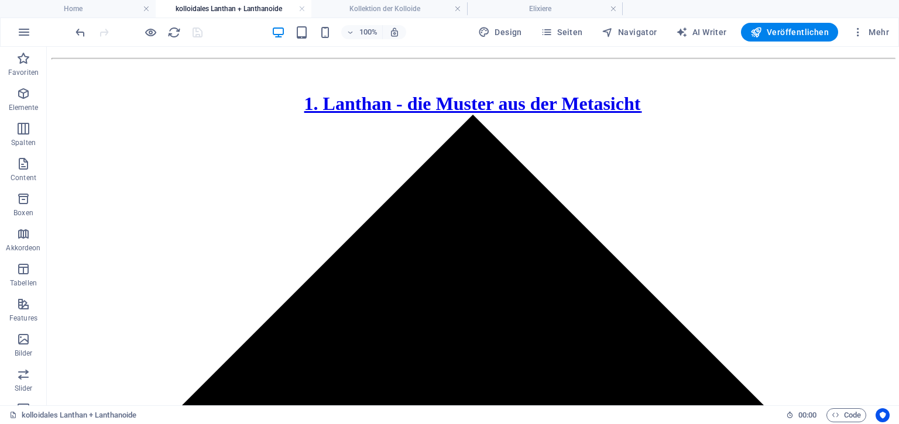
scroll to position [1175, 0]
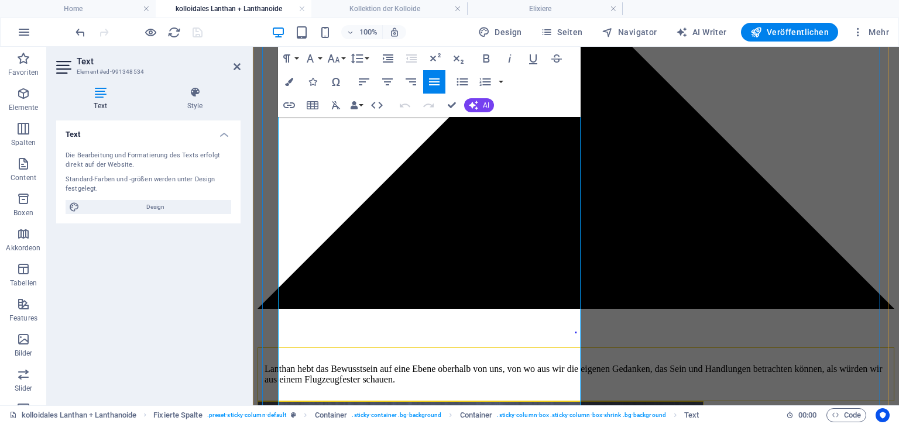
scroll to position [1264, 0]
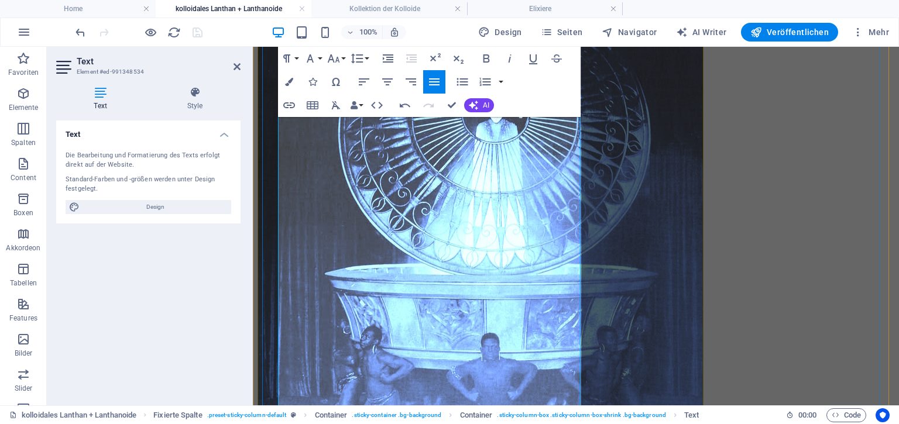
scroll to position [1737, 0]
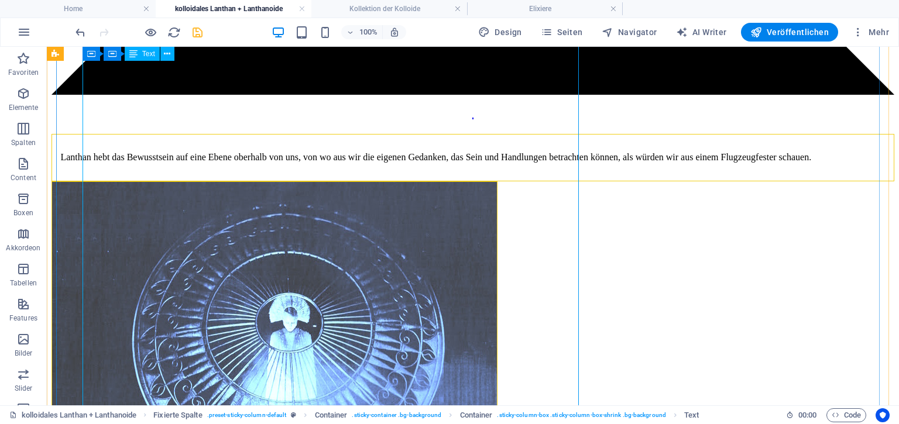
scroll to position [1587, 0]
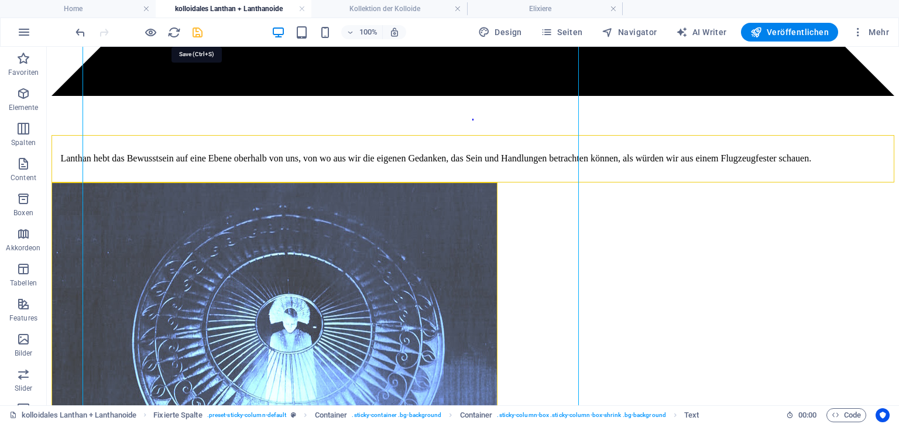
click at [197, 34] on icon "save" at bounding box center [197, 32] width 13 height 13
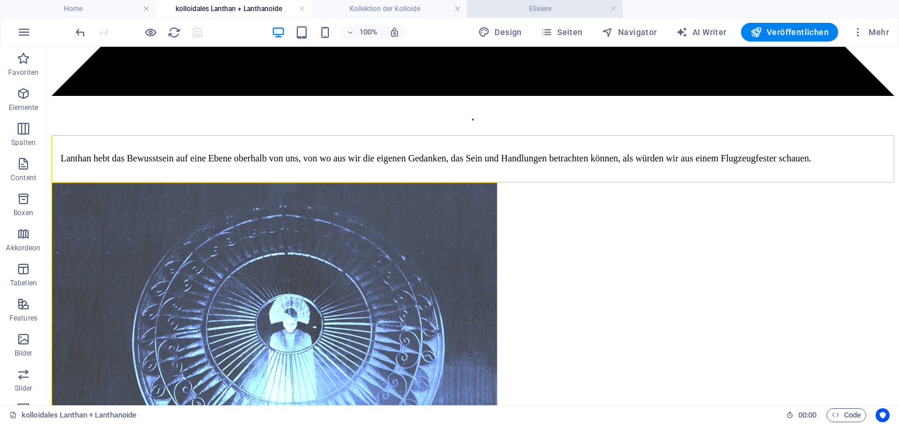
click at [517, 8] on h4 "Elixiere" at bounding box center [545, 8] width 156 height 13
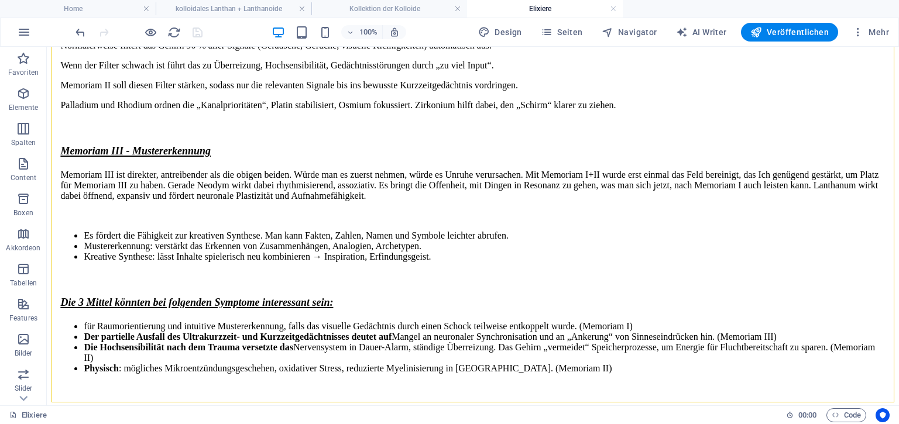
scroll to position [2517, 0]
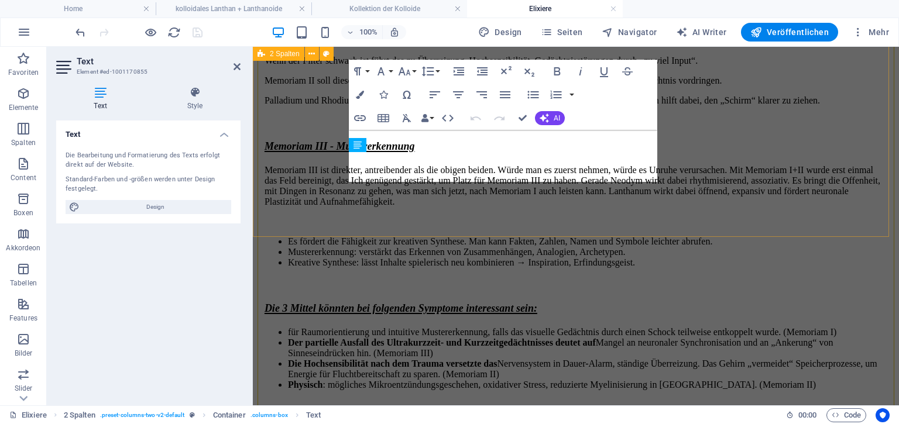
scroll to position [3336, 0]
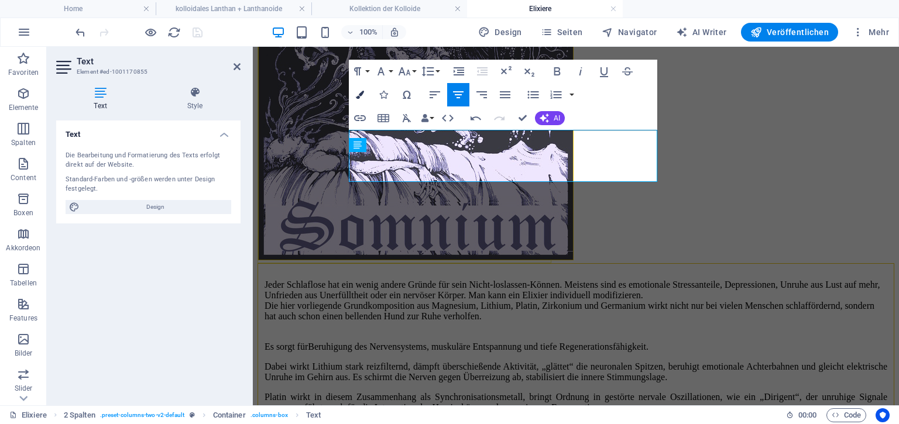
click at [359, 94] on icon "button" at bounding box center [360, 95] width 8 height 8
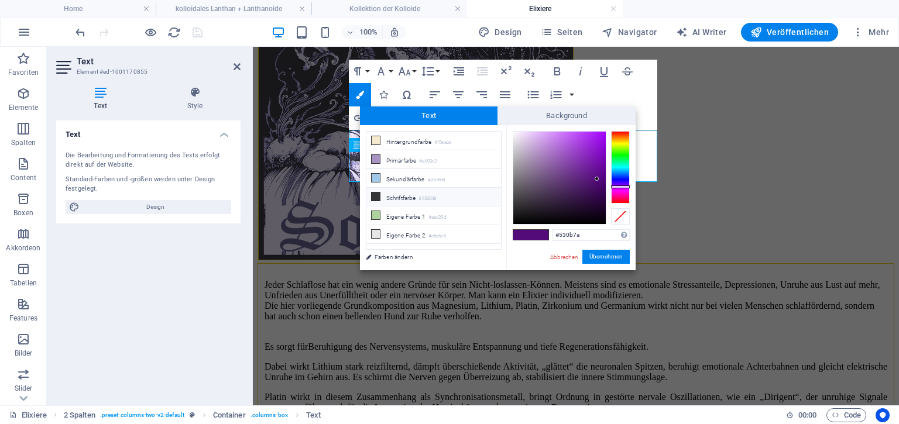
click at [436, 195] on small "#353638" at bounding box center [427, 199] width 18 height 8
type input "#353638"
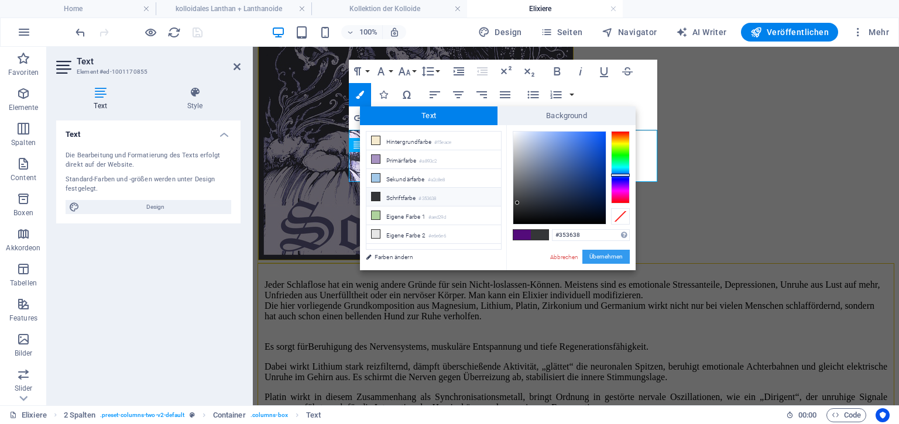
click at [599, 262] on button "Übernehmen" at bounding box center [605, 257] width 47 height 14
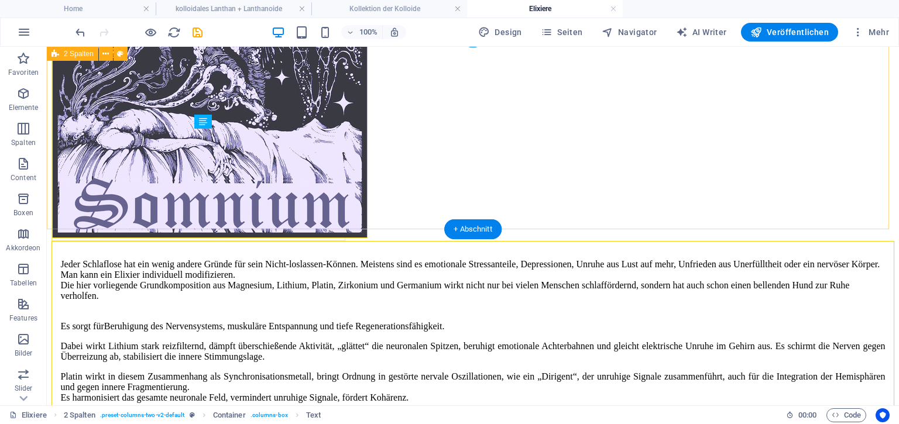
scroll to position [2521, 0]
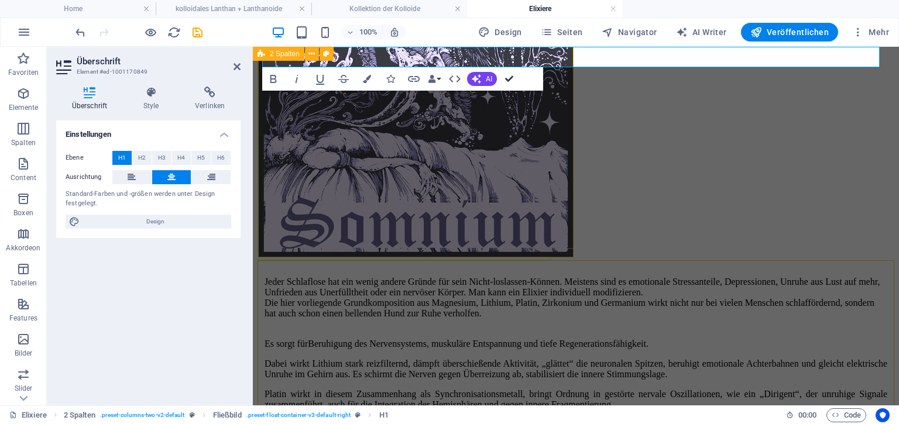
scroll to position [2520, 0]
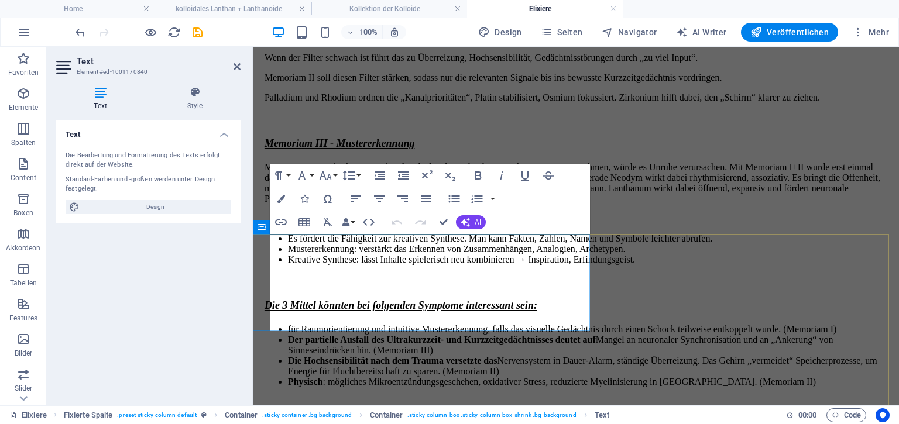
scroll to position [3338, 0]
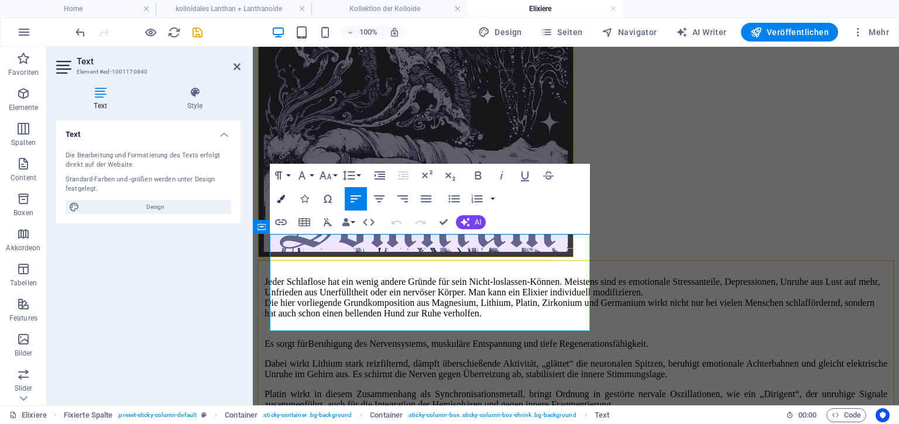
click at [280, 198] on icon "button" at bounding box center [281, 199] width 8 height 8
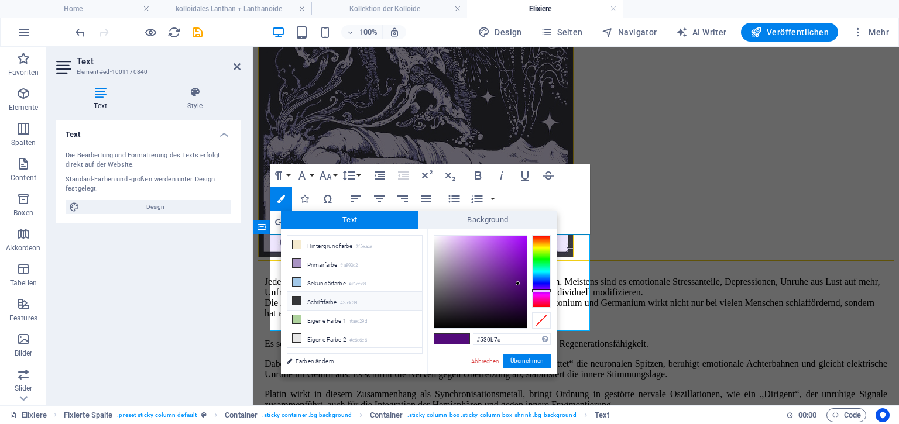
click at [317, 300] on li "Schriftfarbe #353638" at bounding box center [354, 301] width 135 height 19
type input "#353638"
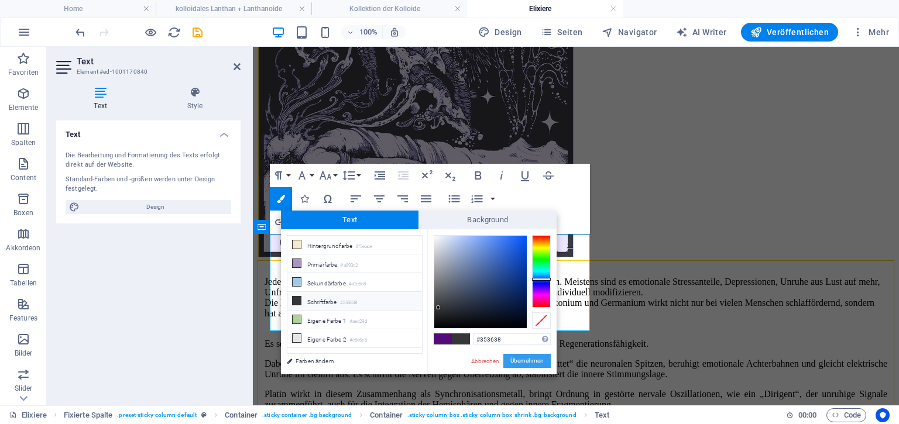
click at [521, 360] on button "Übernehmen" at bounding box center [526, 361] width 47 height 14
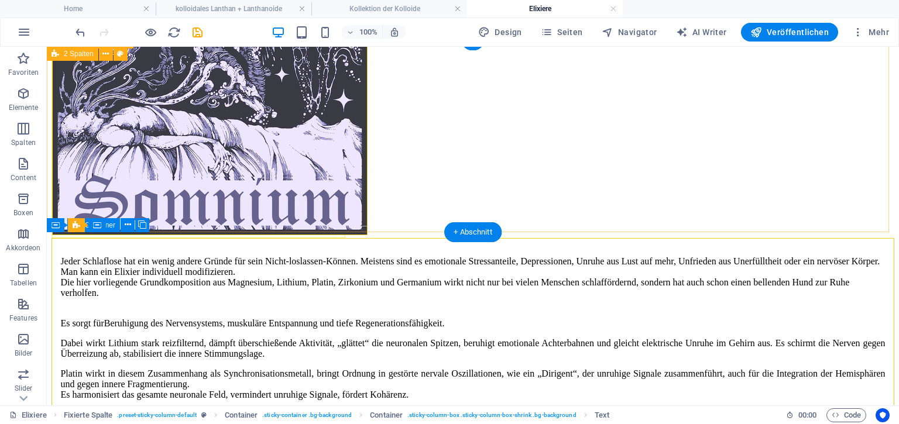
scroll to position [2518, 0]
